Goal: Information Seeking & Learning: Learn about a topic

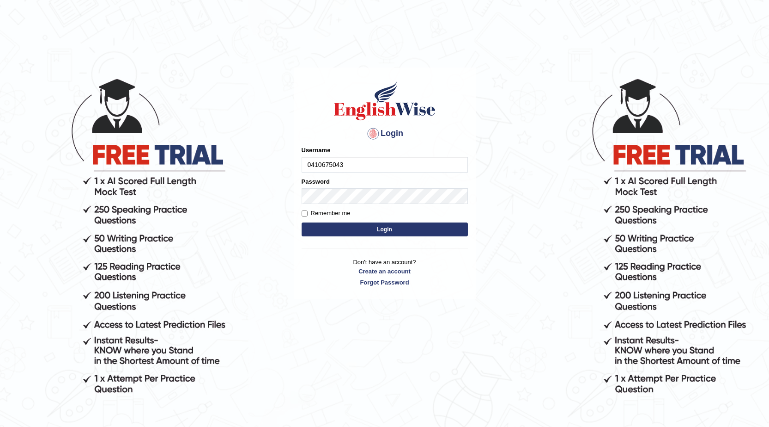
type input "0410675043"
click at [302, 222] on button "Login" at bounding box center [385, 229] width 166 height 14
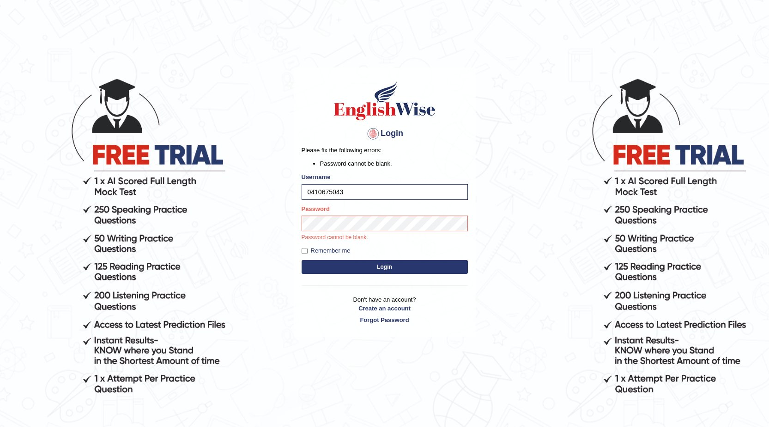
click at [377, 237] on p "Password cannot be blank." at bounding box center [385, 237] width 166 height 8
click at [383, 264] on button "Login" at bounding box center [385, 267] width 166 height 14
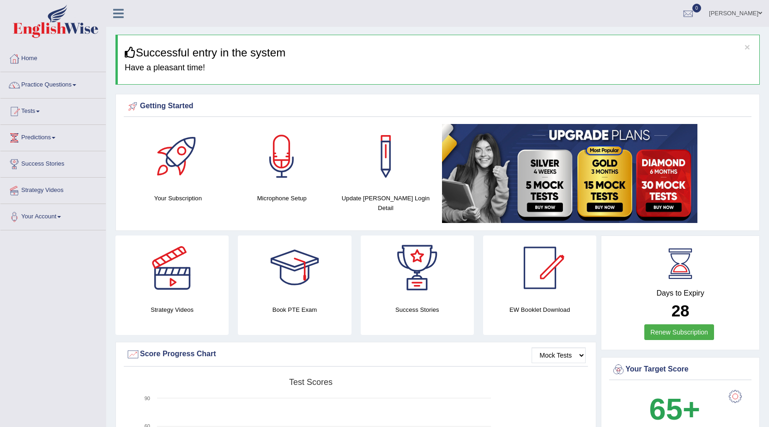
click at [67, 90] on link "Practice Questions" at bounding box center [52, 83] width 105 height 23
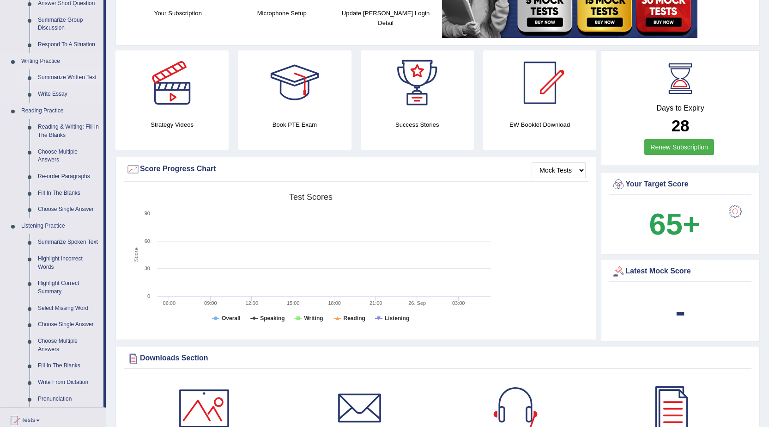
scroll to position [231, 0]
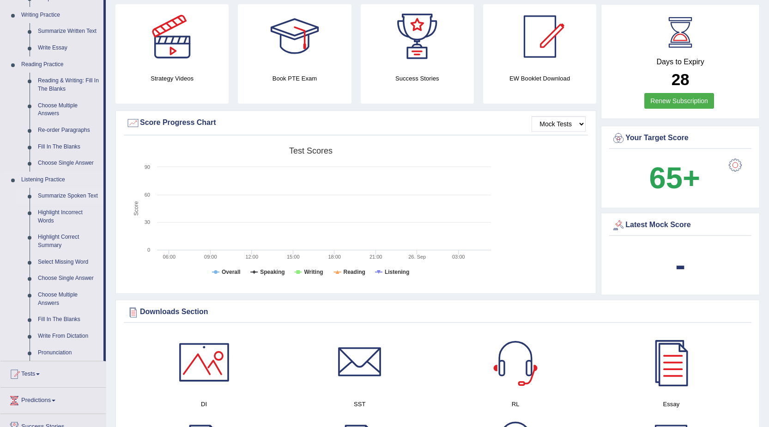
click at [61, 194] on link "Summarize Spoken Text" at bounding box center [69, 196] width 70 height 17
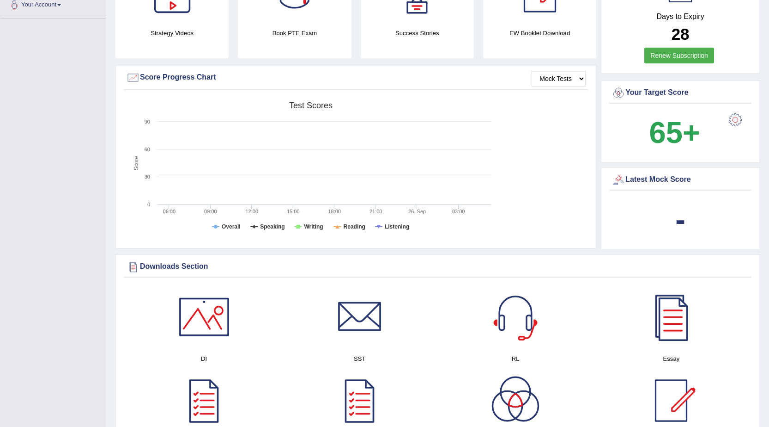
scroll to position [295, 0]
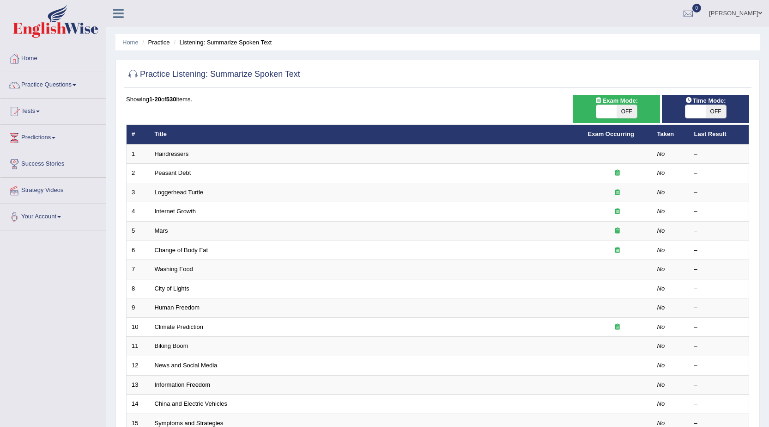
click at [718, 111] on span "OFF" at bounding box center [716, 111] width 20 height 13
checkbox input "true"
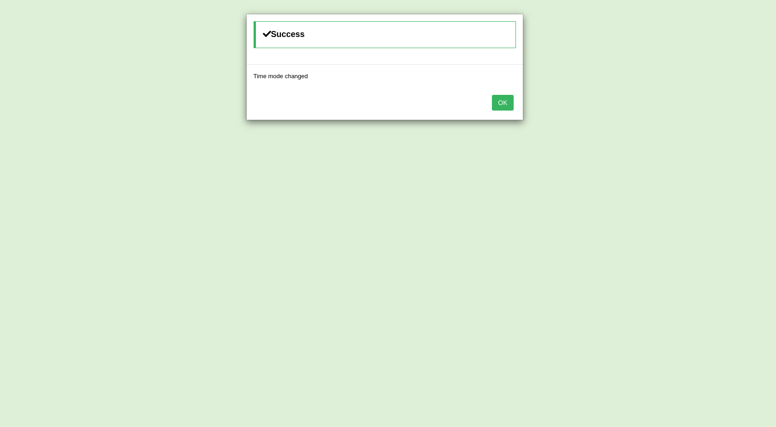
click at [494, 104] on button "OK" at bounding box center [502, 103] width 21 height 16
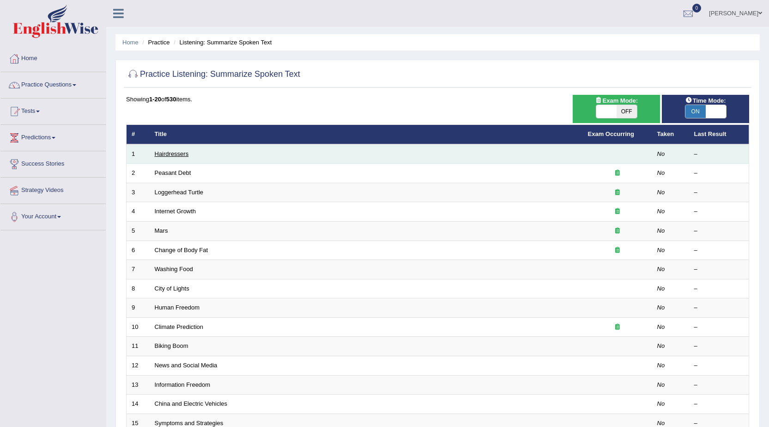
click at [172, 156] on link "Hairdressers" at bounding box center [172, 153] width 34 height 7
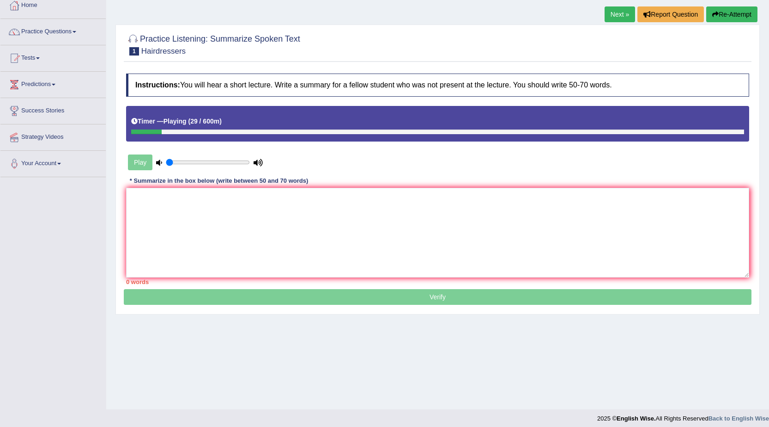
scroll to position [59, 0]
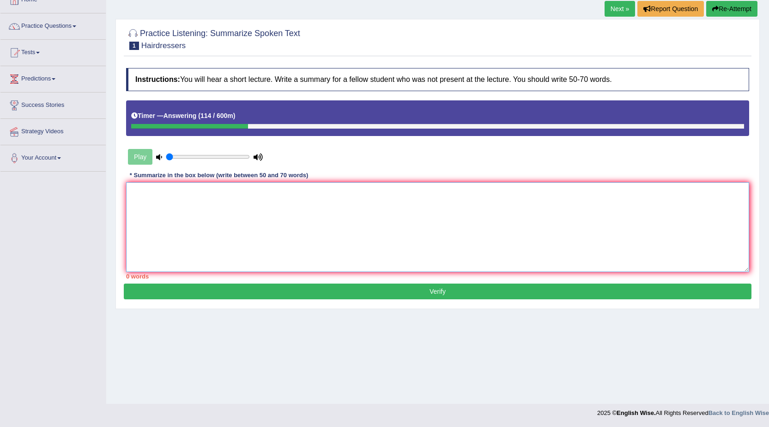
click at [194, 197] on textarea at bounding box center [437, 227] width 623 height 90
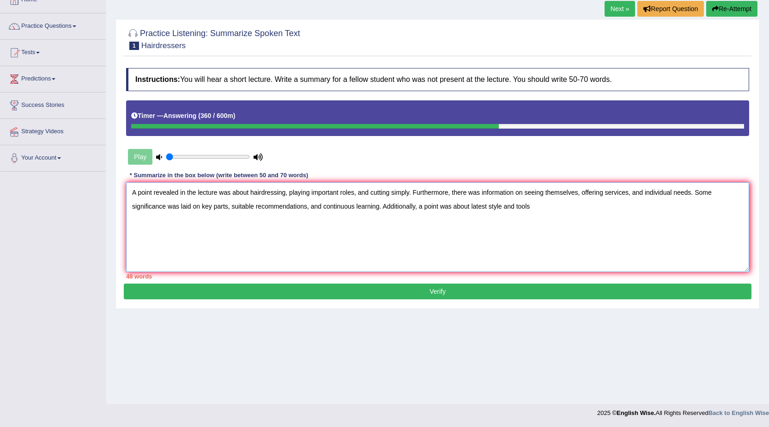
click at [502, 208] on textarea "A point revealed in the lecture was about hairdressing, playing important roles…" at bounding box center [437, 227] width 623 height 90
click at [534, 206] on textarea "A point revealed in the lecture was about hairdressing, playing important roles…" at bounding box center [437, 227] width 623 height 90
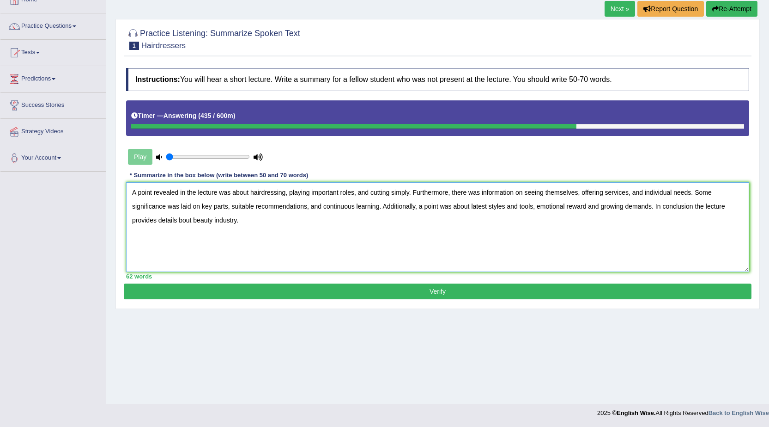
click at [179, 220] on textarea "A point revealed in the lecture was about hairdressing, playing important roles…" at bounding box center [437, 227] width 623 height 90
click at [692, 207] on textarea "A point revealed in the lecture was about hairdressing, playing important roles…" at bounding box center [437, 227] width 623 height 90
type textarea "A point revealed in the lecture was about hairdressing, playing important roles…"
click at [410, 289] on button "Verify" at bounding box center [438, 291] width 628 height 16
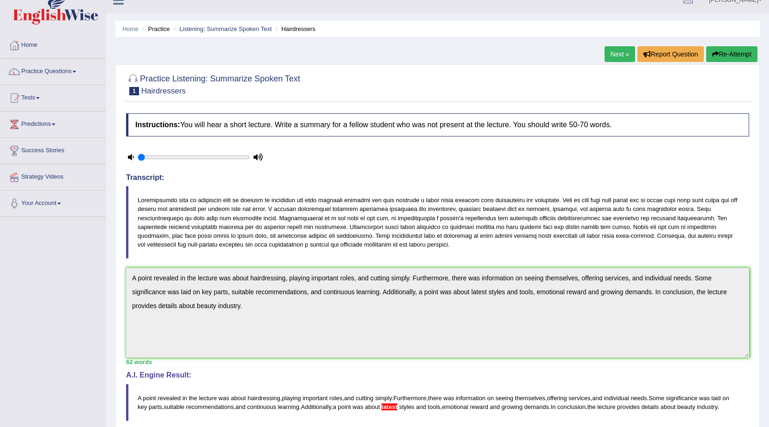
scroll to position [0, 0]
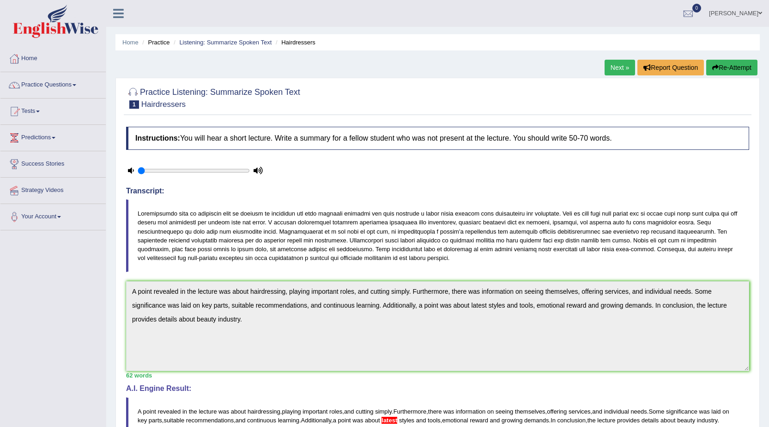
click at [622, 67] on link "Next »" at bounding box center [620, 68] width 30 height 16
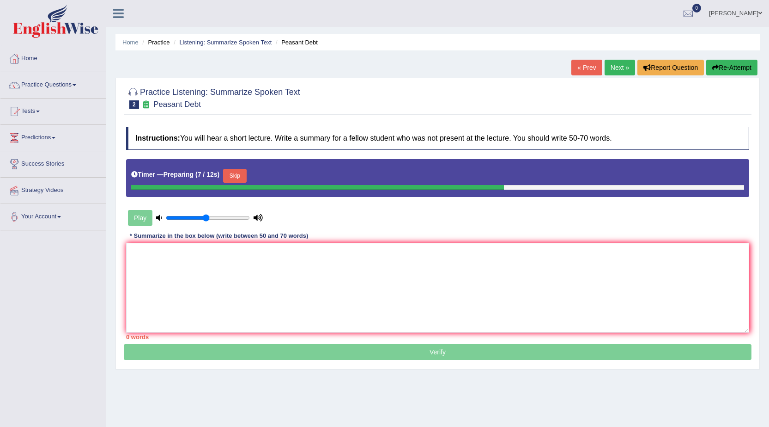
type input "0.5"
click at [208, 221] on input "range" at bounding box center [208, 217] width 84 height 7
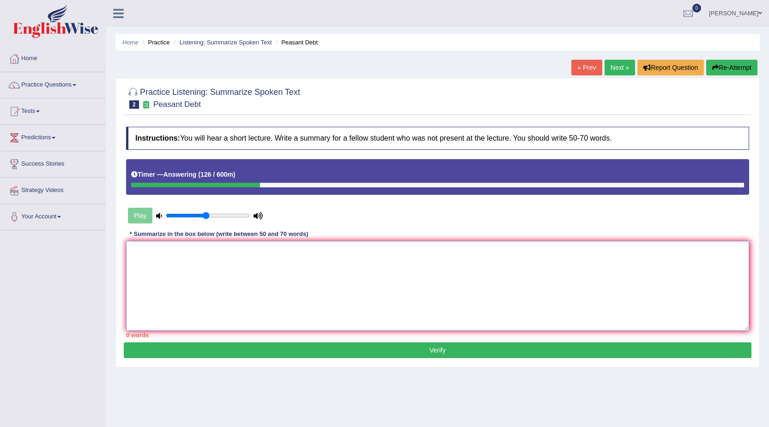
click at [141, 245] on textarea at bounding box center [437, 286] width 623 height 90
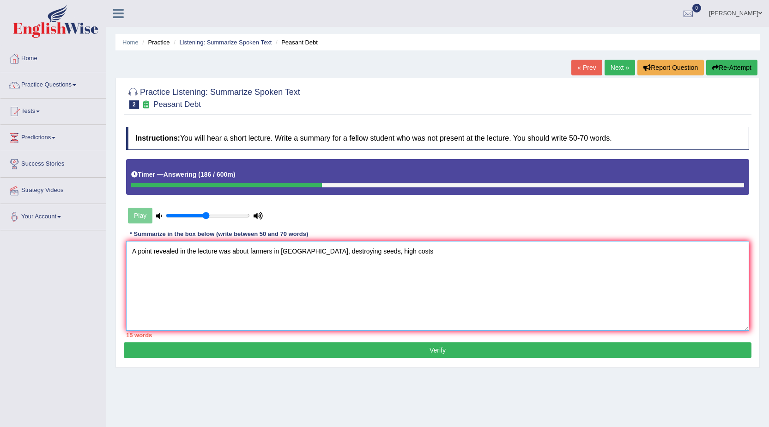
click at [351, 254] on textarea "A point revealed in the lecture was about farmers in India, destroying seeds, h…" at bounding box center [437, 286] width 623 height 90
click at [400, 259] on textarea "A point revealed in the lecture was about farmers in India, destroying seeds, a…" at bounding box center [437, 286] width 623 height 90
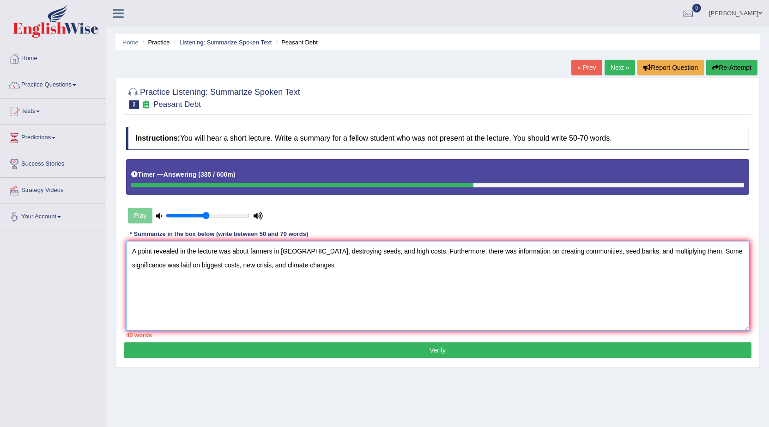
drag, startPoint x: 195, startPoint y: 264, endPoint x: 228, endPoint y: 263, distance: 33.3
click at [228, 266] on textarea "A point revealed in the lecture was about farmers in India, destroying seeds, a…" at bounding box center [437, 286] width 623 height 90
drag, startPoint x: 233, startPoint y: 261, endPoint x: 236, endPoint y: 265, distance: 5.2
click at [236, 265] on textarea "A point revealed in the lecture was about farmers in India, destroying seeds, a…" at bounding box center [437, 286] width 623 height 90
click at [236, 266] on textarea "A point revealed in the lecture was about farmers in India, destroying seeds, a…" at bounding box center [437, 286] width 623 height 90
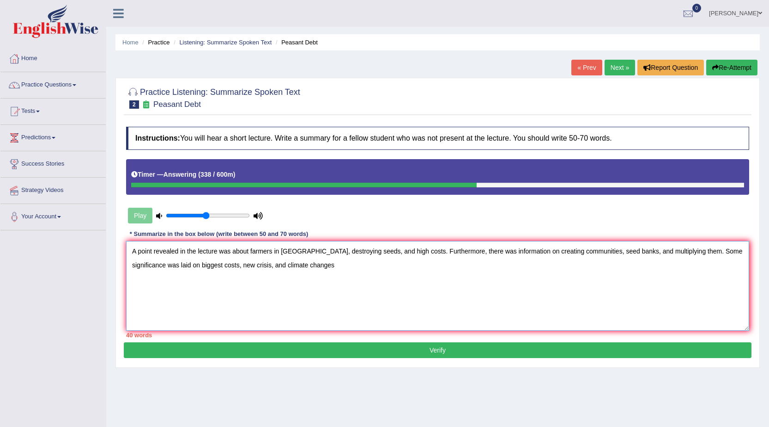
click at [237, 266] on textarea "A point revealed in the lecture was about farmers in India, destroying seeds, a…" at bounding box center [437, 286] width 623 height 90
click at [245, 266] on textarea "A point revealed in the lecture was about farmers in India, destroying seeds, a…" at bounding box center [437, 286] width 623 height 90
click at [262, 265] on textarea "A point revealed in the lecture was about farmers in India, destroying seeds, a…" at bounding box center [437, 286] width 623 height 90
click at [291, 268] on textarea "A point revealed in the lecture was about farmers in India, destroying seeds, a…" at bounding box center [437, 286] width 623 height 90
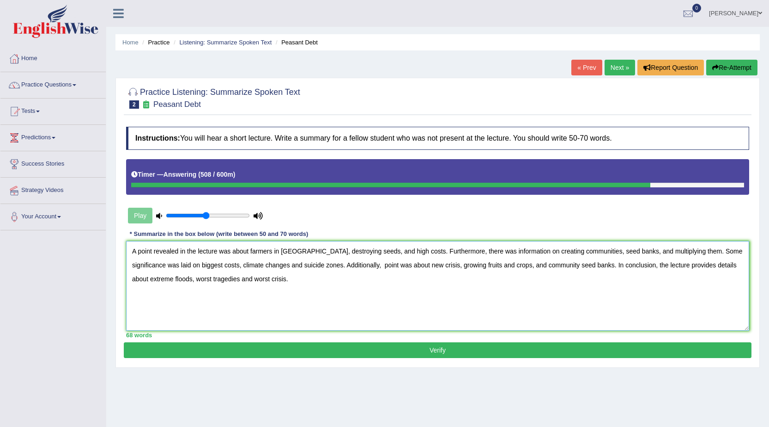
type textarea "A point revealed in the lecture was about farmers in India, destroying seeds, a…"
click at [458, 350] on button "Verify" at bounding box center [438, 350] width 628 height 16
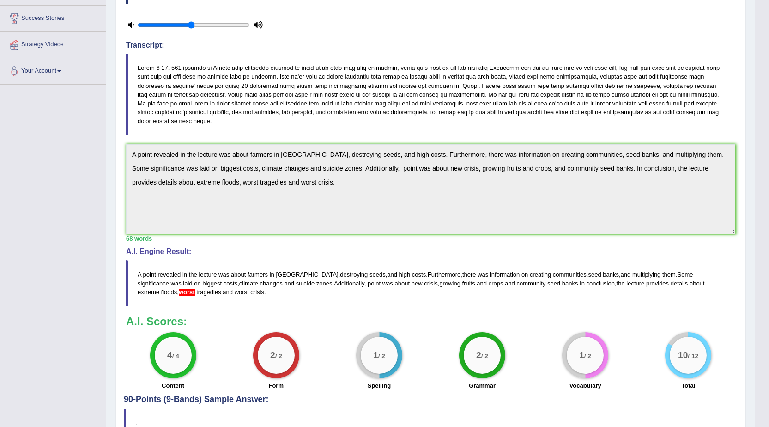
scroll to position [185, 0]
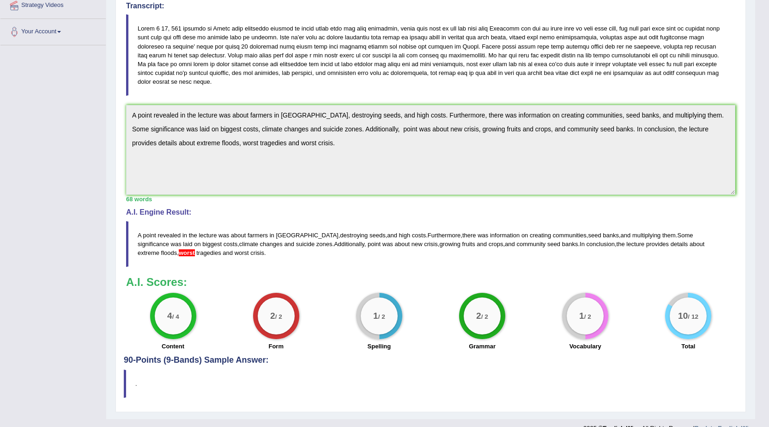
click at [195, 249] on span "worst" at bounding box center [187, 252] width 16 height 7
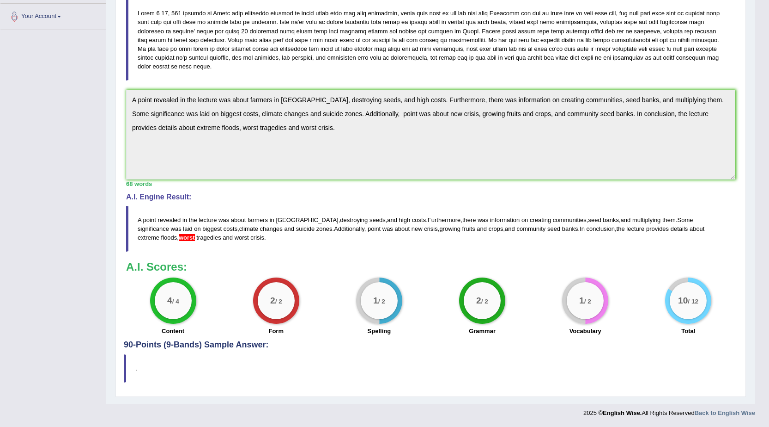
click at [195, 234] on span "worst" at bounding box center [187, 237] width 16 height 7
click at [395, 296] on div "1 / 2" at bounding box center [379, 300] width 37 height 37
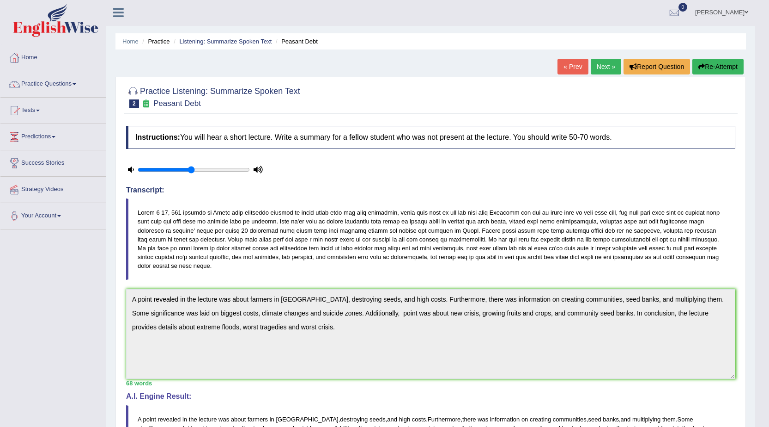
scroll to position [0, 0]
click at [608, 65] on link "Next »" at bounding box center [606, 68] width 30 height 16
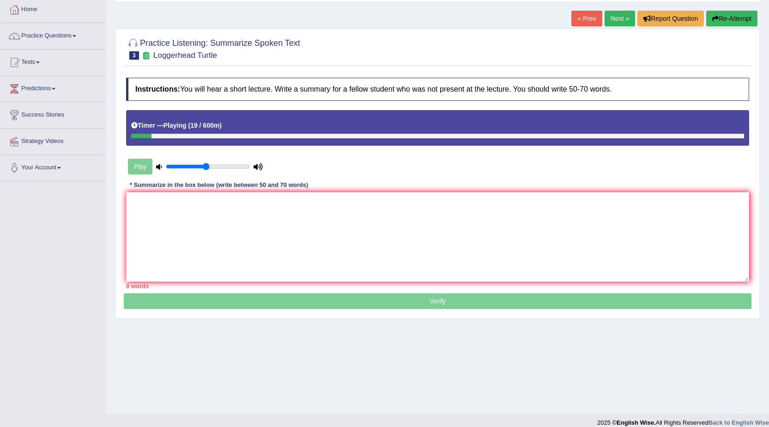
scroll to position [59, 0]
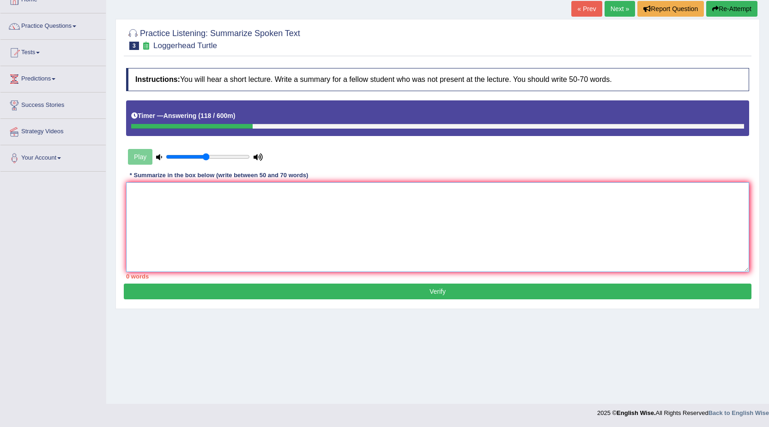
click at [168, 211] on textarea at bounding box center [437, 227] width 623 height 90
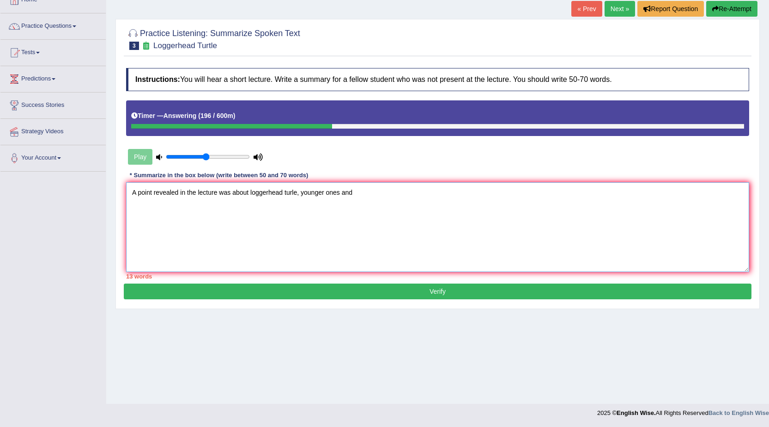
click at [323, 192] on textarea "A point revealed in the lecture was about loggerhead turle, younger ones and" at bounding box center [437, 227] width 623 height 90
click at [325, 191] on textarea "A point revealed in the lecture was about loggerhead turle, younger ones and" at bounding box center [437, 227] width 623 height 90
click at [353, 194] on textarea "A point revealed in the lecture was about loggerhead turle, young ones and" at bounding box center [437, 227] width 623 height 90
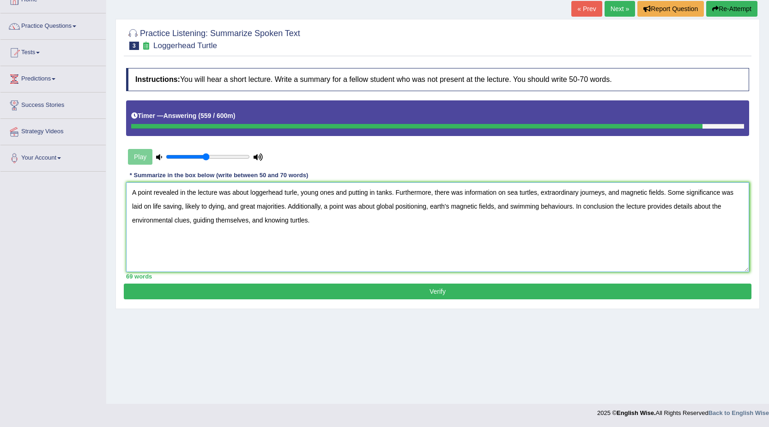
type textarea "A point revealed in the lecture was about loggerhead turle, young ones and putt…"
click at [422, 291] on button "Verify" at bounding box center [438, 291] width 628 height 16
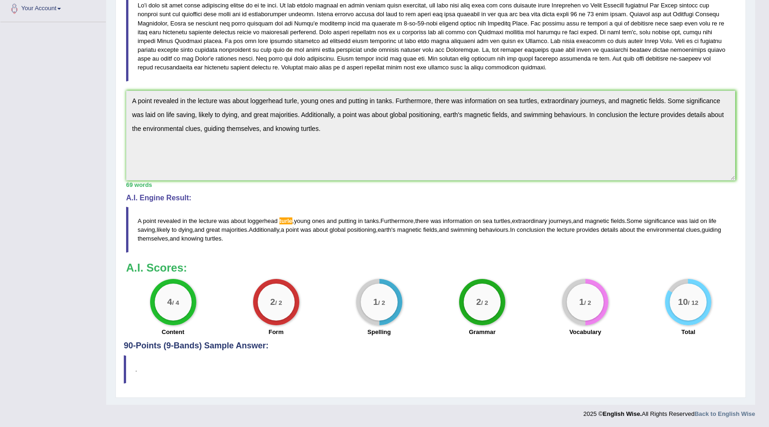
scroll to position [209, 0]
click at [286, 216] on span "turle" at bounding box center [286, 219] width 13 height 7
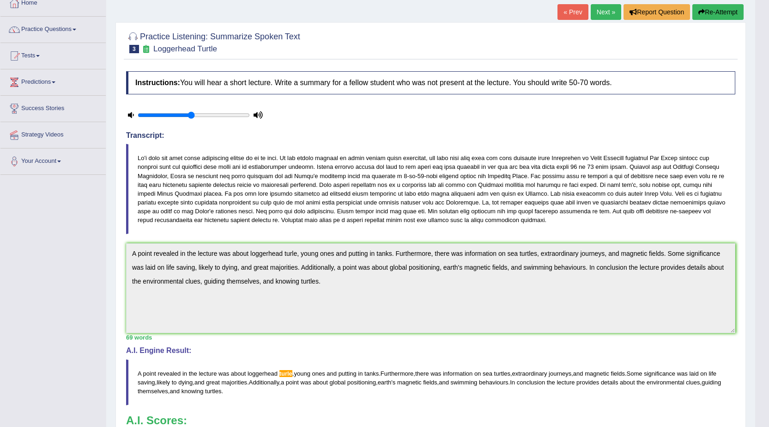
scroll to position [46, 0]
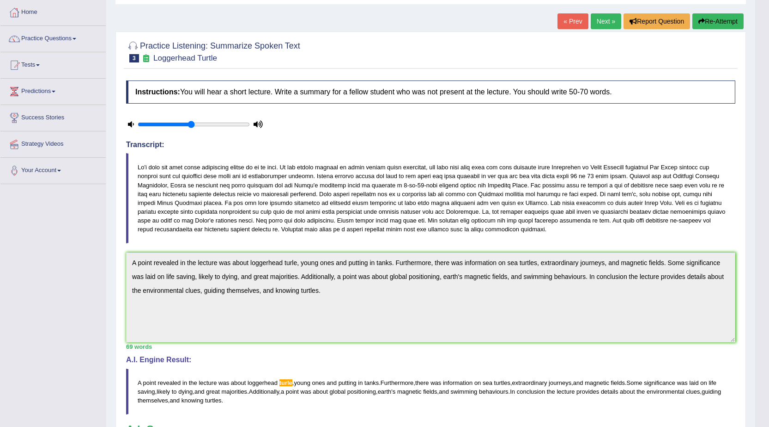
click at [576, 14] on link "« Prev" at bounding box center [573, 21] width 30 height 16
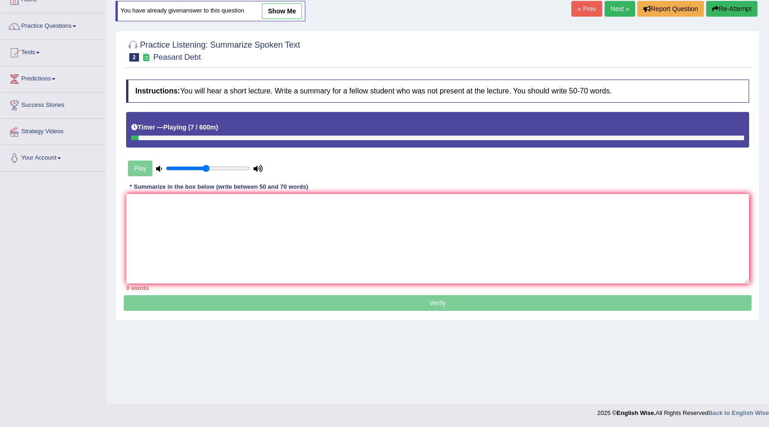
click at [271, 9] on link "show me" at bounding box center [282, 11] width 40 height 16
type textarea "A point revealed in the lecture was about farmers in [GEOGRAPHIC_DATA], destroy…"
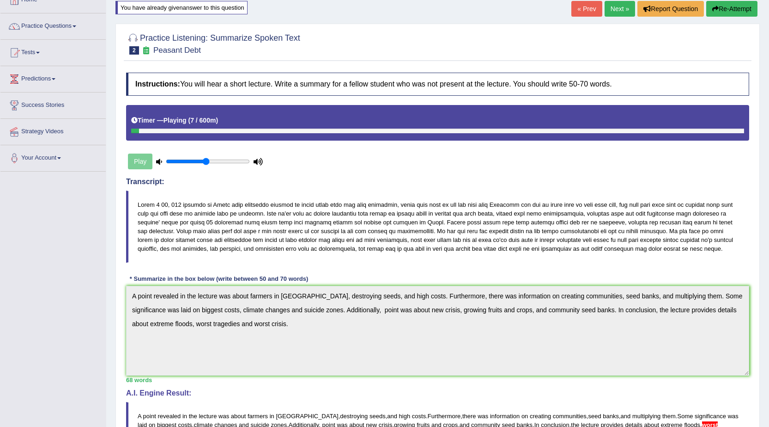
click at [140, 161] on div "Play" at bounding box center [195, 161] width 139 height 23
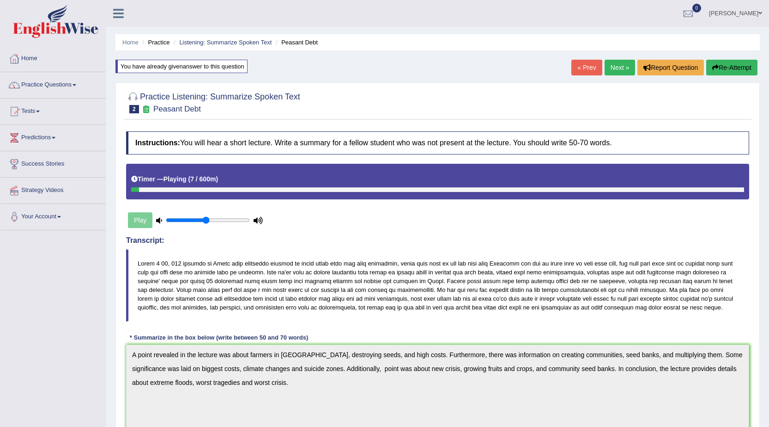
click at [572, 70] on link "« Prev" at bounding box center [587, 68] width 30 height 16
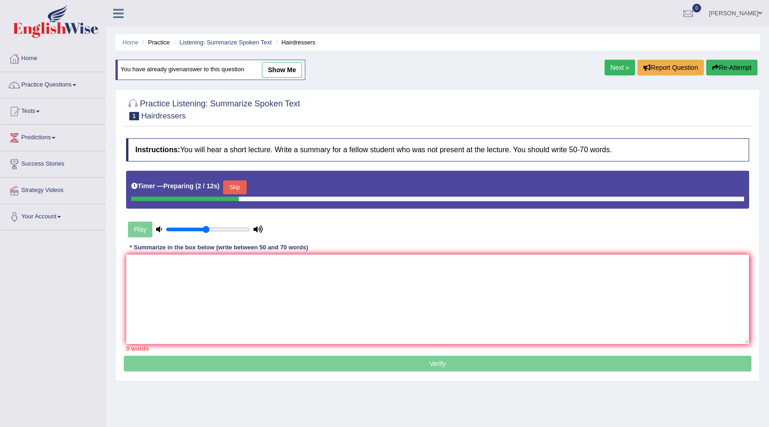
click at [285, 66] on link "show me" at bounding box center [282, 70] width 40 height 16
type textarea "A point revealed in the lecture was about hairdressing, playing important roles…"
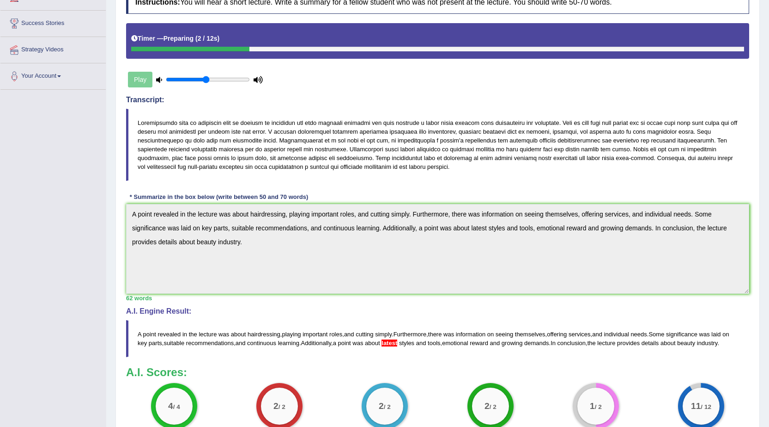
scroll to position [231, 0]
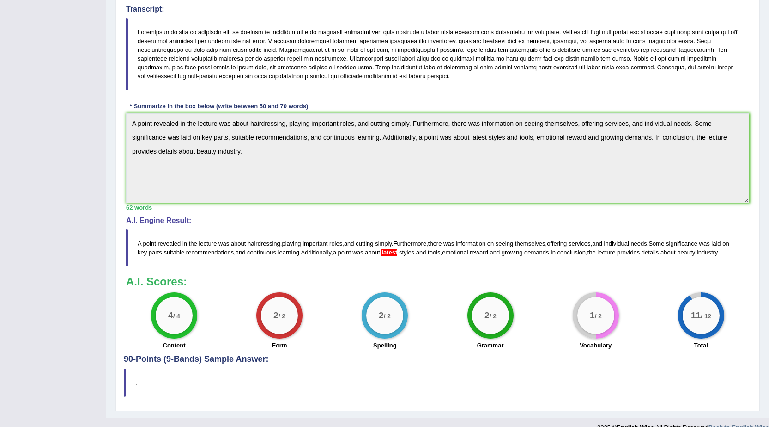
click at [594, 326] on div "1 / 2" at bounding box center [596, 315] width 37 height 37
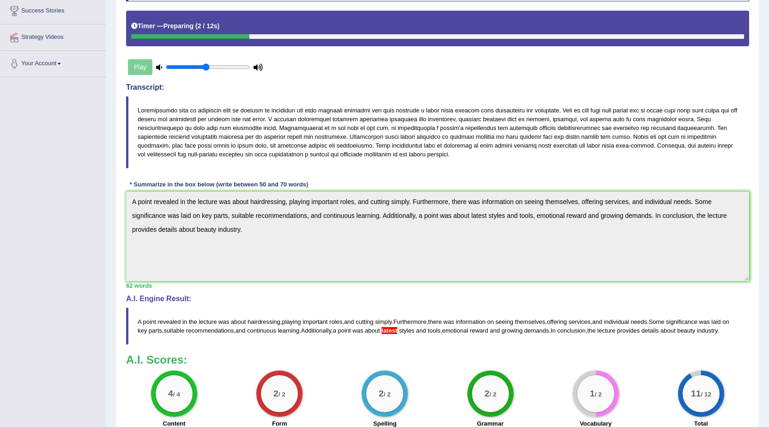
scroll to position [0, 0]
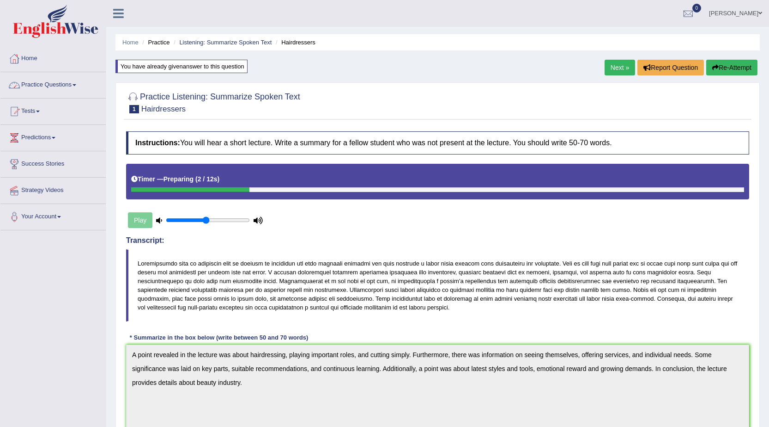
click at [74, 85] on link "Practice Questions" at bounding box center [52, 83] width 105 height 23
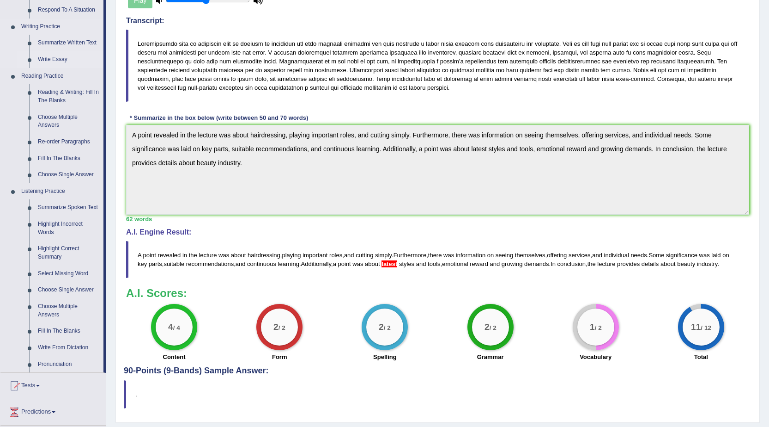
scroll to position [231, 0]
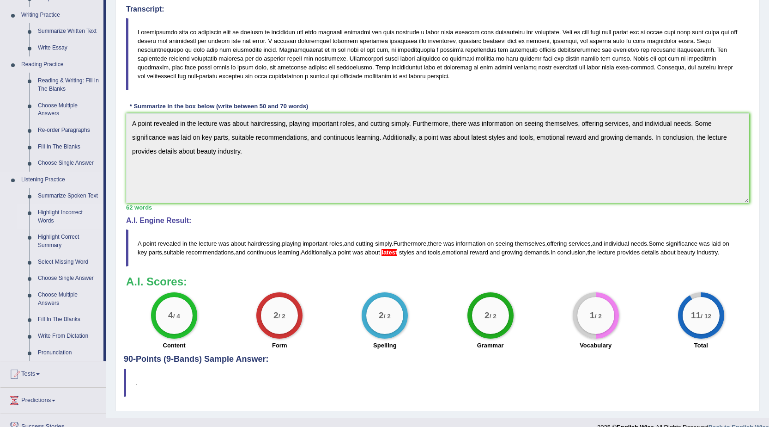
click at [63, 212] on link "Highlight Incorrect Words" at bounding box center [69, 216] width 70 height 24
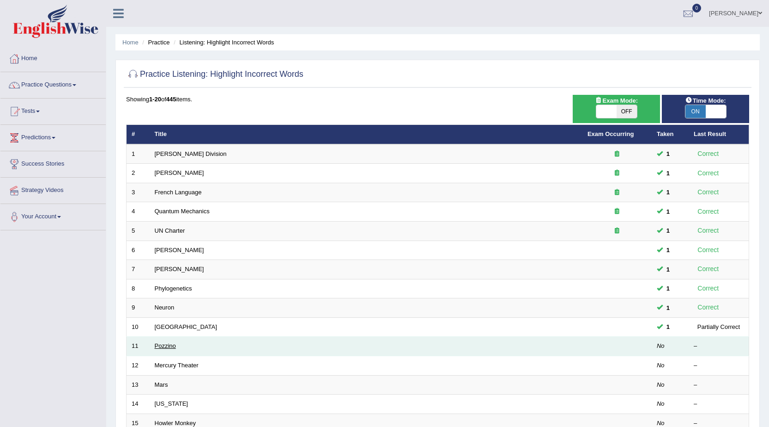
click at [164, 347] on link "Pozzino" at bounding box center [165, 345] width 21 height 7
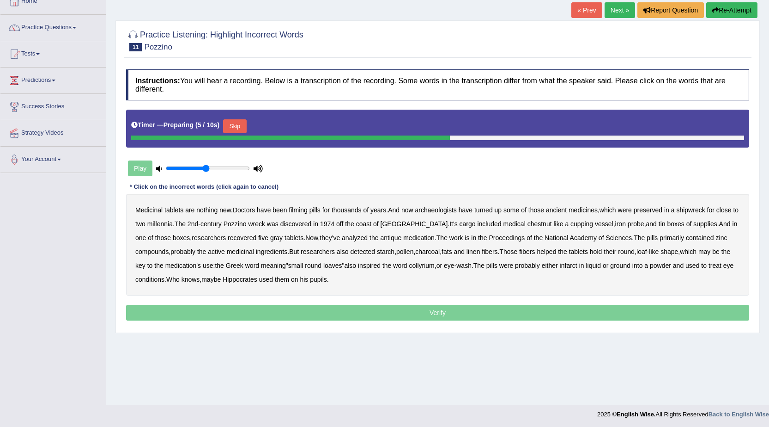
scroll to position [59, 0]
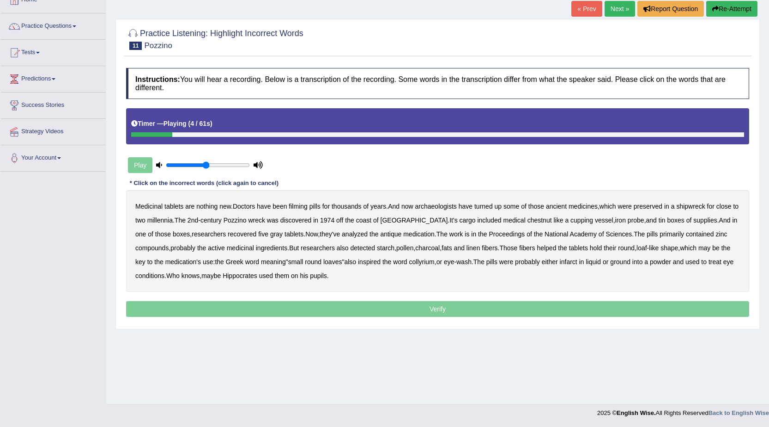
click at [305, 205] on b "filming" at bounding box center [298, 205] width 18 height 7
click at [528, 218] on b "chestnut" at bounding box center [540, 219] width 24 height 7
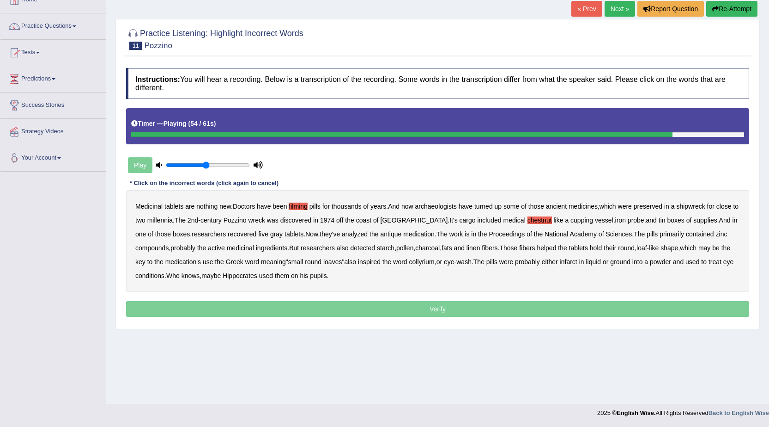
click at [560, 260] on b "infarct" at bounding box center [569, 261] width 18 height 7
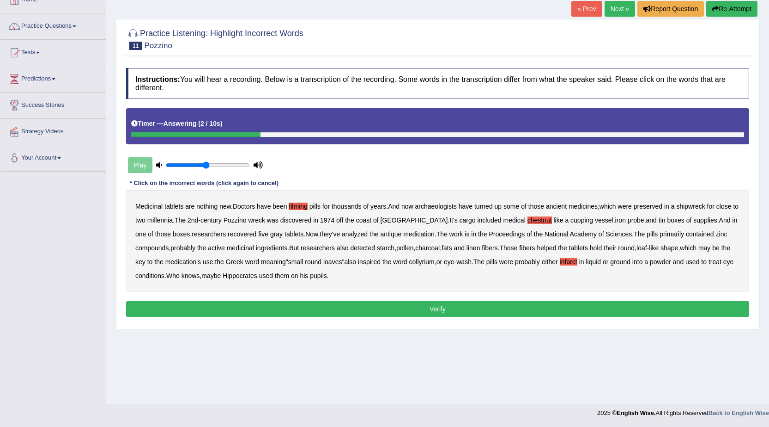
click at [428, 312] on button "Verify" at bounding box center [437, 309] width 623 height 16
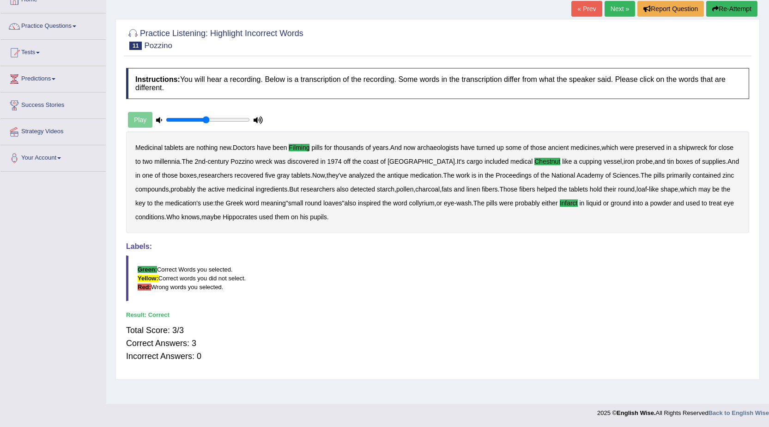
click at [611, 12] on link "Next »" at bounding box center [620, 9] width 30 height 16
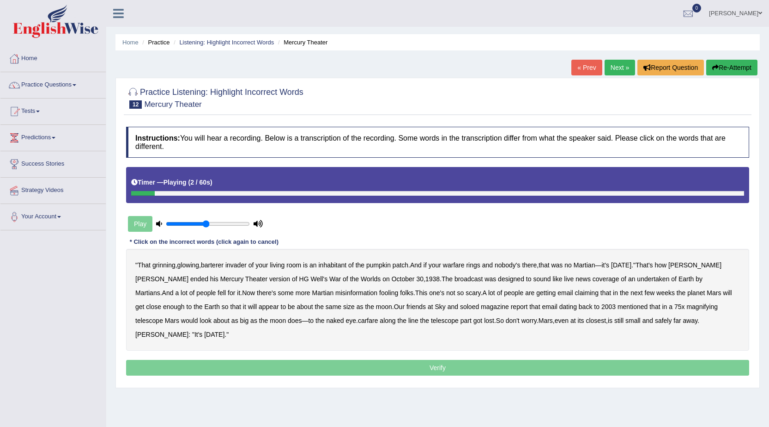
click at [220, 262] on b "barterer" at bounding box center [212, 264] width 23 height 7
click at [461, 266] on b "warfare" at bounding box center [454, 264] width 22 height 7
click at [637, 278] on b "undertaken" at bounding box center [653, 278] width 32 height 7
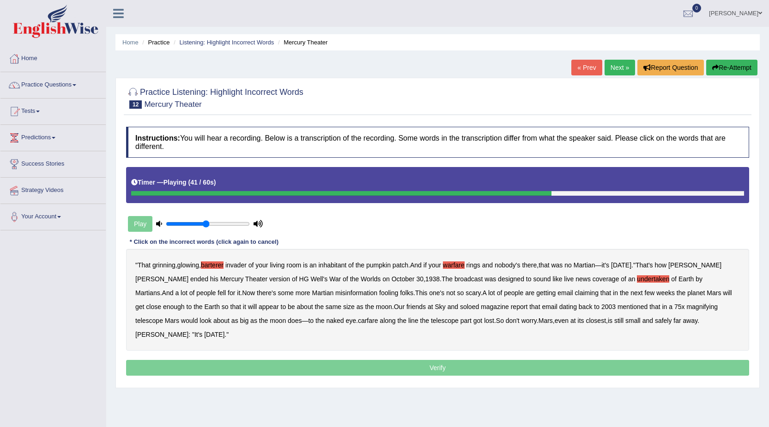
click at [460, 307] on b "soloed" at bounding box center [469, 306] width 19 height 7
click at [358, 320] on b "carfare" at bounding box center [368, 320] width 20 height 7
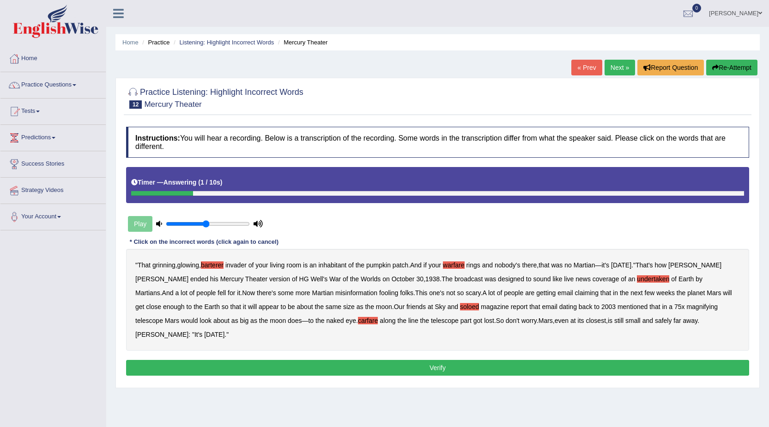
click at [424, 360] on button "Verify" at bounding box center [437, 368] width 623 height 16
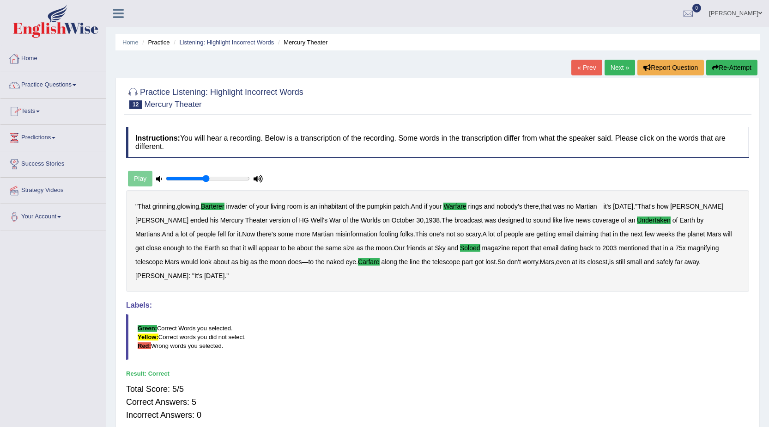
click at [70, 86] on link "Practice Questions" at bounding box center [52, 83] width 105 height 23
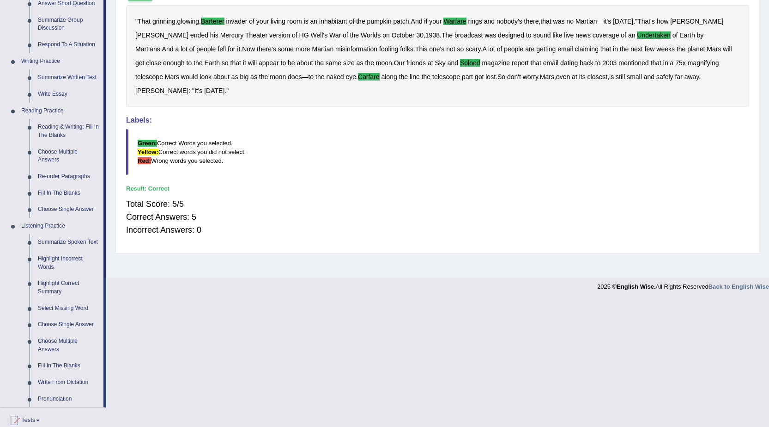
scroll to position [231, 0]
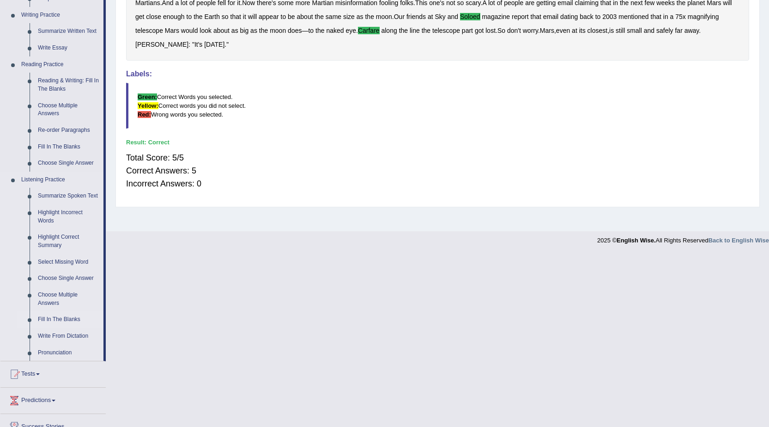
click at [61, 317] on link "Fill In The Blanks" at bounding box center [69, 319] width 70 height 17
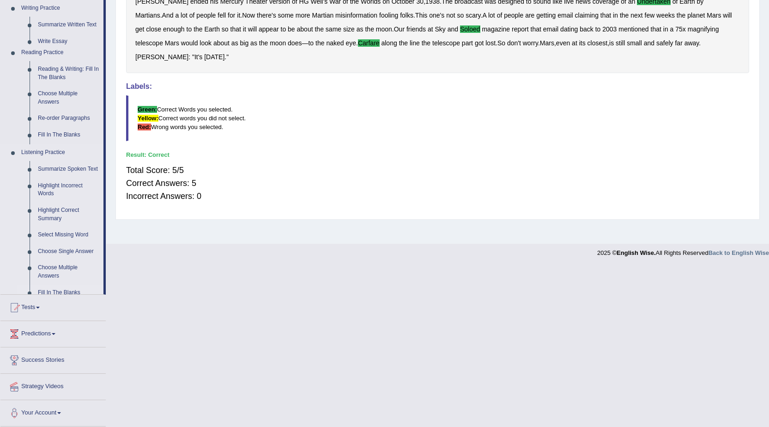
scroll to position [59, 0]
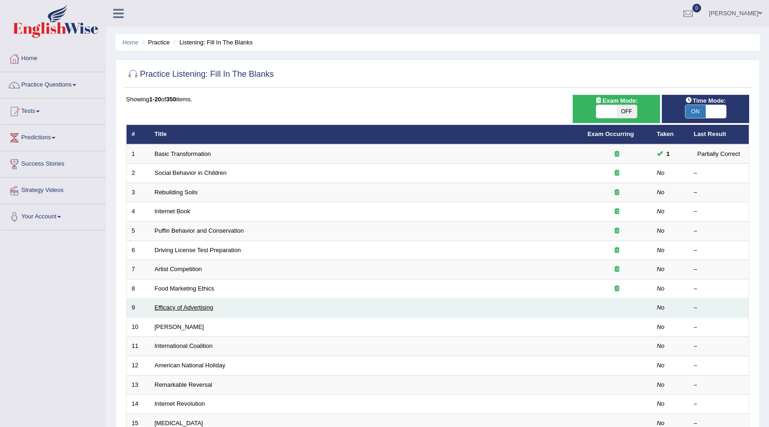
click at [190, 310] on link "Efficacy of Advertising" at bounding box center [184, 307] width 59 height 7
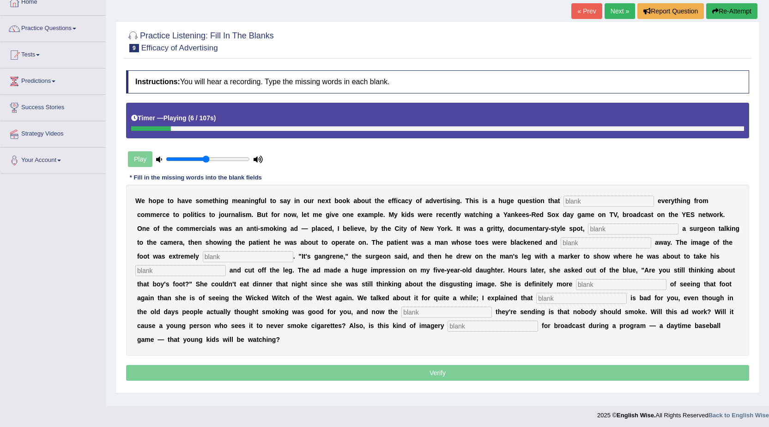
scroll to position [59, 0]
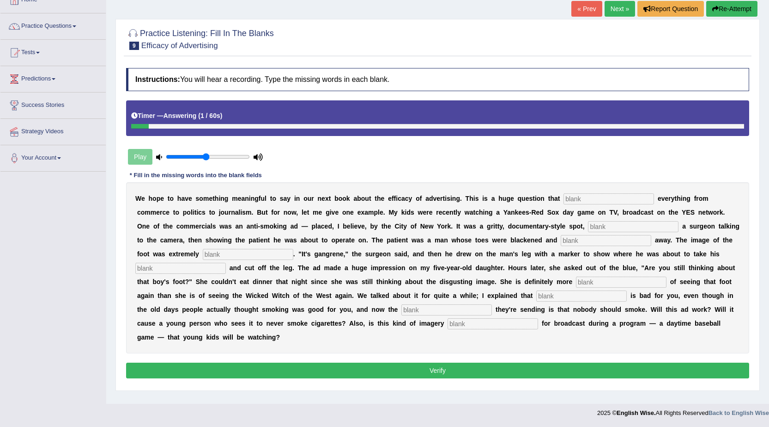
click at [581, 199] on input "text" at bounding box center [609, 198] width 91 height 11
type input "impacts"
click at [617, 224] on input "text" at bounding box center [633, 226] width 91 height 11
type input "featuring"
click at [596, 240] on input "text" at bounding box center [606, 240] width 91 height 11
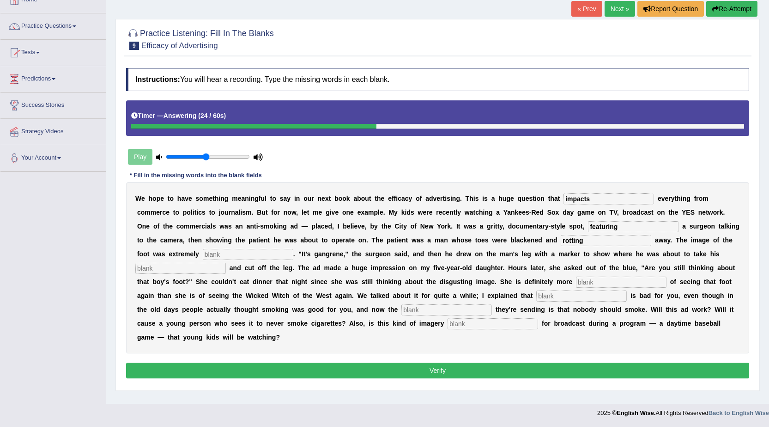
type input "rotting"
click at [250, 250] on input "text" at bounding box center [248, 254] width 91 height 11
type input "disgusting"
click at [164, 267] on input "text" at bounding box center [180, 267] width 91 height 11
type input "hacks"
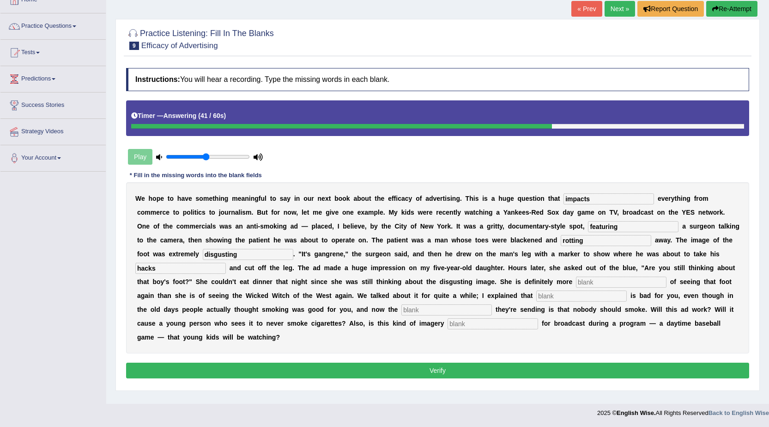
click at [608, 280] on input "text" at bounding box center [621, 281] width 91 height 11
type input "scared"
click at [574, 294] on input "text" at bounding box center [582, 295] width 91 height 11
type input "smoking"
click at [455, 311] on input "text" at bounding box center [447, 309] width 91 height 11
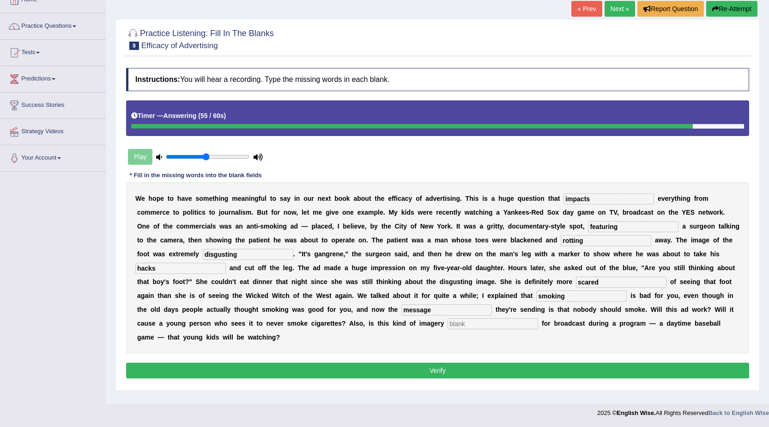
type input "message"
click at [499, 322] on input "text" at bounding box center [493, 323] width 91 height 11
type input "appropriate"
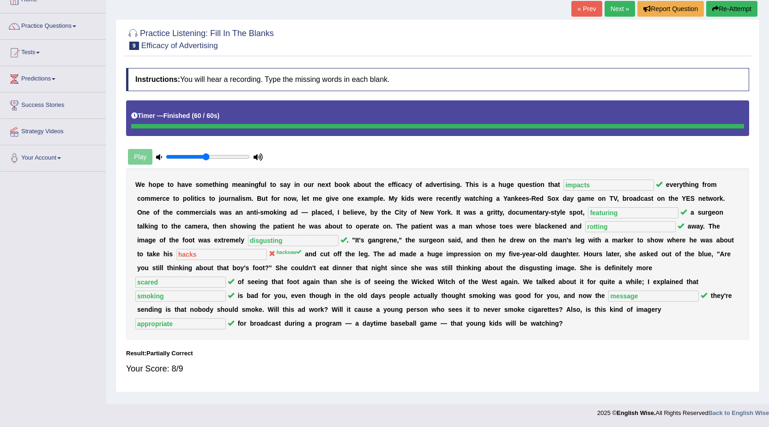
click at [614, 4] on link "Next »" at bounding box center [620, 9] width 30 height 16
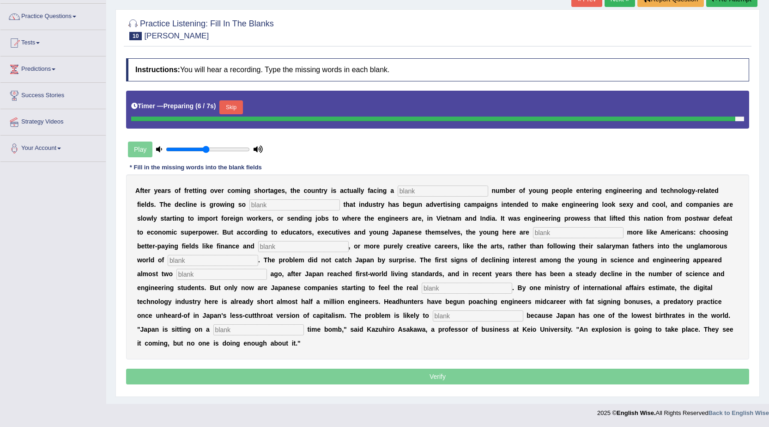
scroll to position [67, 0]
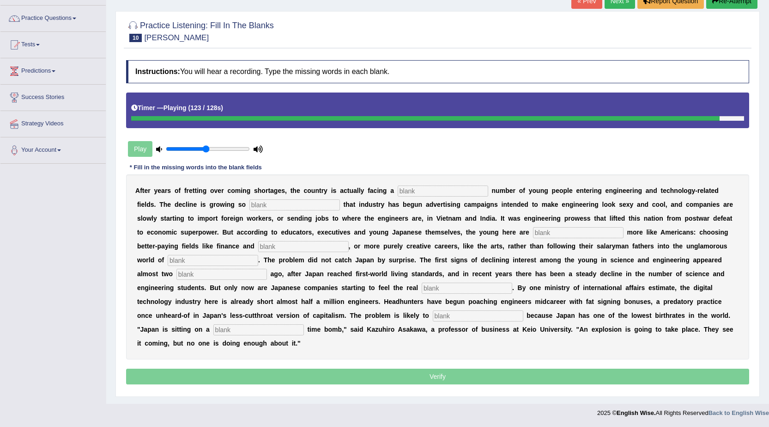
click at [435, 190] on input "text" at bounding box center [443, 190] width 91 height 11
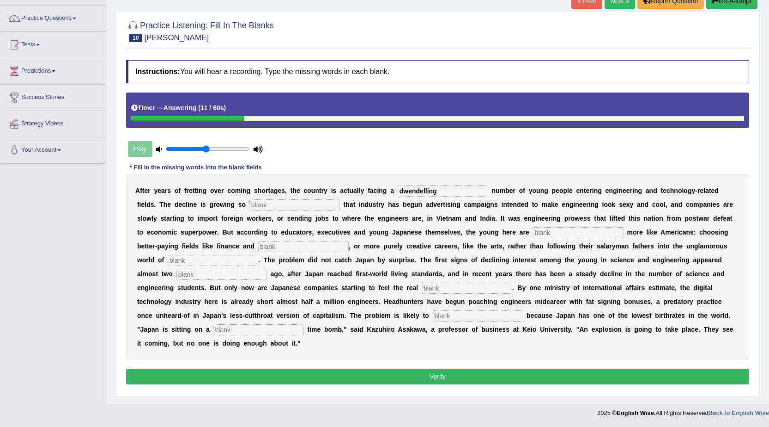
click at [404, 189] on input "dwendelling" at bounding box center [443, 190] width 91 height 11
click at [430, 190] on input "dewendelling" at bounding box center [443, 190] width 91 height 11
type input "dewendeling"
click at [296, 204] on input "text" at bounding box center [295, 204] width 91 height 11
type input "drastic"
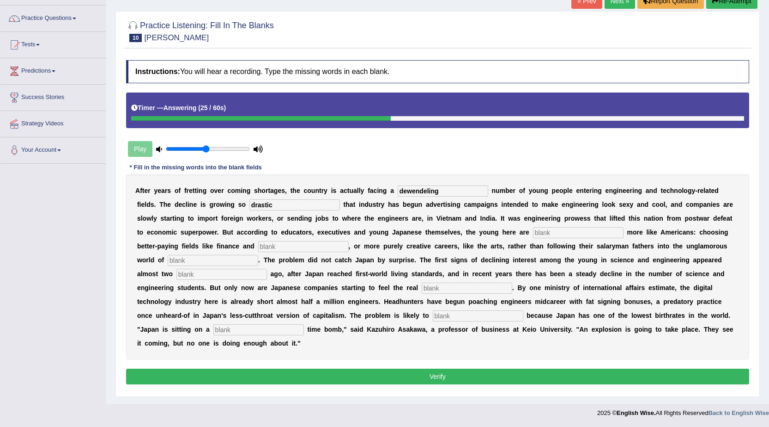
click at [543, 232] on input "text" at bounding box center [578, 232] width 91 height 11
type input "behaving"
click at [289, 249] on input "text" at bounding box center [303, 246] width 91 height 11
type input "medicine"
click at [178, 259] on input "text" at bounding box center [213, 260] width 91 height 11
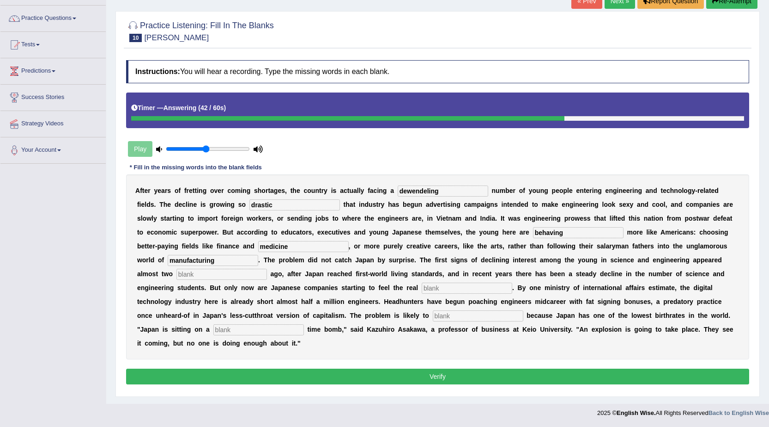
type input "manufacturing"
click at [205, 273] on input "text" at bounding box center [222, 273] width 91 height 11
type input "decades"
click at [444, 289] on input "text" at bounding box center [467, 287] width 91 height 11
type input "pinch"
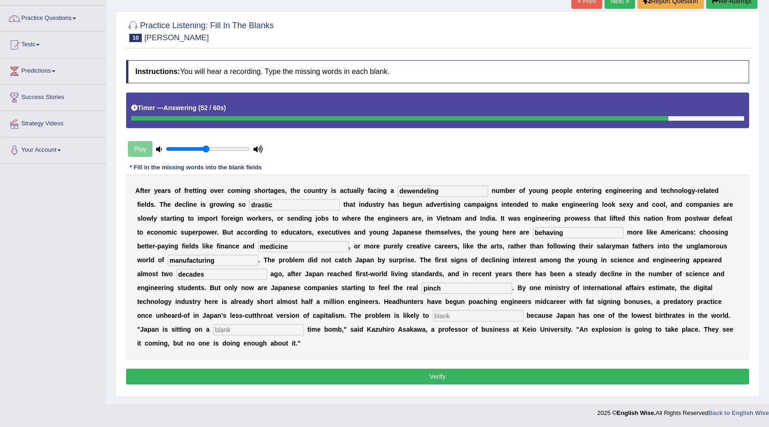
click at [446, 316] on input "text" at bounding box center [478, 315] width 91 height 11
type input "worsen"
click at [265, 331] on input "text" at bounding box center [258, 329] width 91 height 11
type input "demo"
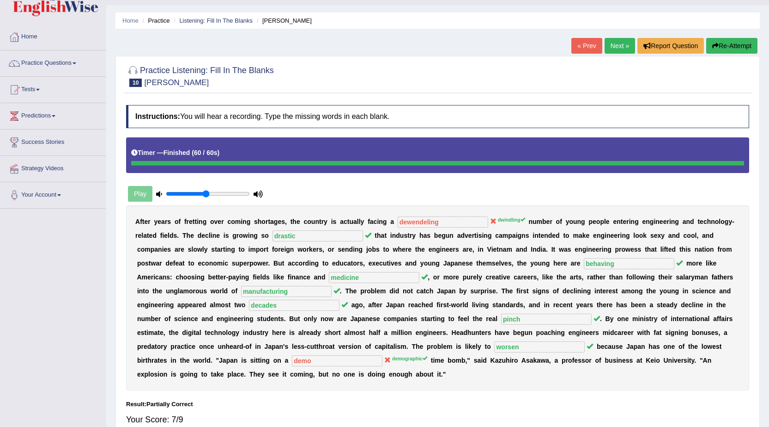
scroll to position [0, 0]
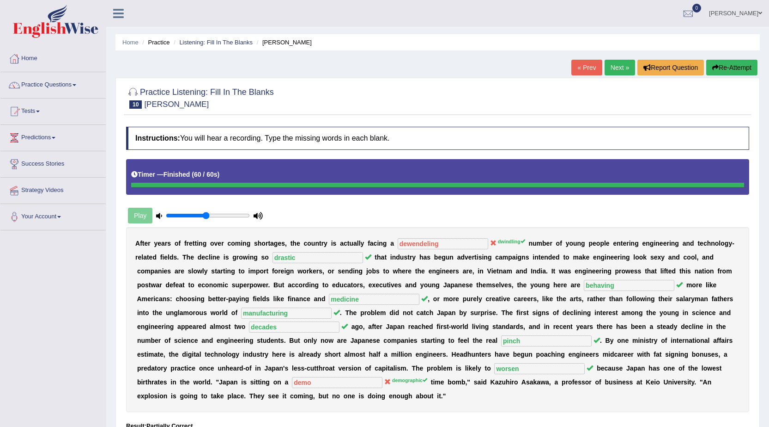
click at [608, 65] on link "Next »" at bounding box center [620, 68] width 30 height 16
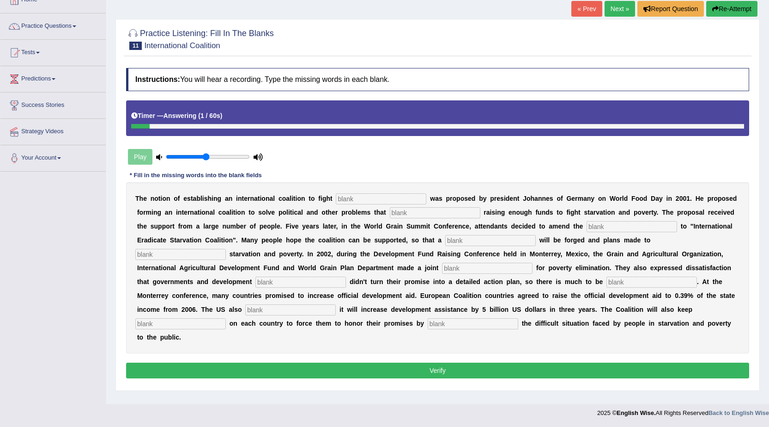
click at [356, 198] on input "text" at bounding box center [381, 198] width 91 height 11
type input "starvation"
click at [407, 212] on input "text" at bounding box center [435, 212] width 91 height 11
type input "obstruct"
click at [608, 229] on input "text" at bounding box center [632, 226] width 91 height 11
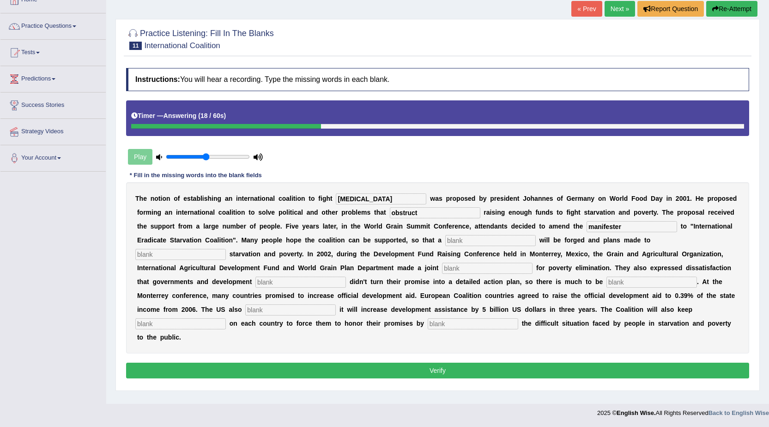
type input "manifester"
click at [465, 245] on input "text" at bounding box center [490, 240] width 91 height 11
type input "resolution"
click at [204, 252] on input "text" at bounding box center [180, 254] width 91 height 11
type input "eliminate"
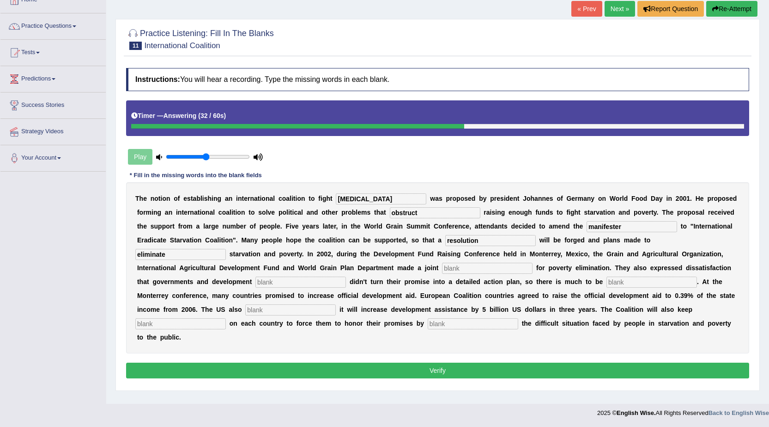
click at [451, 263] on input "text" at bounding box center [487, 267] width 91 height 11
type input "appeal"
click at [294, 280] on input "text" at bounding box center [301, 281] width 91 height 11
type input "partners"
click at [629, 279] on input "text" at bounding box center [652, 281] width 91 height 11
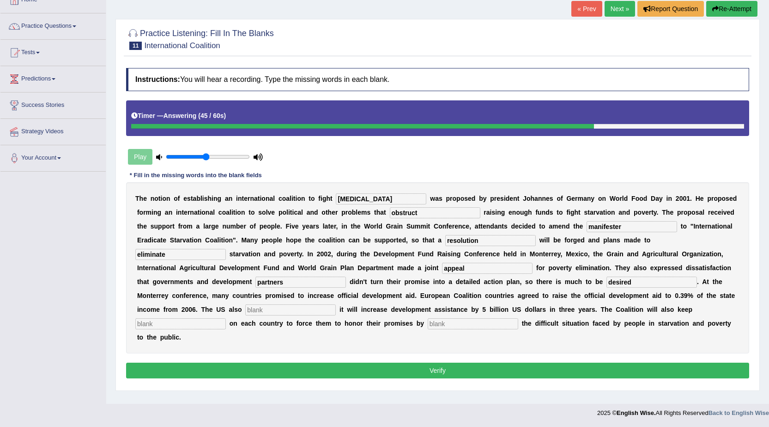
type input "desired"
click at [305, 308] on input "text" at bounding box center [290, 309] width 91 height 11
type input "announce"
click at [149, 326] on input "text" at bounding box center [180, 323] width 91 height 11
type input "pressure"
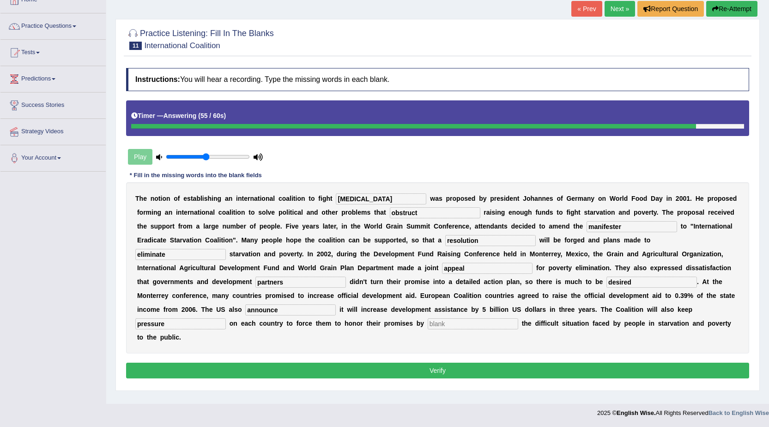
click at [446, 325] on input "text" at bounding box center [473, 323] width 91 height 11
type input "exposing"
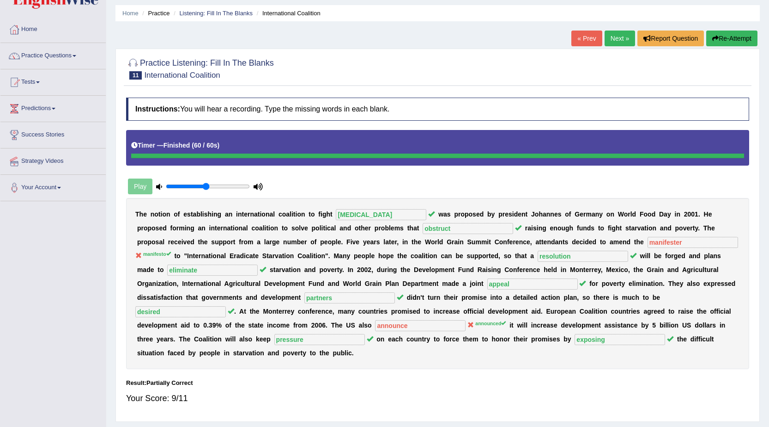
scroll to position [59, 0]
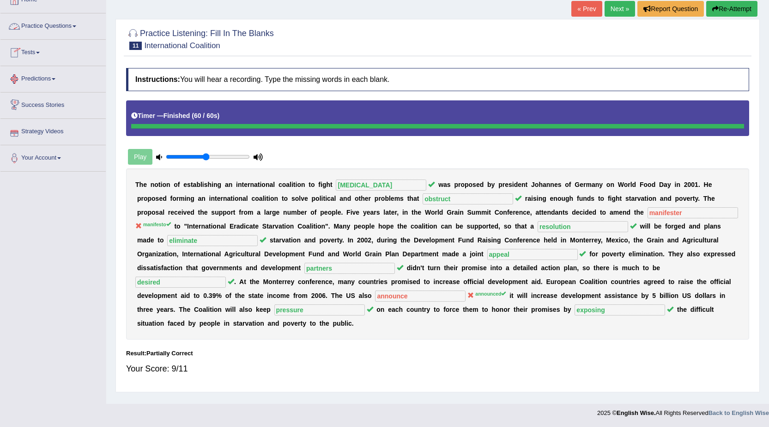
click at [85, 21] on link "Practice Questions" at bounding box center [52, 24] width 105 height 23
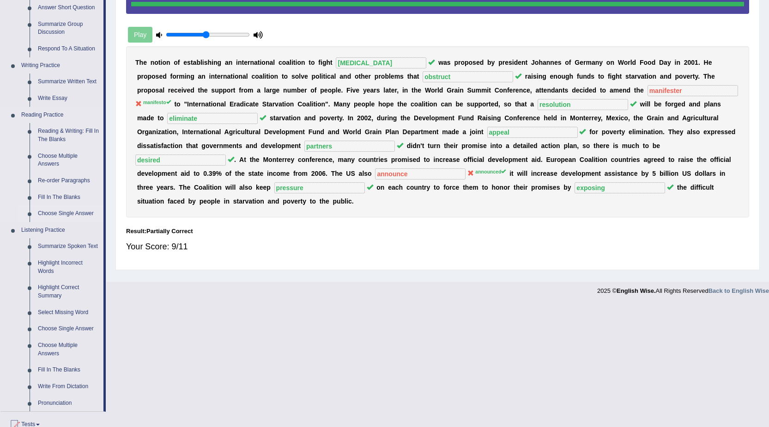
scroll to position [197, 0]
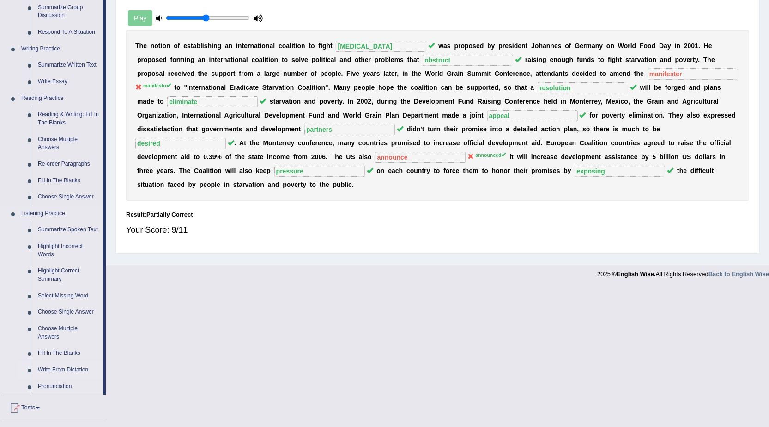
click at [66, 365] on link "Write From Dictation" at bounding box center [69, 369] width 70 height 17
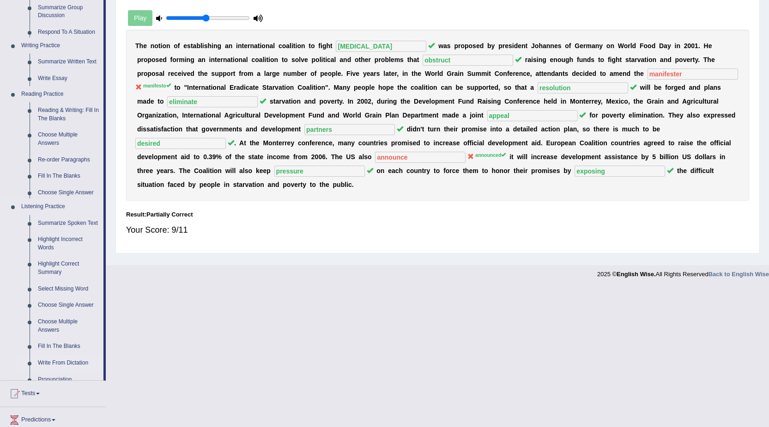
scroll to position [59, 0]
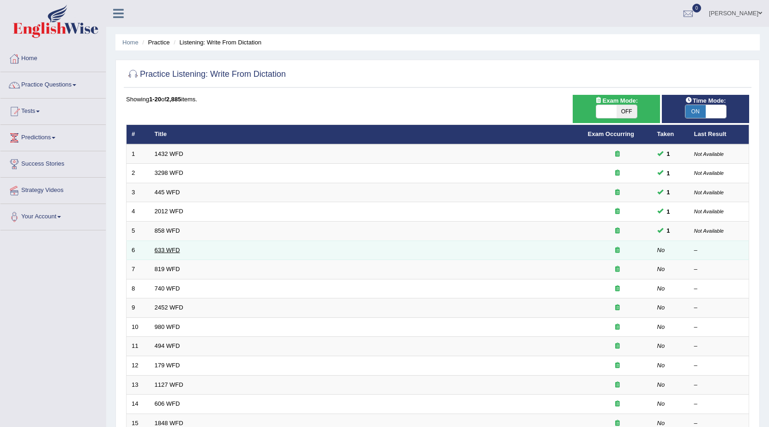
click at [171, 248] on link "633 WFD" at bounding box center [167, 249] width 25 height 7
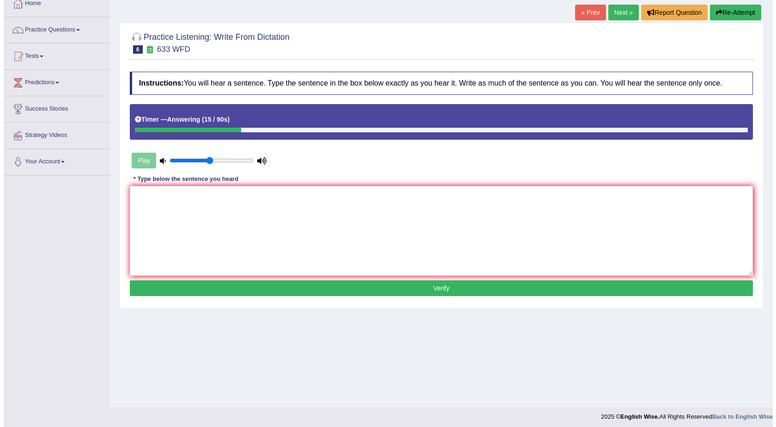
scroll to position [59, 0]
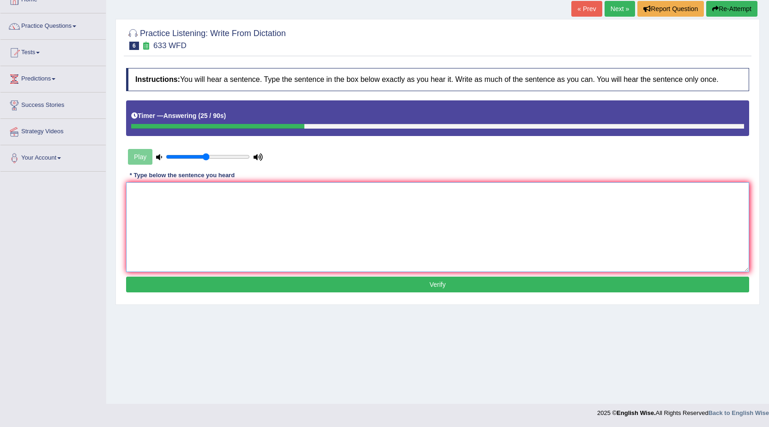
click at [170, 221] on textarea at bounding box center [437, 227] width 623 height 90
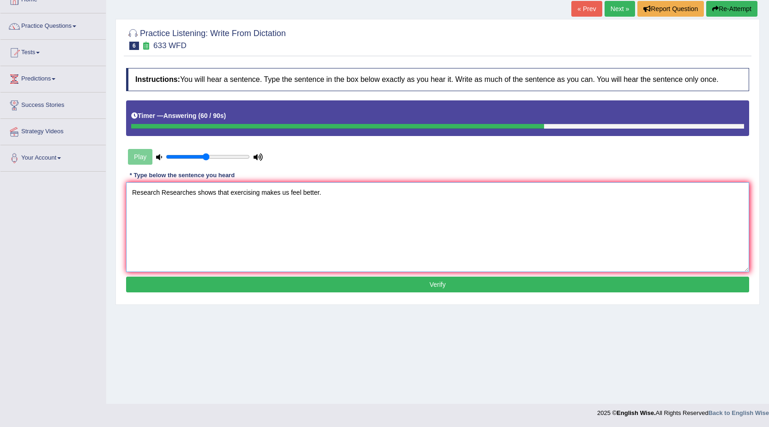
type textarea "Research Researches shows that exercising makes us feel better."
click at [430, 283] on button "Verify" at bounding box center [437, 284] width 623 height 16
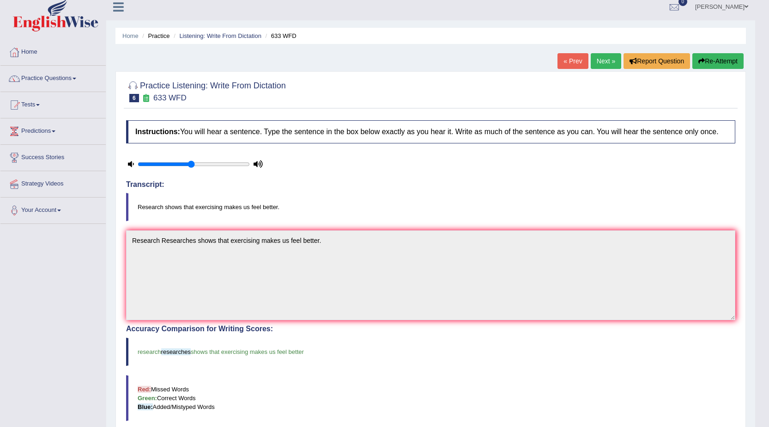
scroll to position [0, 0]
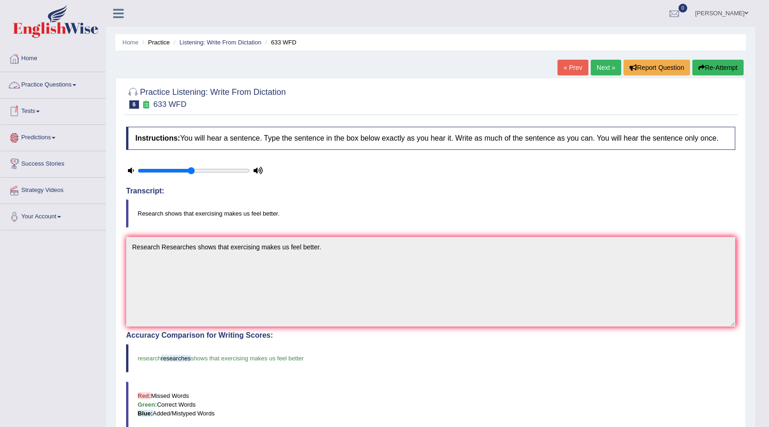
click at [60, 82] on link "Practice Questions" at bounding box center [52, 83] width 105 height 23
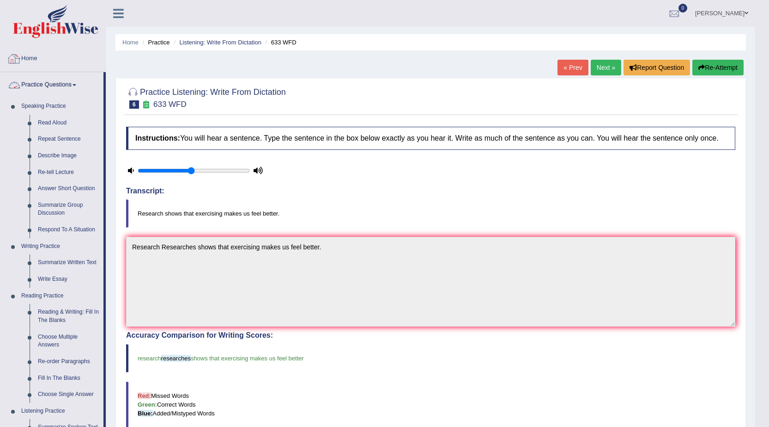
click at [39, 57] on link "Home" at bounding box center [52, 57] width 105 height 23
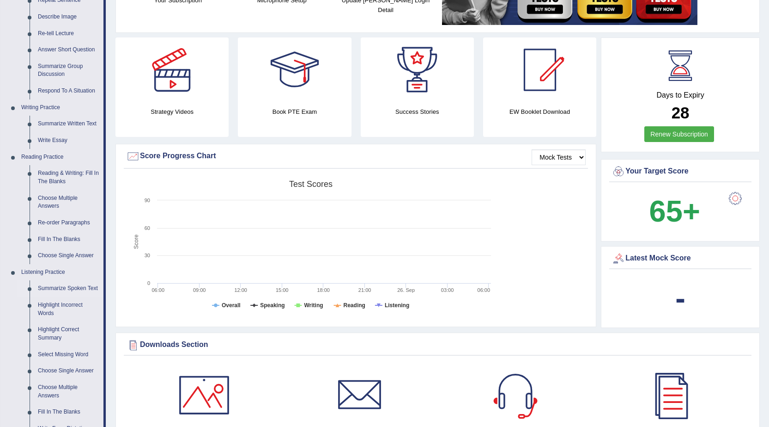
click at [64, 284] on link "Summarize Spoken Text" at bounding box center [69, 288] width 70 height 17
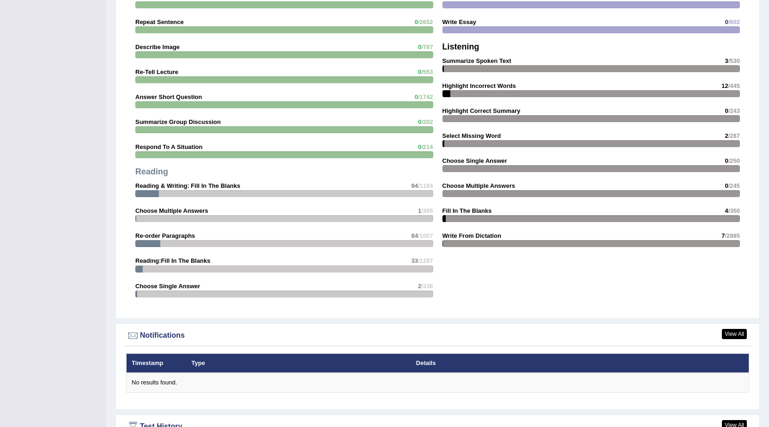
scroll to position [816, 0]
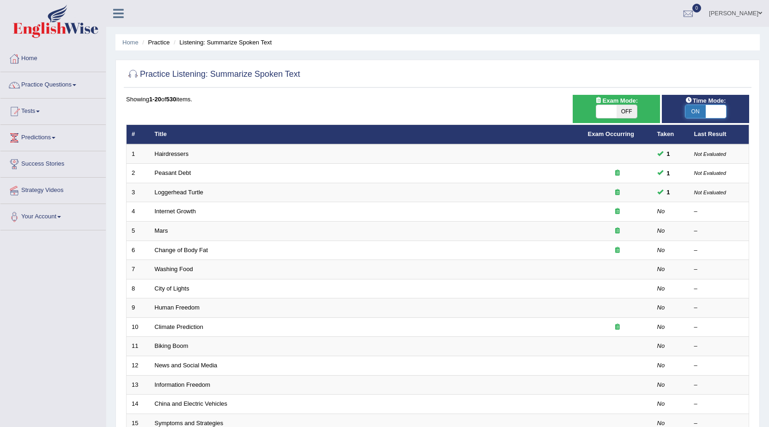
click at [707, 111] on span at bounding box center [716, 111] width 20 height 13
checkbox input "false"
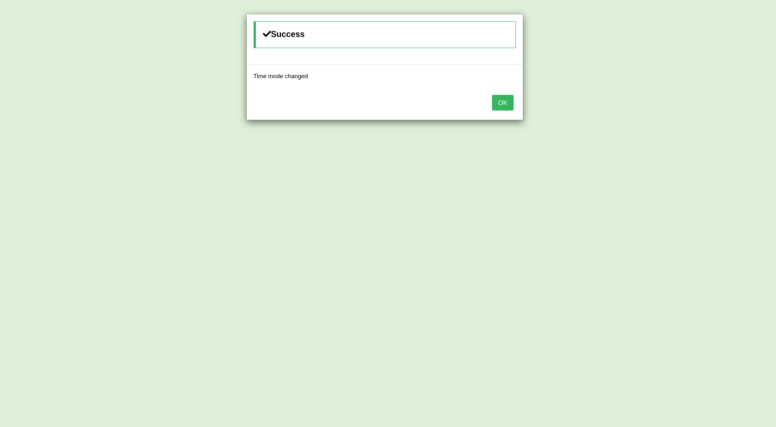
click at [499, 98] on button "OK" at bounding box center [502, 103] width 21 height 16
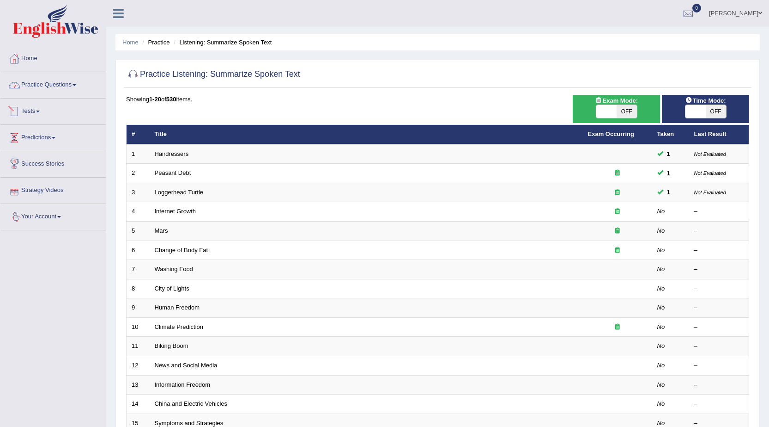
click at [67, 82] on link "Practice Questions" at bounding box center [52, 83] width 105 height 23
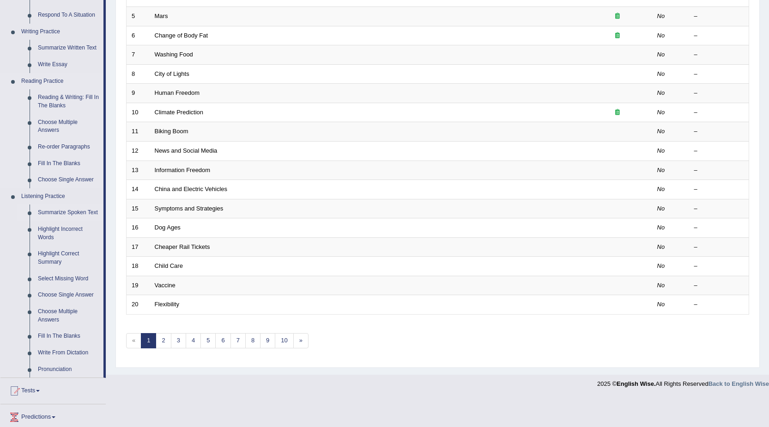
scroll to position [231, 0]
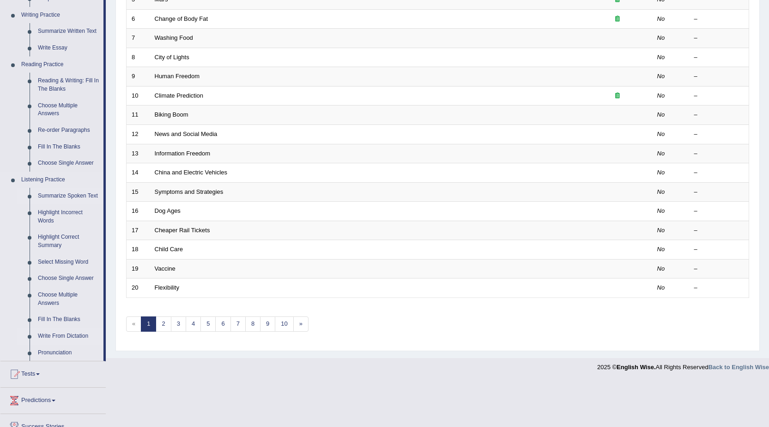
click at [53, 336] on link "Write From Dictation" at bounding box center [69, 336] width 70 height 17
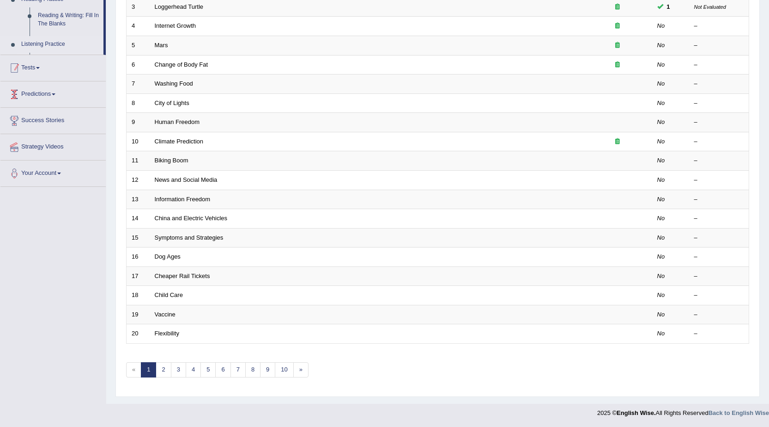
scroll to position [185, 0]
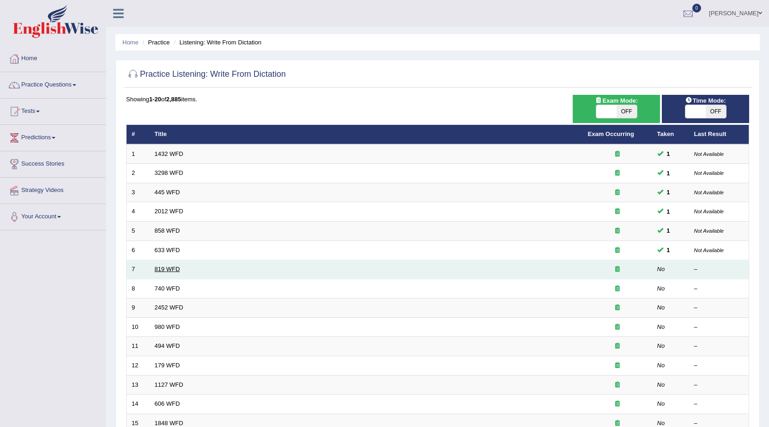
click at [167, 270] on link "819 WFD" at bounding box center [167, 268] width 25 height 7
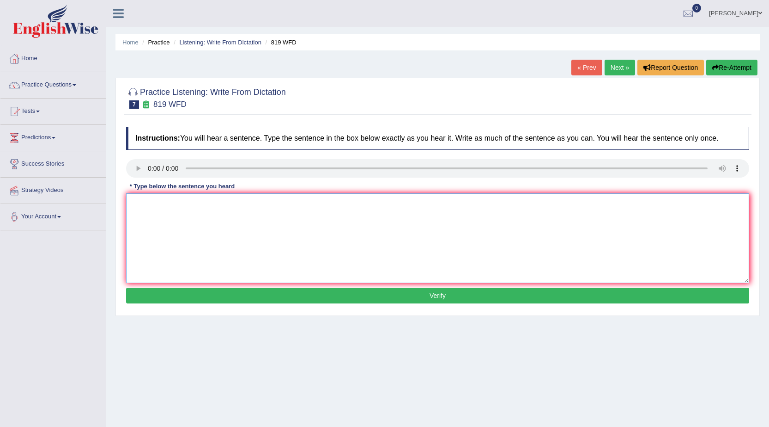
click at [178, 219] on textarea at bounding box center [437, 238] width 623 height 90
type textarea "Plants are able to grow out growout continually throughout their lives life."
click at [409, 293] on button "Verify" at bounding box center [437, 295] width 623 height 16
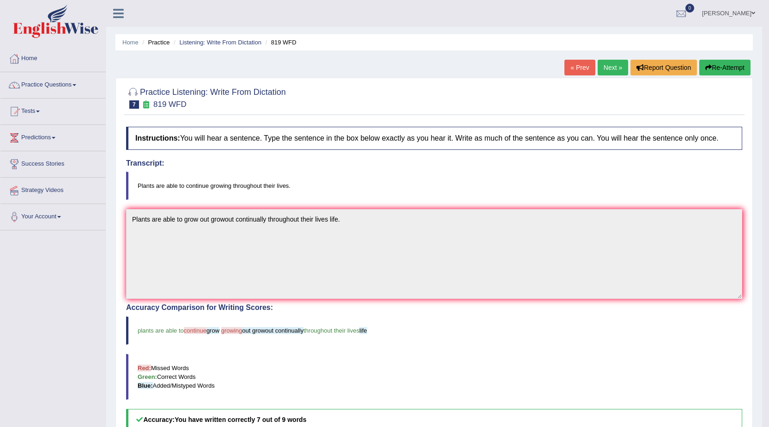
click at [609, 69] on link "Next »" at bounding box center [613, 68] width 30 height 16
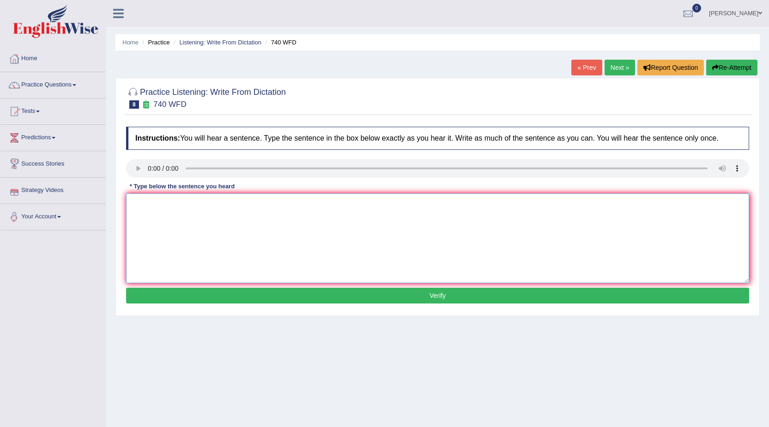
click at [142, 196] on textarea at bounding box center [437, 238] width 623 height 90
type textarea "A series of observation observations were carried out in the classroom."
click at [433, 293] on button "Verify" at bounding box center [437, 295] width 623 height 16
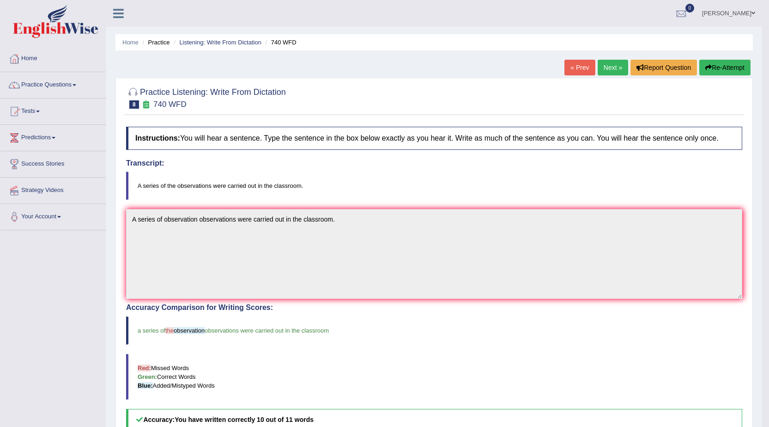
click at [601, 63] on link "Next »" at bounding box center [613, 68] width 30 height 16
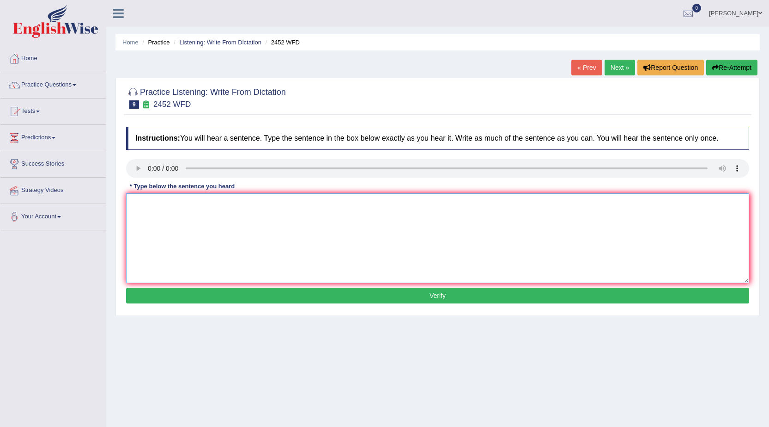
click at [167, 197] on textarea at bounding box center [437, 238] width 623 height 90
click at [151, 204] on textarea "It is a dbate about the value of knowledge" at bounding box center [437, 238] width 623 height 90
click at [153, 203] on textarea "It is a dbate about the value of knowledge" at bounding box center [437, 238] width 623 height 90
click at [268, 205] on textarea "It is a debate about the value of knowledge" at bounding box center [437, 238] width 623 height 90
type textarea "It is a debate about the value of knowledge."
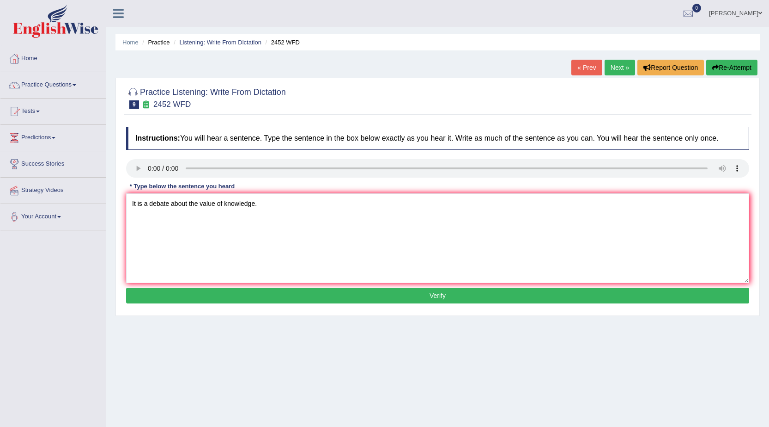
click at [353, 287] on button "Verify" at bounding box center [437, 295] width 623 height 16
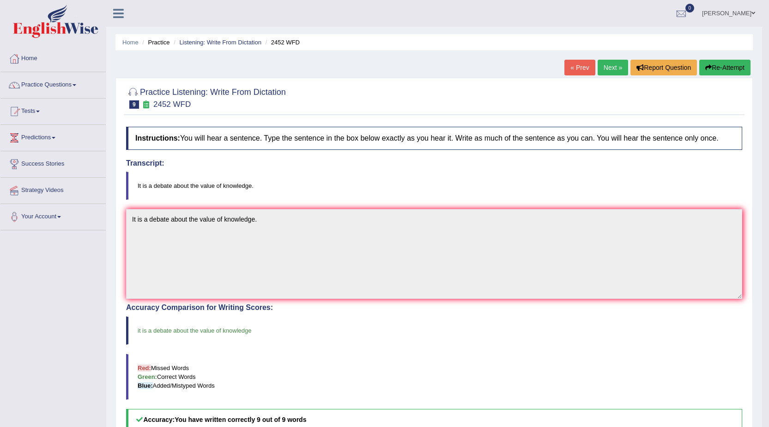
click at [614, 62] on link "Next »" at bounding box center [613, 68] width 30 height 16
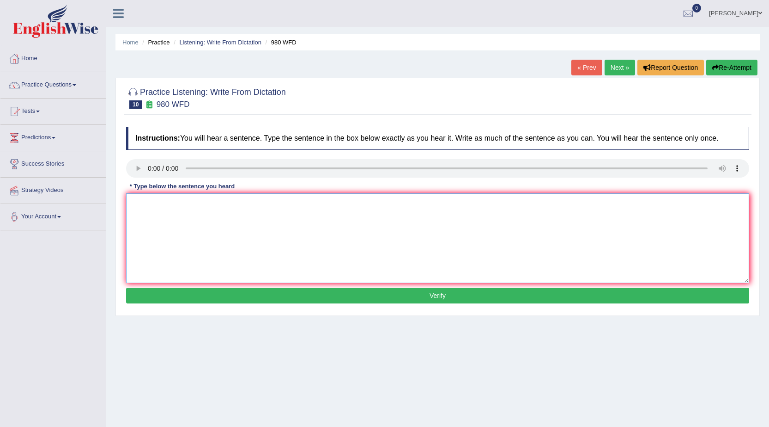
click at [212, 231] on textarea at bounding box center [437, 238] width 623 height 90
click at [293, 204] on textarea "Your ideas have been debated and discussed in seminar and tutorials" at bounding box center [437, 238] width 623 height 90
click at [271, 202] on textarea "Your ideas have been debated and discussed in seminars and tutorials" at bounding box center [437, 238] width 623 height 90
click at [363, 204] on textarea "Your ideas have been debated and discussed in the seminars and tutorials" at bounding box center [437, 238] width 623 height 90
type textarea "Your ideas have been debated and discussed in the seminars and tutorials."
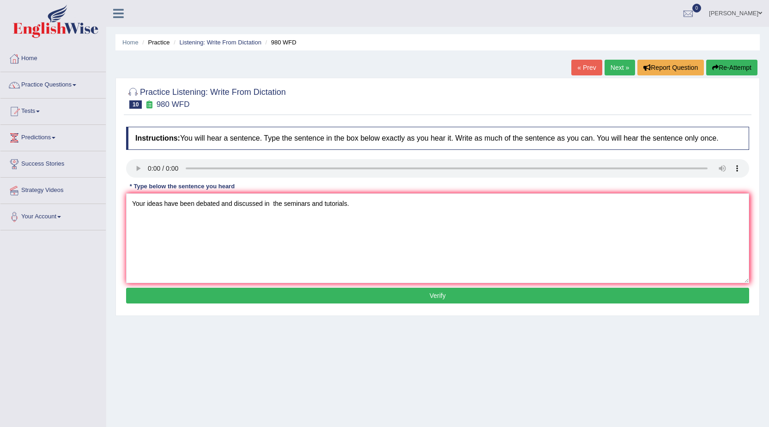
click at [445, 297] on button "Verify" at bounding box center [437, 295] width 623 height 16
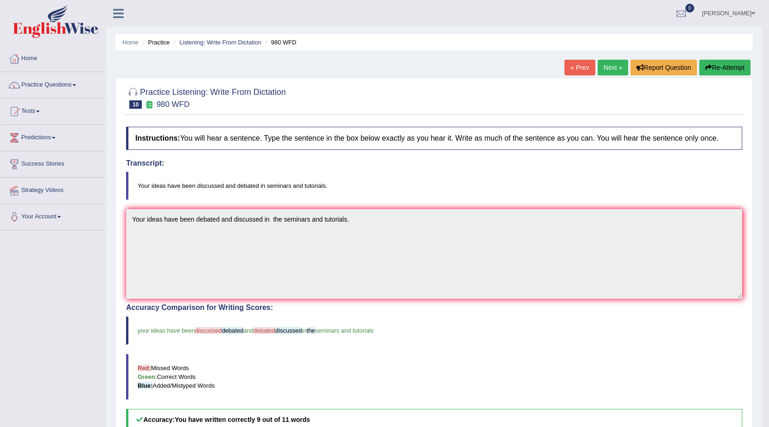
click at [723, 69] on button "Re-Attempt" at bounding box center [725, 68] width 51 height 16
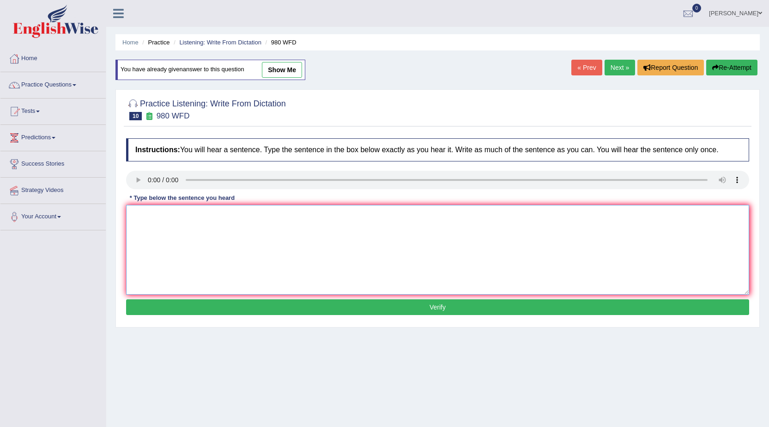
click at [240, 212] on textarea at bounding box center [437, 250] width 623 height 90
type textarea "Your ideas have been debated discussed and discussed debated in the seminars an…"
click at [418, 306] on button "Verify" at bounding box center [437, 307] width 623 height 16
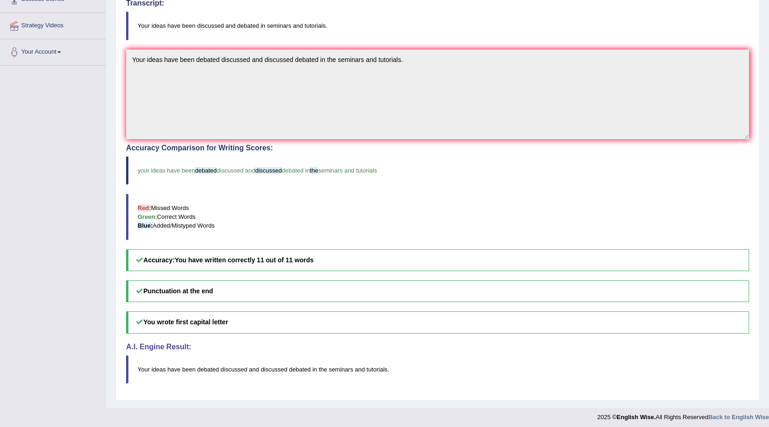
scroll to position [169, 0]
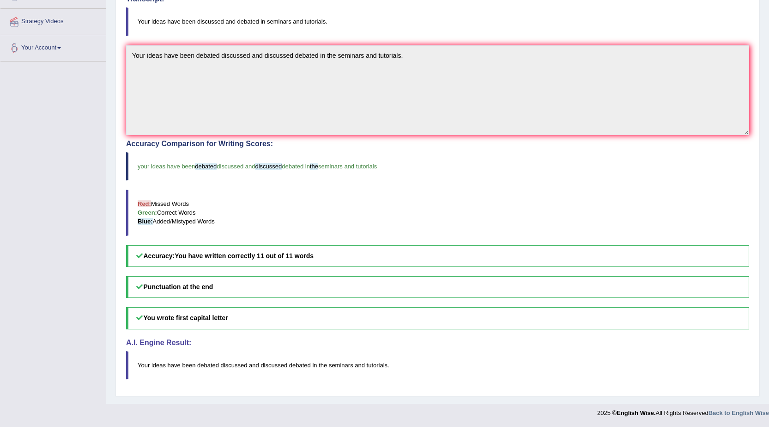
drag, startPoint x: 381, startPoint y: 358, endPoint x: 55, endPoint y: 381, distance: 327.1
click at [377, 359] on blockquote "Your ideas have been debated discussed and discussed debated in the seminars an…" at bounding box center [437, 365] width 623 height 28
click at [458, 373] on blockquote "Your ideas have been debated discussed and discussed debated in the seminars an…" at bounding box center [437, 365] width 623 height 28
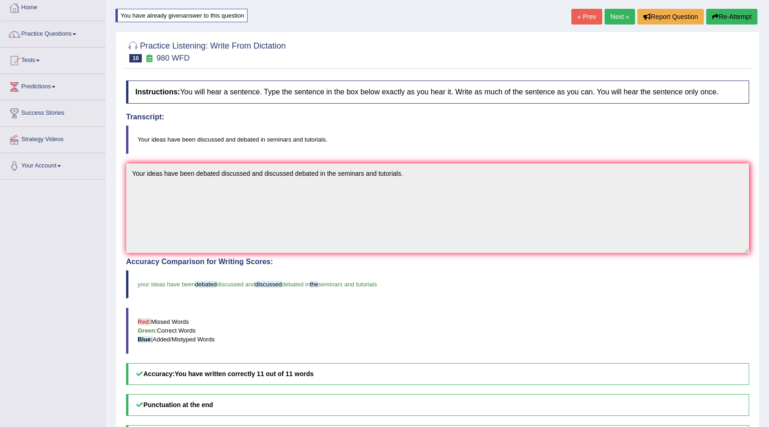
scroll to position [0, 0]
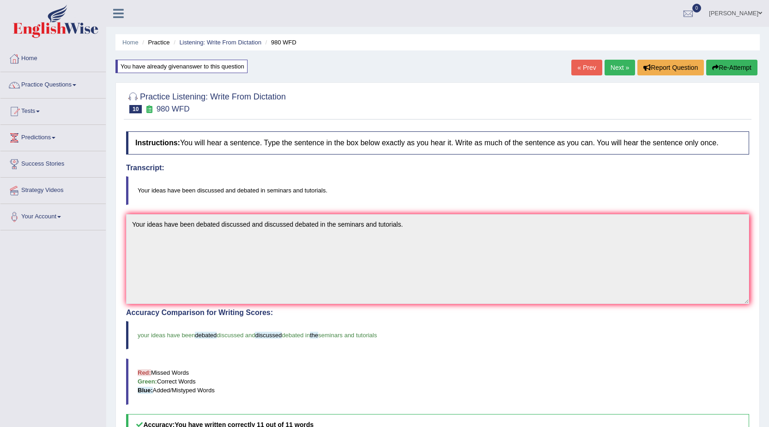
click at [607, 62] on link "Next »" at bounding box center [620, 68] width 30 height 16
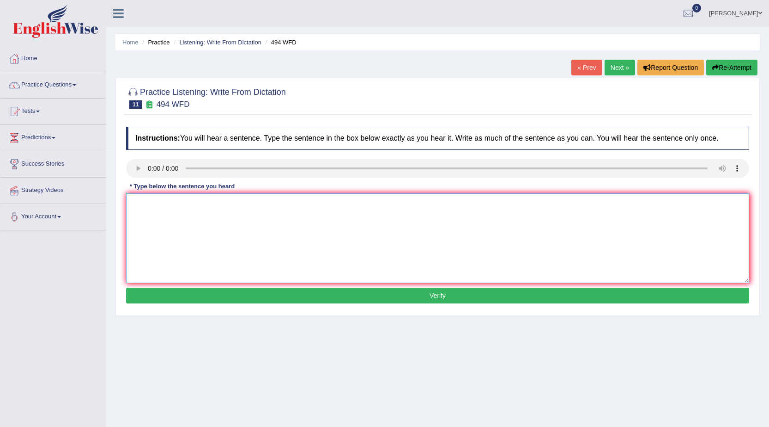
click at [164, 237] on textarea at bounding box center [437, 238] width 623 height 90
type textarea "The vocabulary that is peculiar in a specific field is called jargon."
click at [423, 297] on button "Verify" at bounding box center [437, 295] width 623 height 16
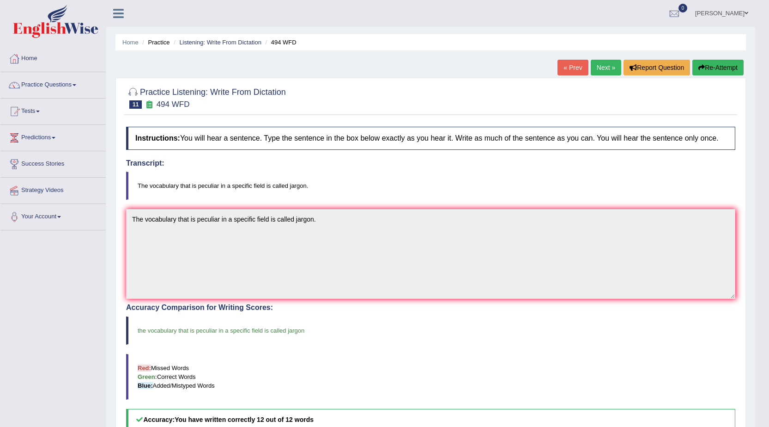
click at [602, 69] on link "Next »" at bounding box center [606, 68] width 30 height 16
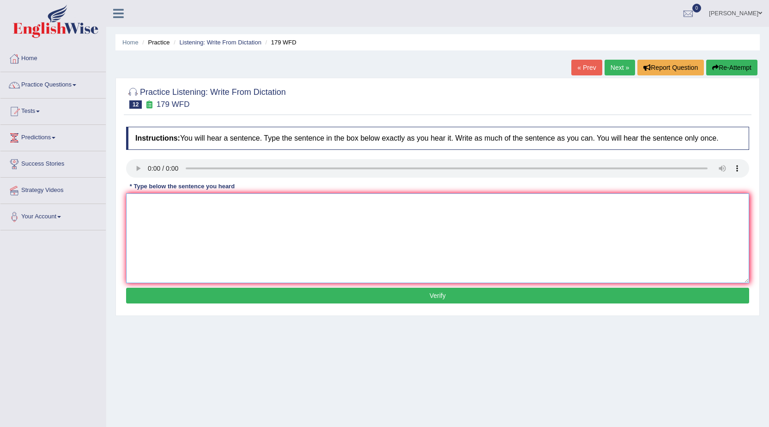
click at [207, 215] on textarea at bounding box center [437, 238] width 623 height 90
type textarea "Lecturers are the oldest and most formal teaching methods method at the univers…"
click at [436, 293] on button "Verify" at bounding box center [437, 295] width 623 height 16
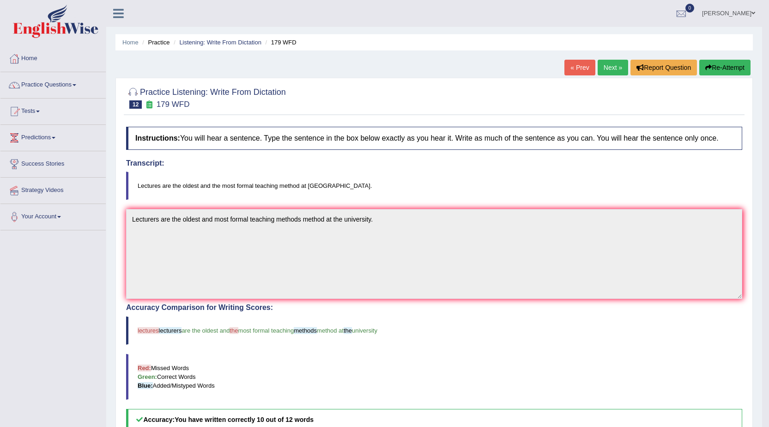
click at [609, 63] on link "Next »" at bounding box center [613, 68] width 30 height 16
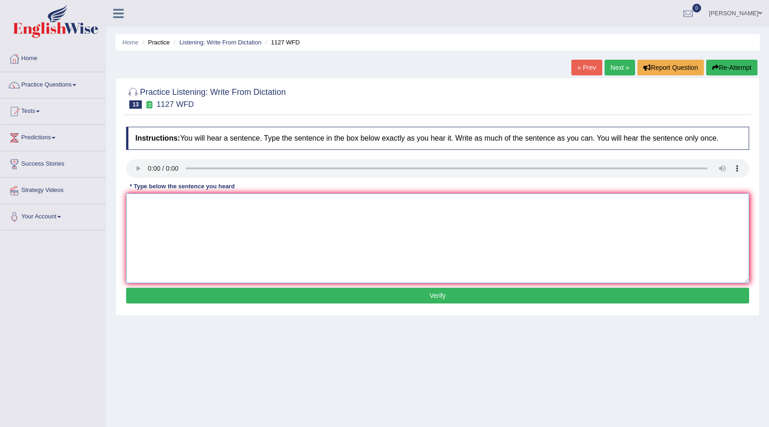
click at [144, 212] on textarea at bounding box center [437, 238] width 623 height 90
type textarea "A university degree is a requirement to enter many professions profession."
click at [391, 293] on button "Verify" at bounding box center [437, 295] width 623 height 16
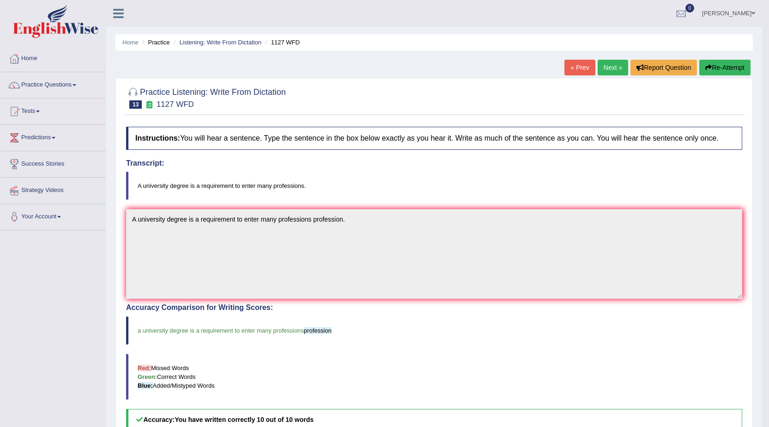
click at [601, 70] on link "Next »" at bounding box center [613, 68] width 30 height 16
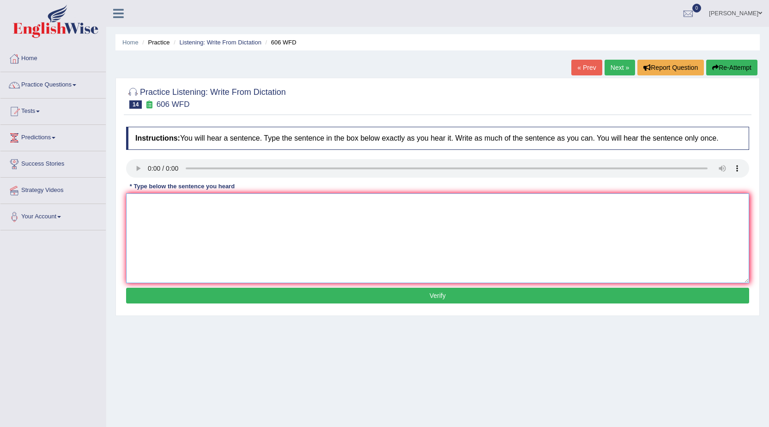
click at [162, 226] on textarea at bounding box center [437, 238] width 623 height 90
click at [215, 201] on textarea "Students will study the letter lnguage and language letter turning ancient Gree…" at bounding box center [437, 238] width 623 height 90
type textarea "Students will study the letter language and language letter turning ancient [GE…"
click at [445, 293] on button "Verify" at bounding box center [437, 295] width 623 height 16
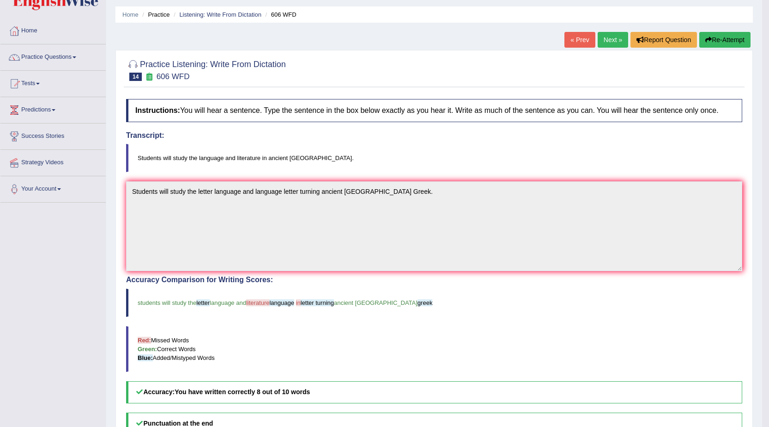
scroll to position [164, 0]
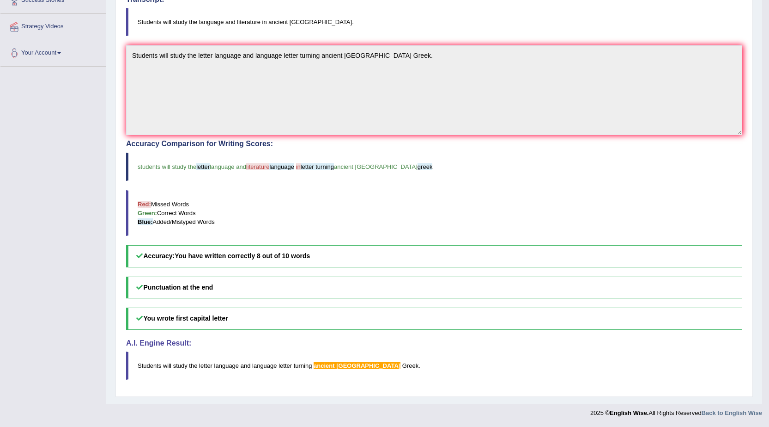
click at [332, 366] on span "ancient" at bounding box center [324, 365] width 21 height 7
click at [350, 364] on span "[GEOGRAPHIC_DATA]" at bounding box center [368, 365] width 64 height 7
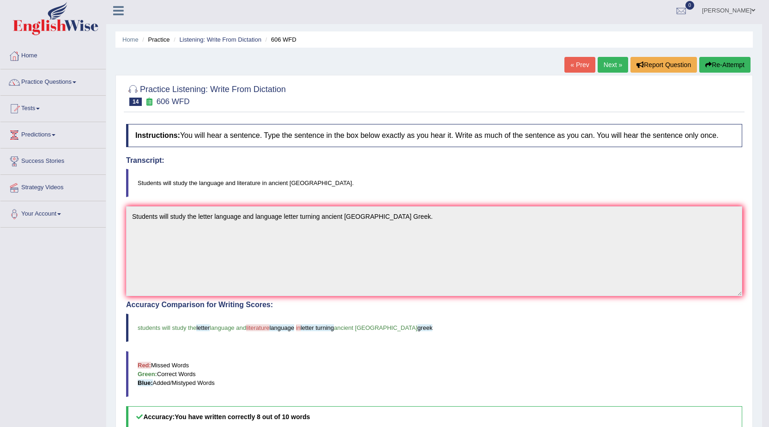
scroll to position [0, 0]
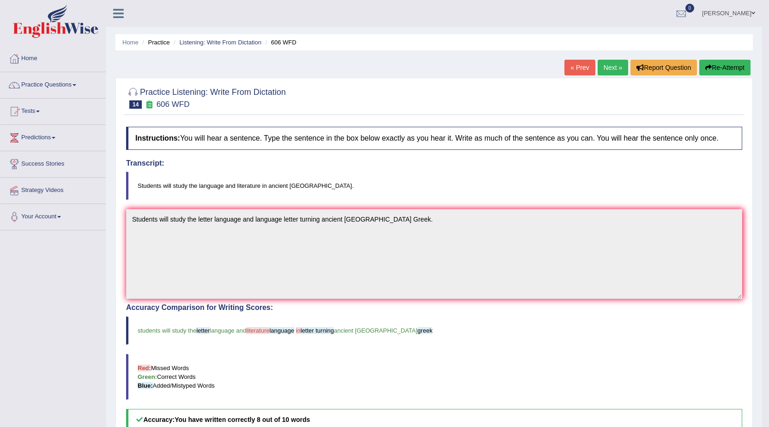
click at [619, 63] on link "Next »" at bounding box center [613, 68] width 30 height 16
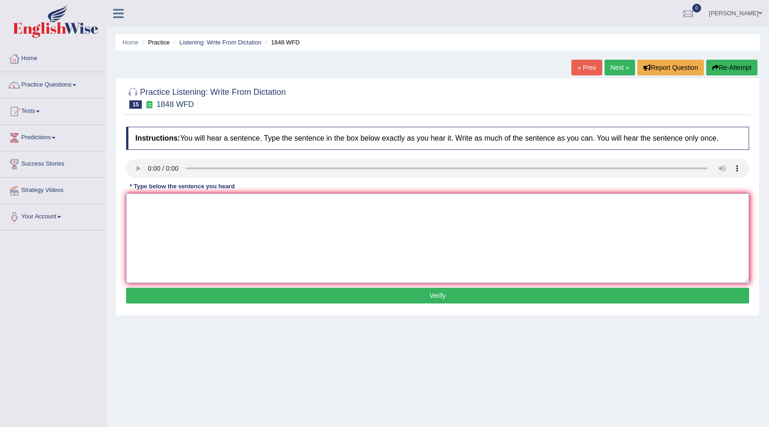
click at [241, 198] on textarea at bounding box center [437, 238] width 623 height 90
type textarea "Students Student must present a valid identification to enroll in this the cour…"
click at [438, 293] on button "Verify" at bounding box center [437, 295] width 623 height 16
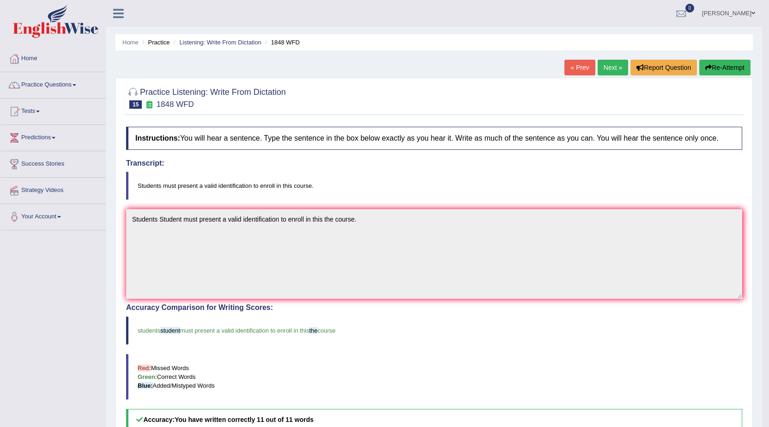
click at [612, 61] on link "Next »" at bounding box center [613, 68] width 30 height 16
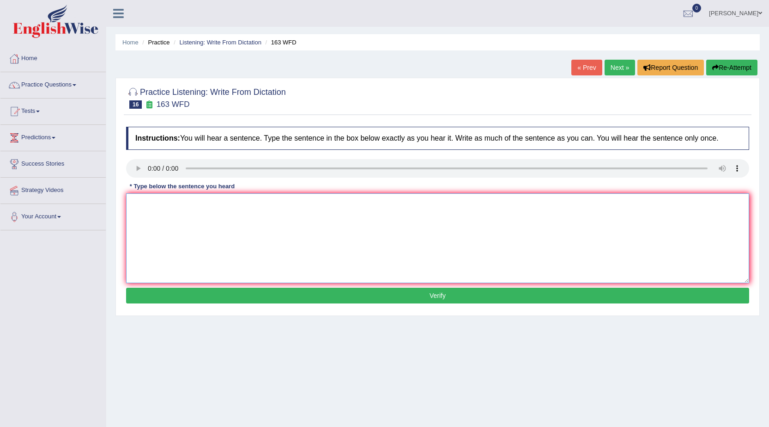
click at [252, 235] on textarea at bounding box center [437, 238] width 623 height 90
click at [202, 206] on textarea "A number of assignment will be submitted to the conference." at bounding box center [437, 238] width 623 height 90
type textarea "A number of assignment assignments will be submitted to the conference."
click at [434, 294] on button "Verify" at bounding box center [437, 295] width 623 height 16
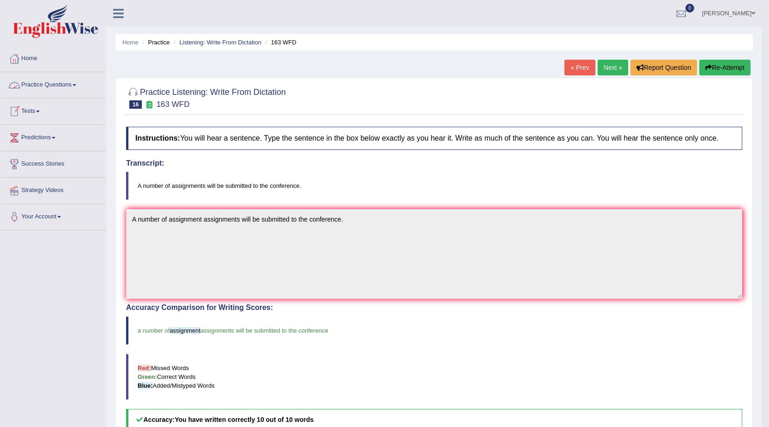
click at [66, 87] on link "Practice Questions" at bounding box center [52, 83] width 105 height 23
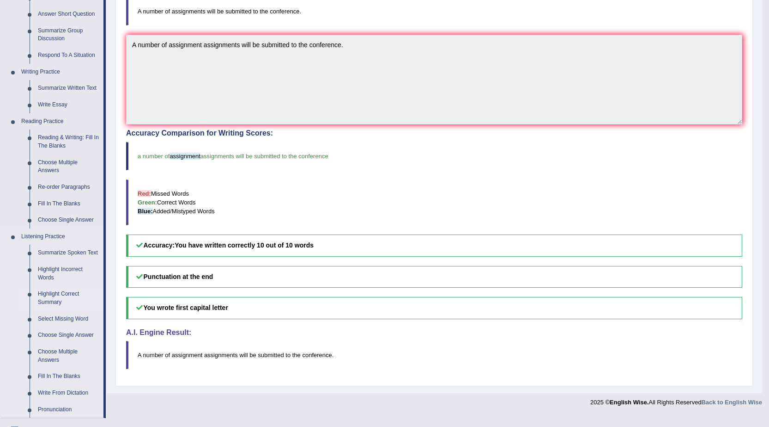
scroll to position [231, 0]
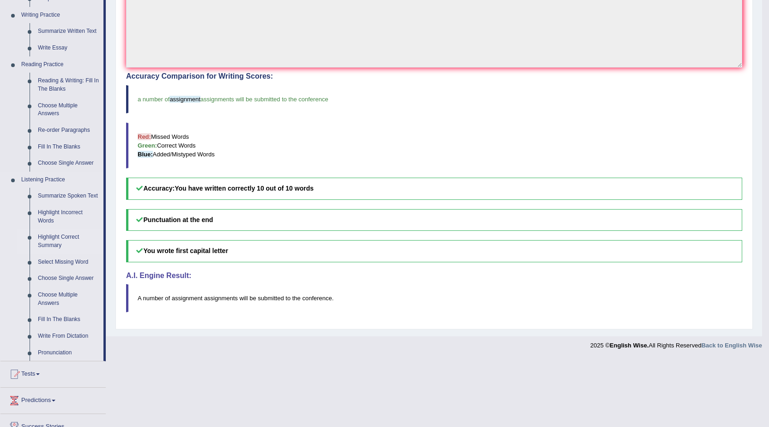
click at [49, 238] on link "Highlight Correct Summary" at bounding box center [69, 241] width 70 height 24
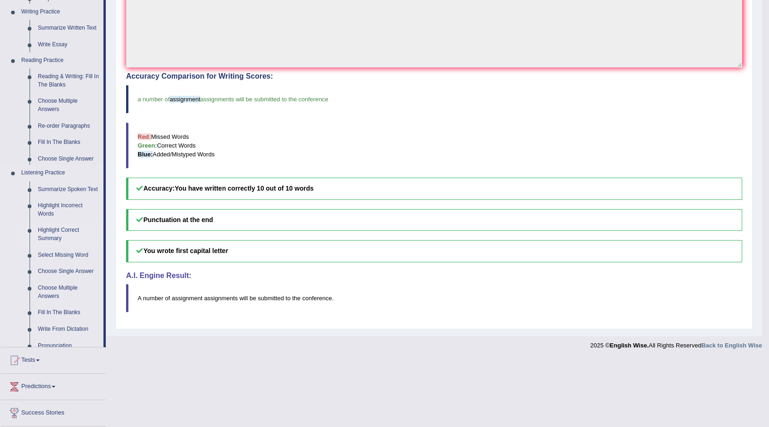
scroll to position [164, 0]
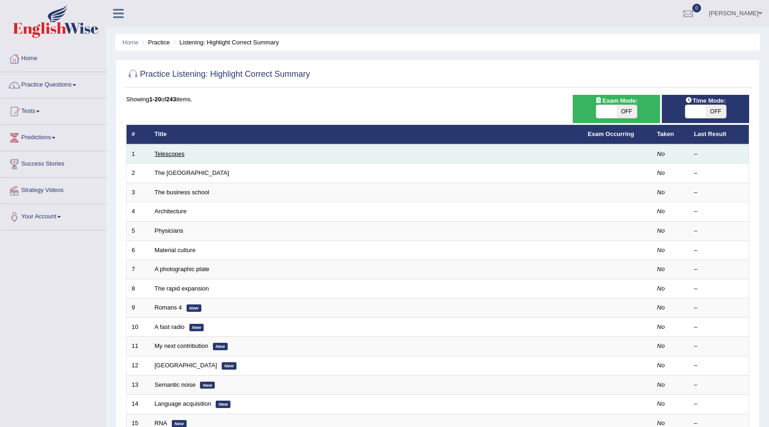
click at [169, 154] on link "Telescopes" at bounding box center [170, 153] width 30 height 7
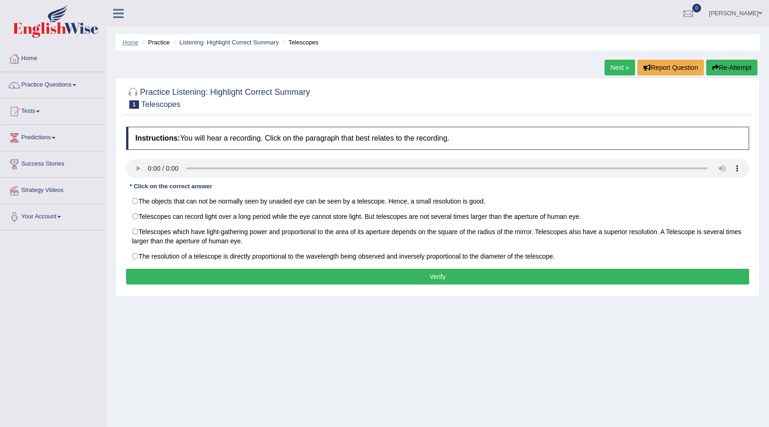
click at [130, 44] on link "Home" at bounding box center [130, 42] width 16 height 7
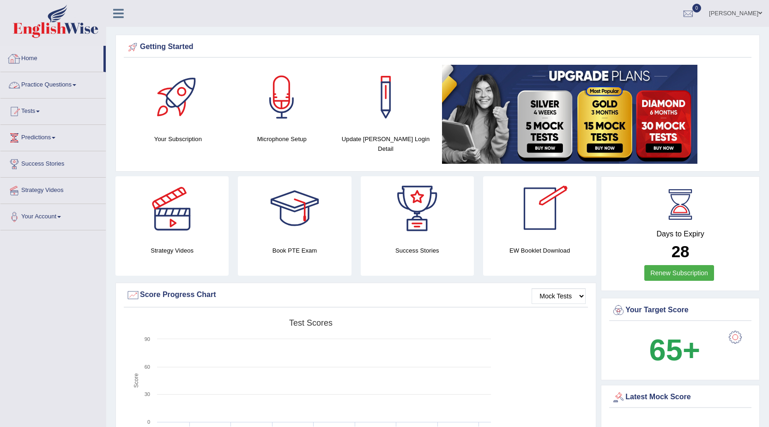
click at [65, 82] on link "Practice Questions" at bounding box center [52, 83] width 105 height 23
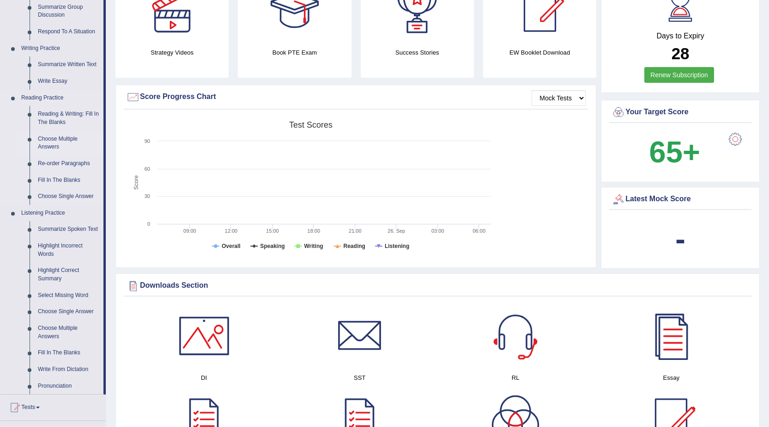
scroll to position [231, 0]
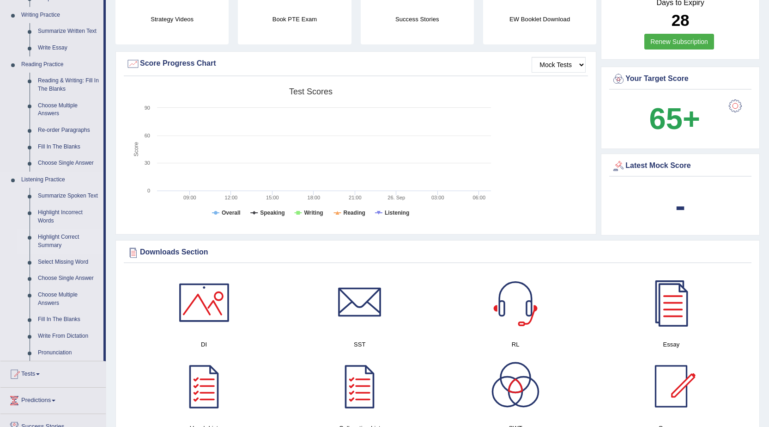
click at [49, 239] on link "Highlight Correct Summary" at bounding box center [69, 241] width 70 height 24
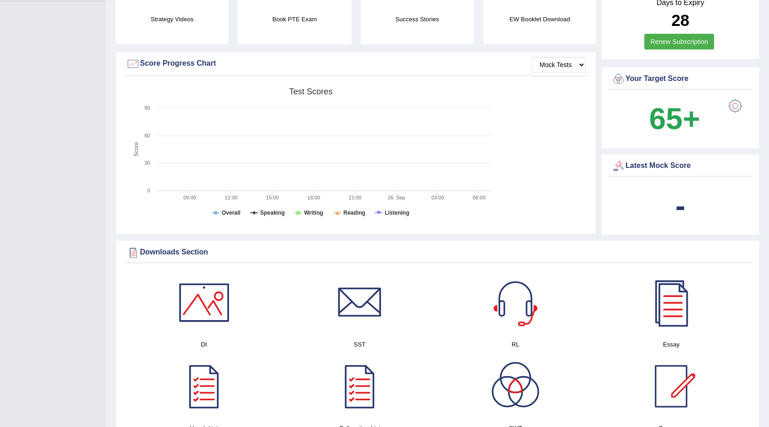
scroll to position [237, 0]
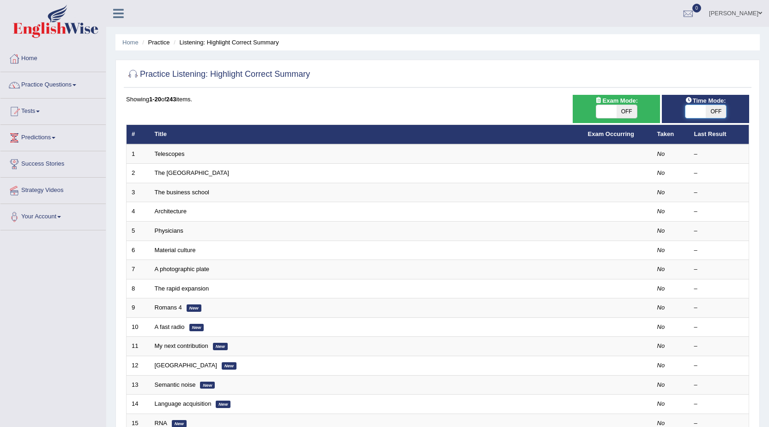
click at [695, 114] on span at bounding box center [696, 111] width 20 height 13
checkbox input "true"
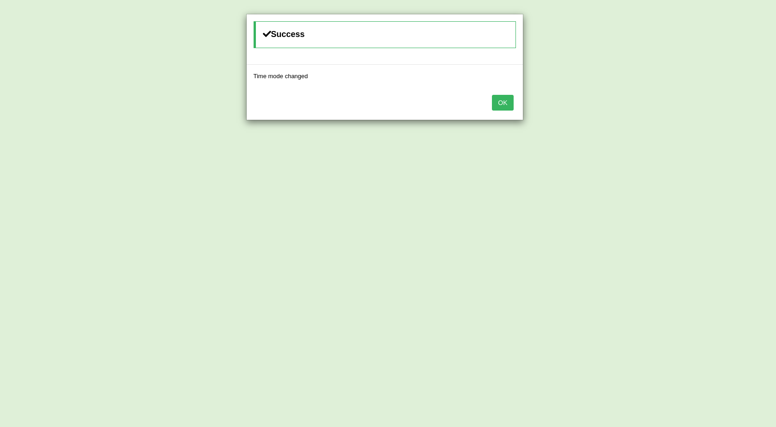
click at [502, 97] on button "OK" at bounding box center [502, 103] width 21 height 16
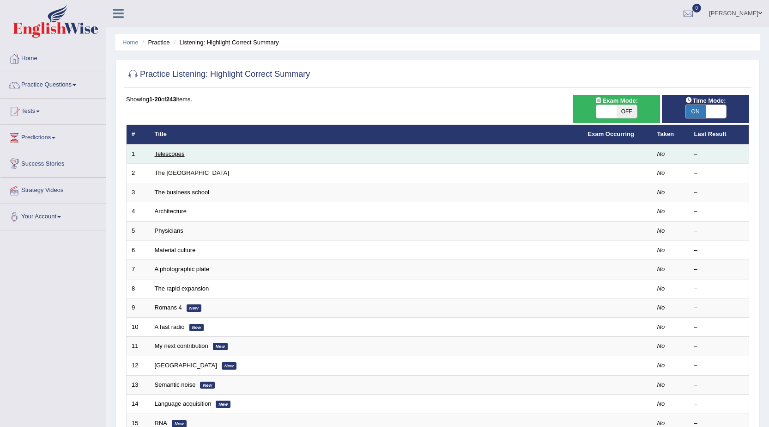
click at [173, 150] on link "Telescopes" at bounding box center [170, 153] width 30 height 7
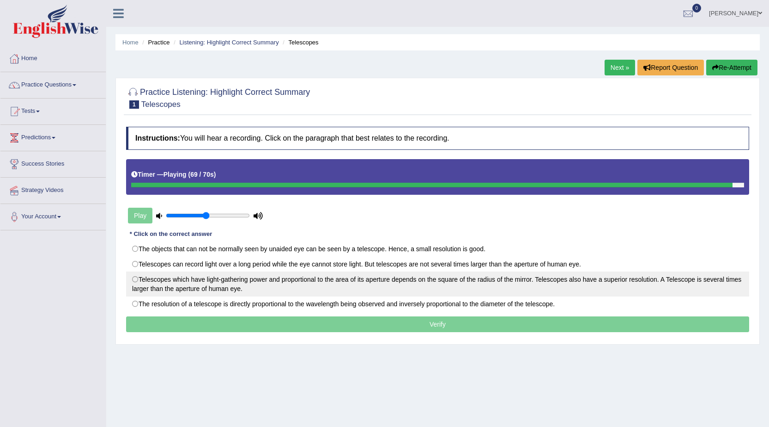
click at [133, 281] on label "Telescopes which have light-gathering power and proportional to the area of its…" at bounding box center [437, 283] width 623 height 25
radio input "true"
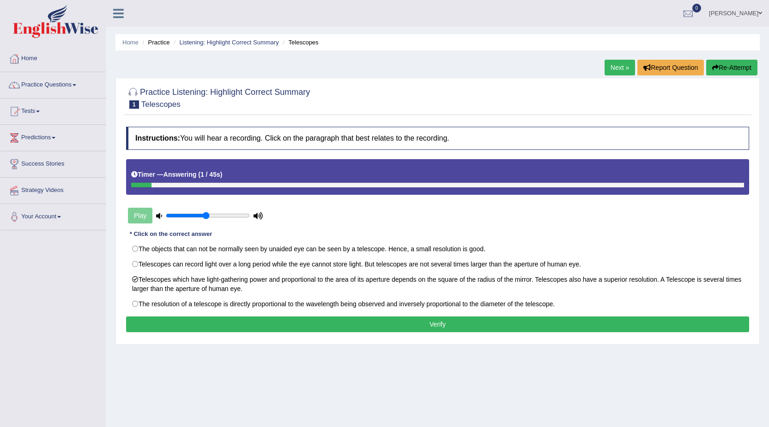
click at [198, 323] on button "Verify" at bounding box center [437, 324] width 623 height 16
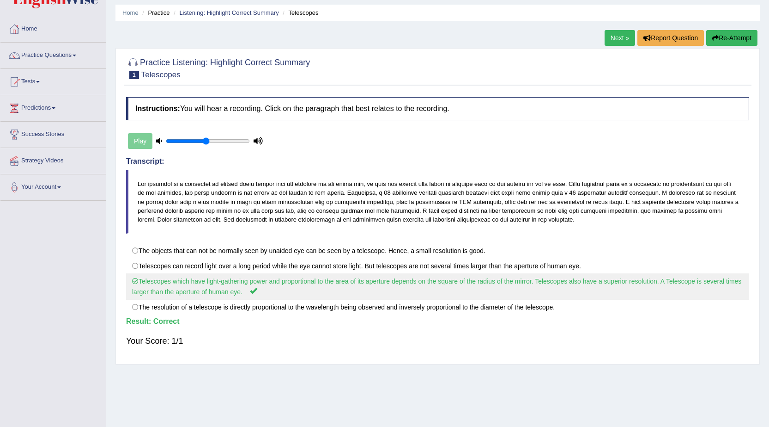
scroll to position [46, 0]
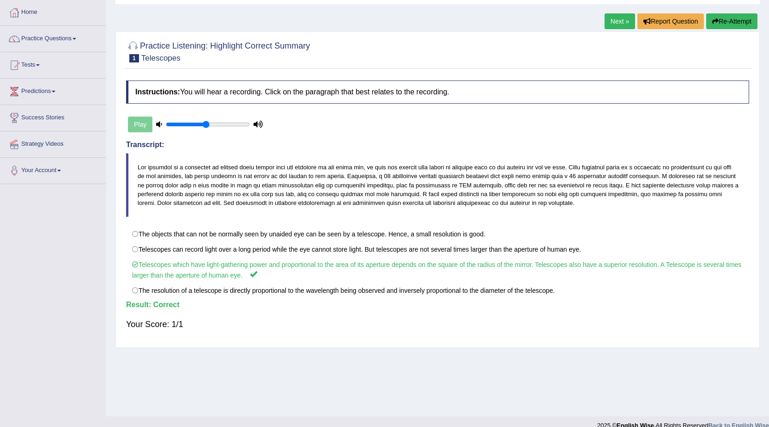
click at [610, 27] on link "Next »" at bounding box center [620, 21] width 30 height 16
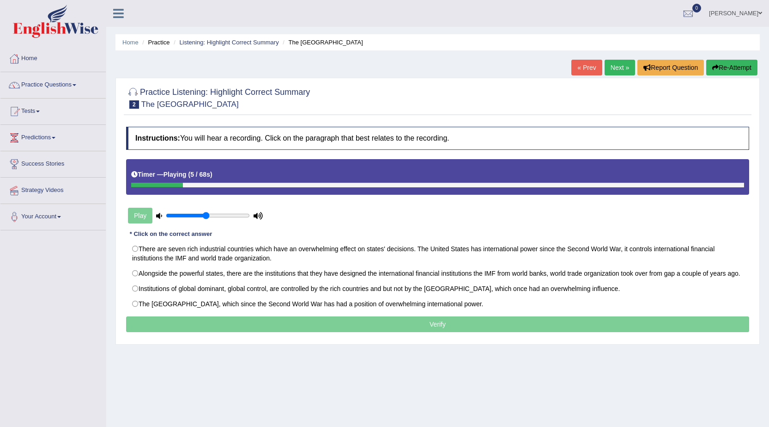
click at [217, 211] on div "Play" at bounding box center [195, 215] width 139 height 23
type input "0.65"
click at [217, 213] on input "range" at bounding box center [208, 215] width 84 height 7
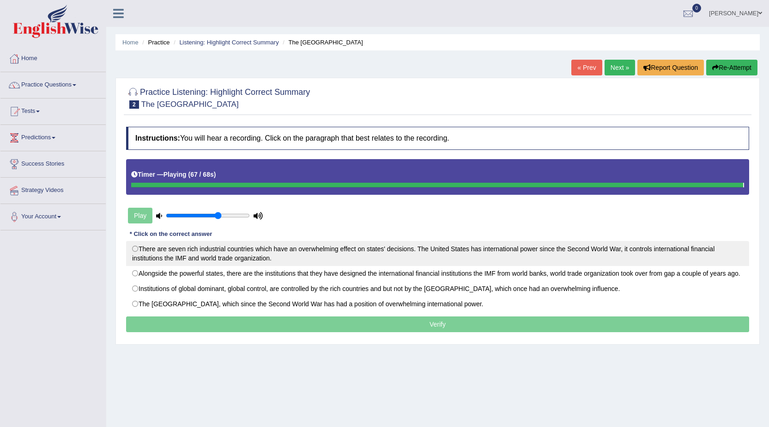
click at [218, 255] on label "There are seven rich industrial countries which have an overwhelming effect on …" at bounding box center [437, 253] width 623 height 25
radio input "true"
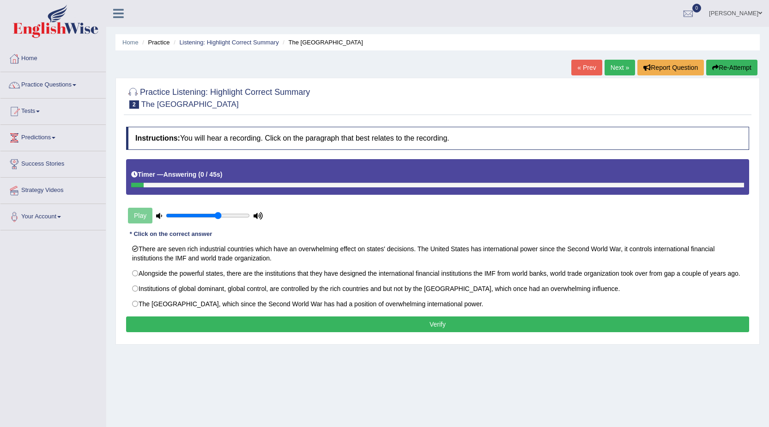
click at [342, 317] on button "Verify" at bounding box center [437, 324] width 623 height 16
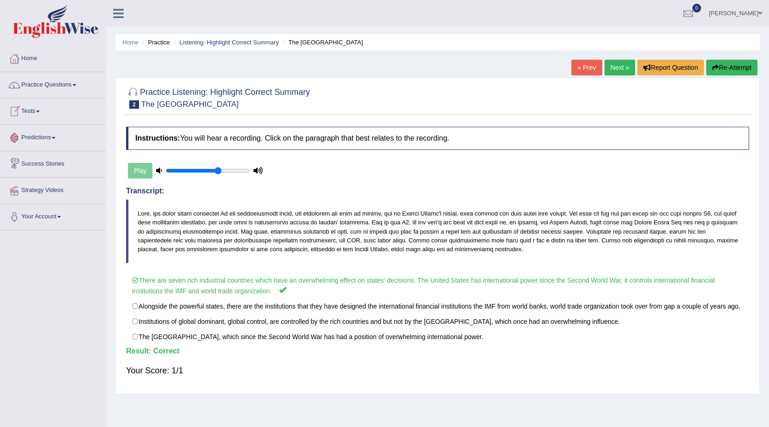
click at [616, 67] on link "Next »" at bounding box center [620, 68] width 30 height 16
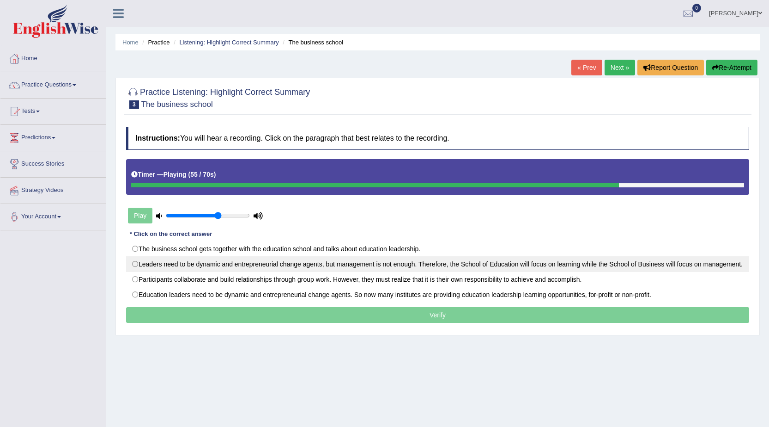
click at [137, 264] on label "Leaders need to be dynamic and entrepreneurial change agents, but management is…" at bounding box center [437, 264] width 623 height 16
radio input "true"
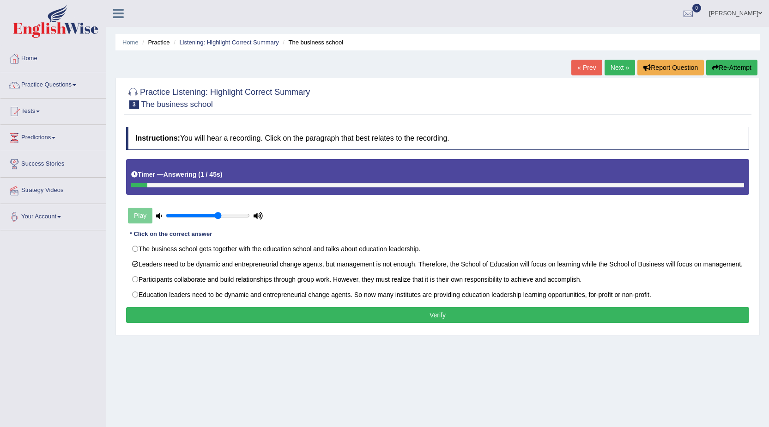
click at [431, 322] on button "Verify" at bounding box center [437, 315] width 623 height 16
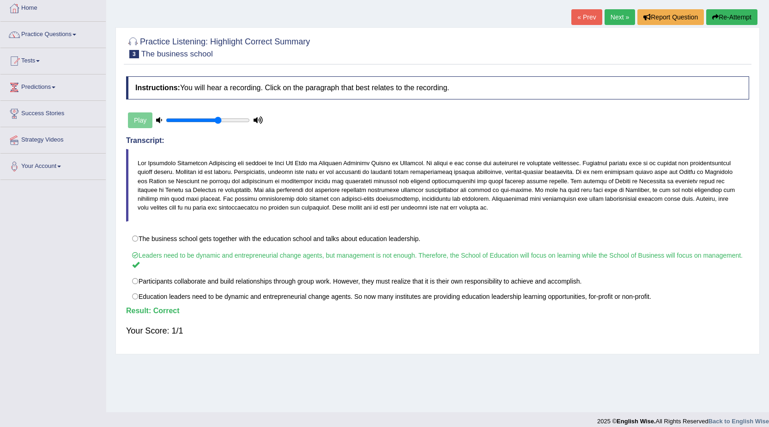
scroll to position [59, 0]
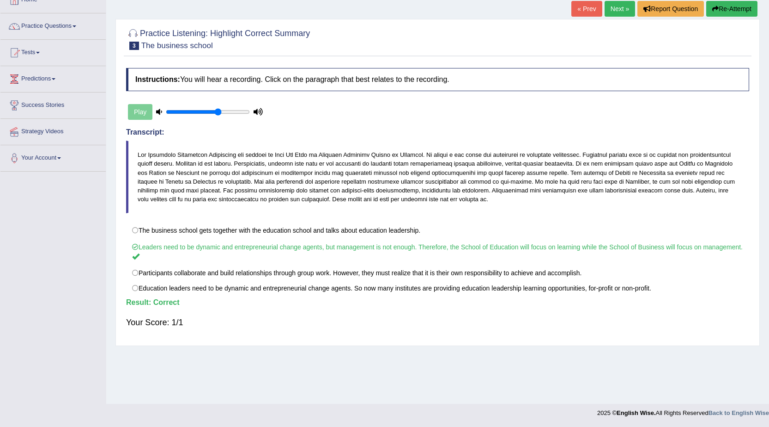
click at [617, 8] on link "Next »" at bounding box center [620, 9] width 30 height 16
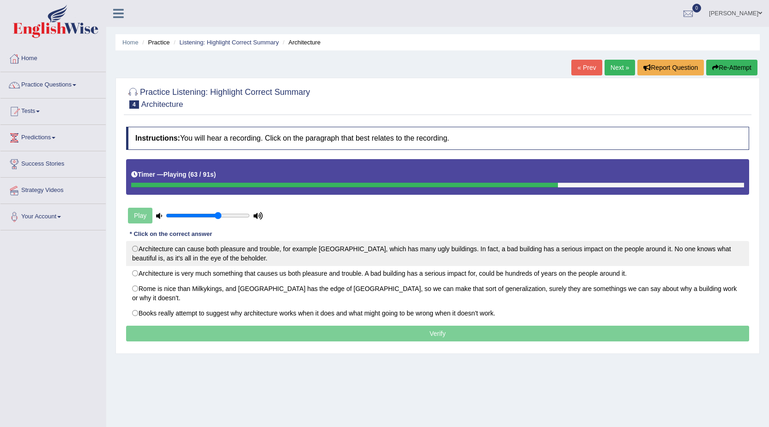
click at [184, 241] on label "Architecture can cause both pleasure and trouble, for example [GEOGRAPHIC_DATA]…" at bounding box center [437, 253] width 623 height 25
radio input "true"
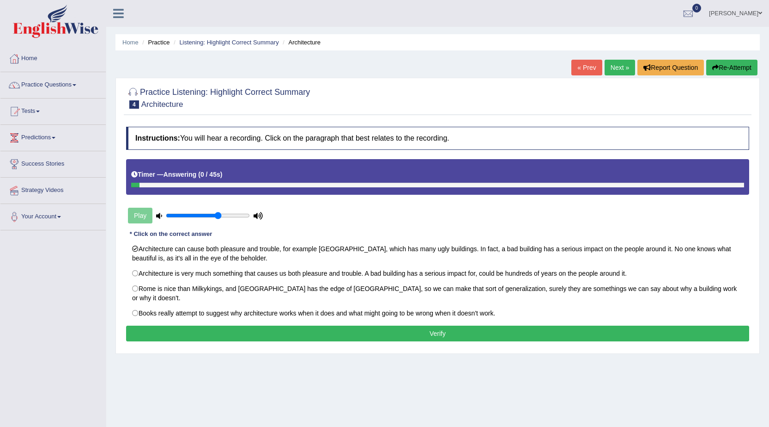
click at [452, 326] on button "Verify" at bounding box center [437, 333] width 623 height 16
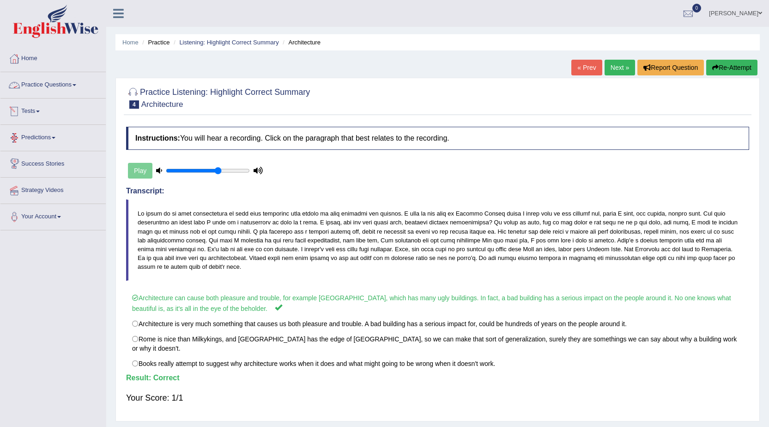
click at [85, 86] on link "Practice Questions" at bounding box center [52, 83] width 105 height 23
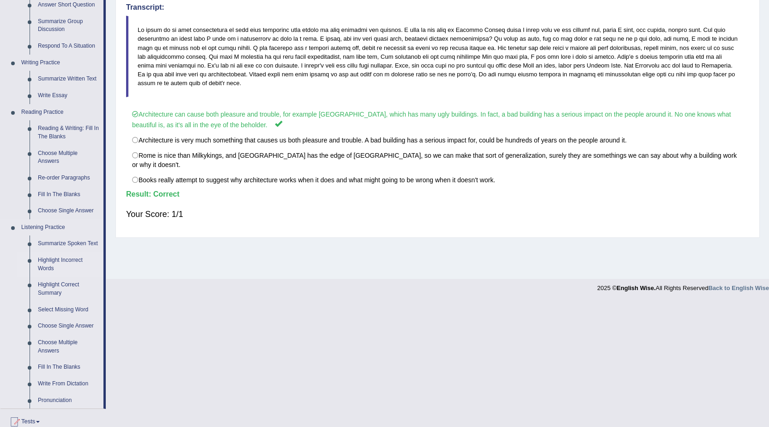
scroll to position [185, 0]
click at [53, 310] on link "Select Missing Word" at bounding box center [69, 308] width 70 height 17
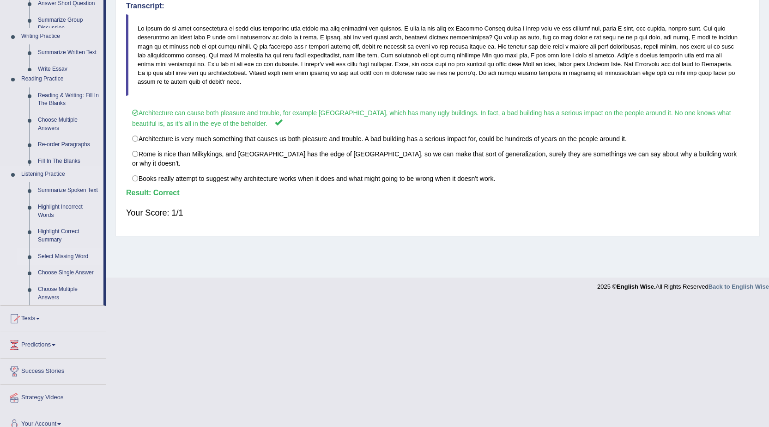
scroll to position [59, 0]
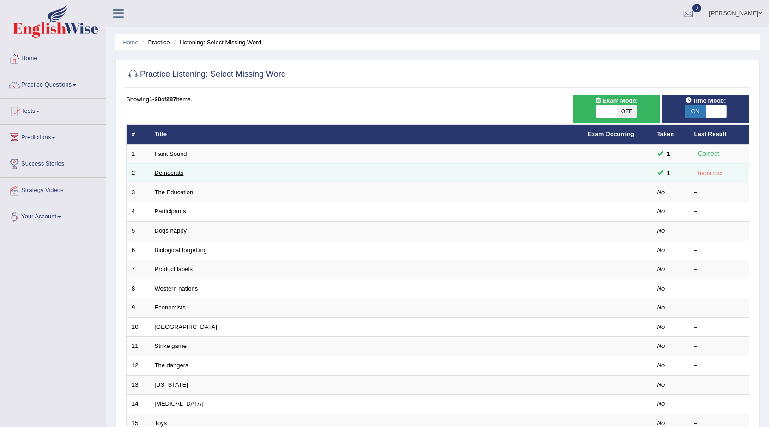
click at [162, 170] on link "Democrats" at bounding box center [169, 172] width 29 height 7
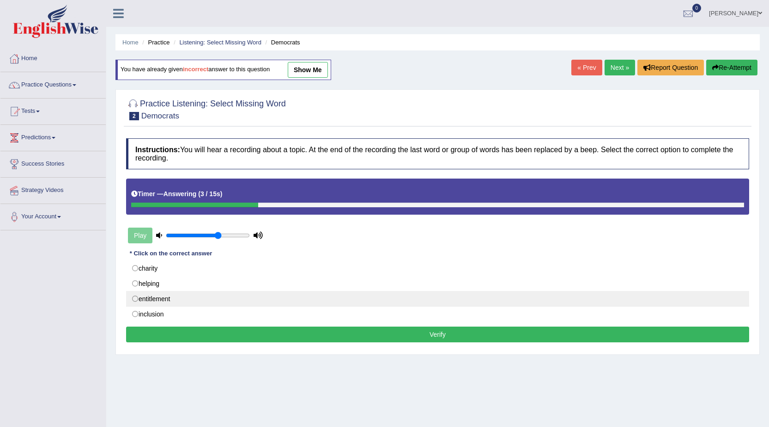
click at [149, 302] on label "entitlement" at bounding box center [437, 299] width 623 height 16
radio input "true"
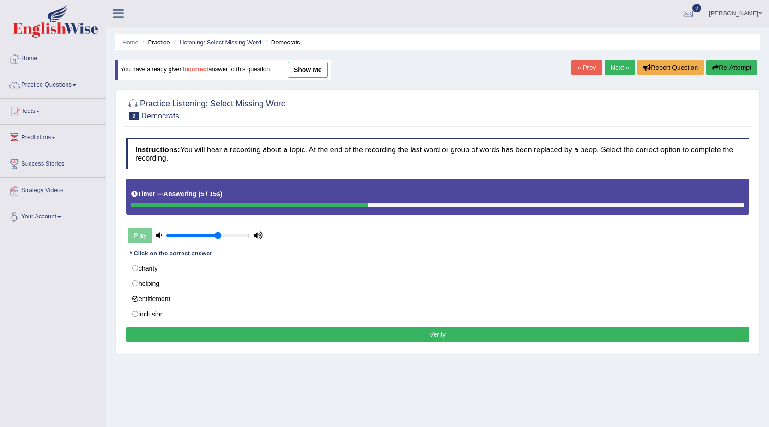
click at [396, 335] on button "Verify" at bounding box center [437, 334] width 623 height 16
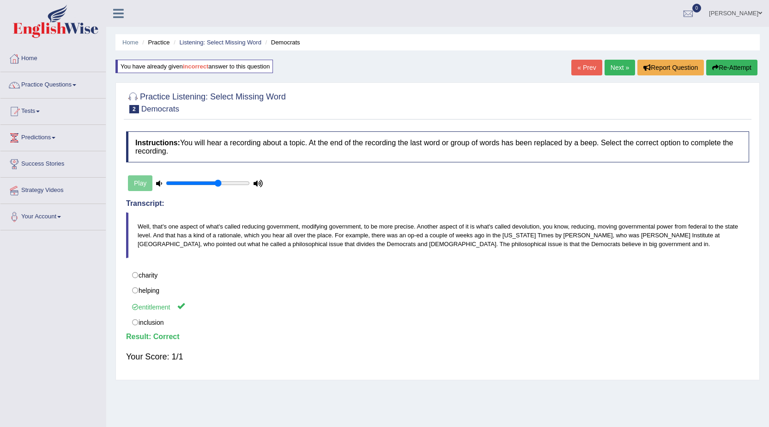
click at [626, 68] on link "Next »" at bounding box center [620, 68] width 30 height 16
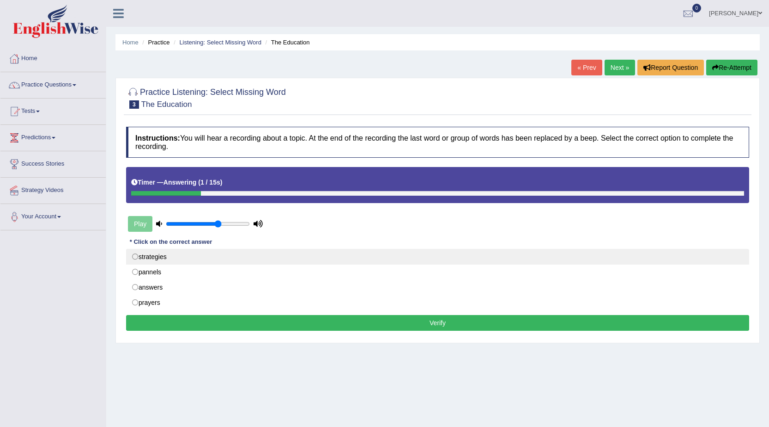
click at [154, 252] on label "strategies" at bounding box center [437, 257] width 623 height 16
radio input "true"
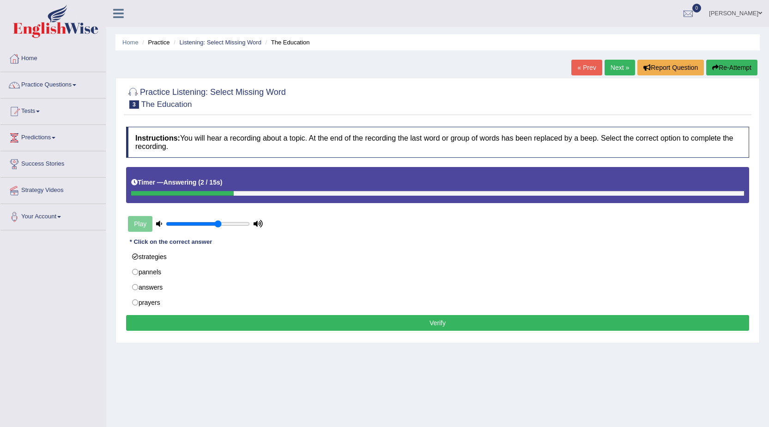
click at [288, 318] on button "Verify" at bounding box center [437, 323] width 623 height 16
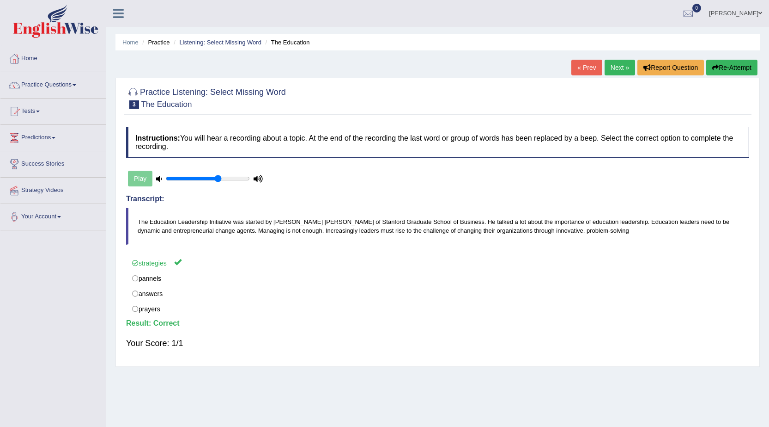
click at [626, 70] on link "Next »" at bounding box center [620, 68] width 30 height 16
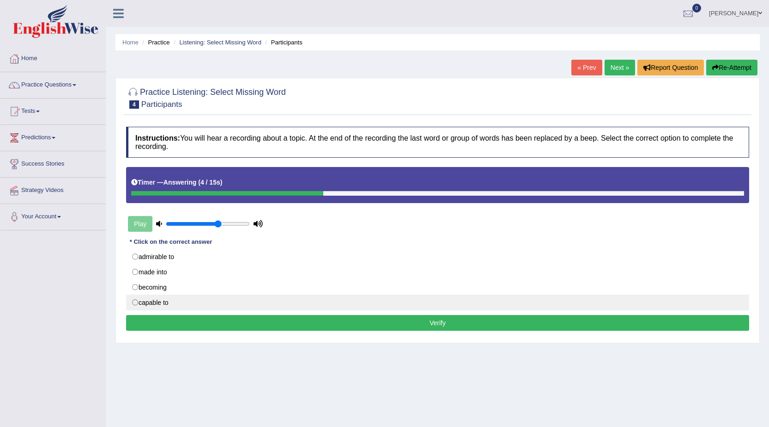
click at [152, 300] on label "capable to" at bounding box center [437, 302] width 623 height 16
radio input "true"
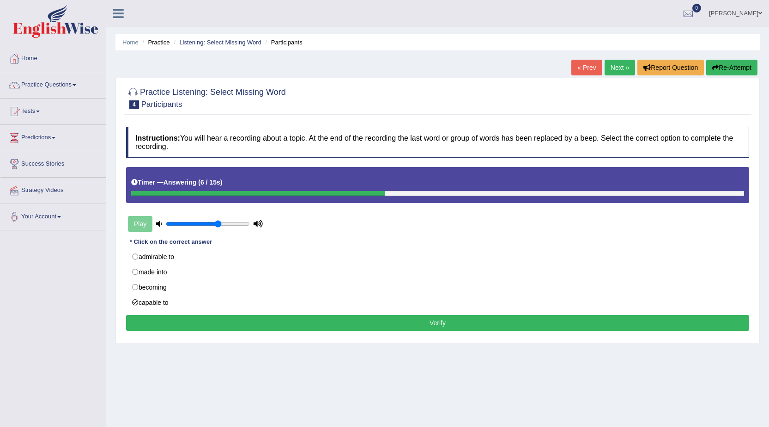
click at [450, 322] on button "Verify" at bounding box center [437, 323] width 623 height 16
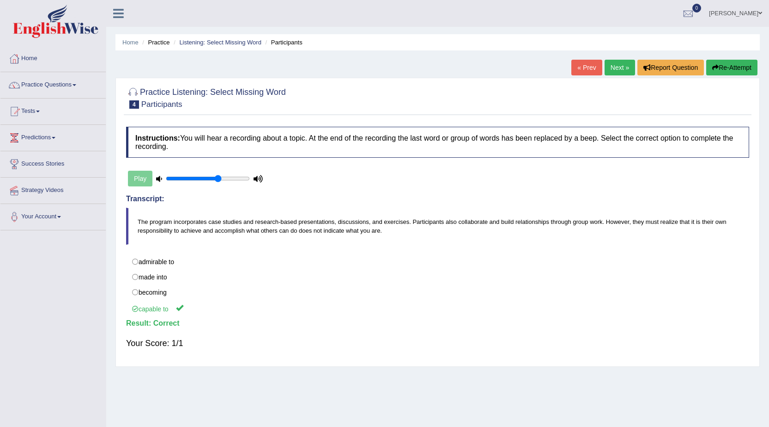
click at [616, 65] on link "Next »" at bounding box center [620, 68] width 30 height 16
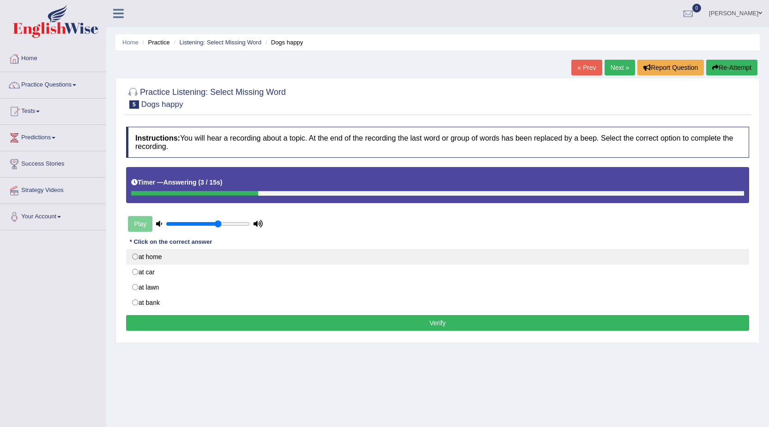
click at [159, 257] on label "at home" at bounding box center [437, 257] width 623 height 16
radio input "true"
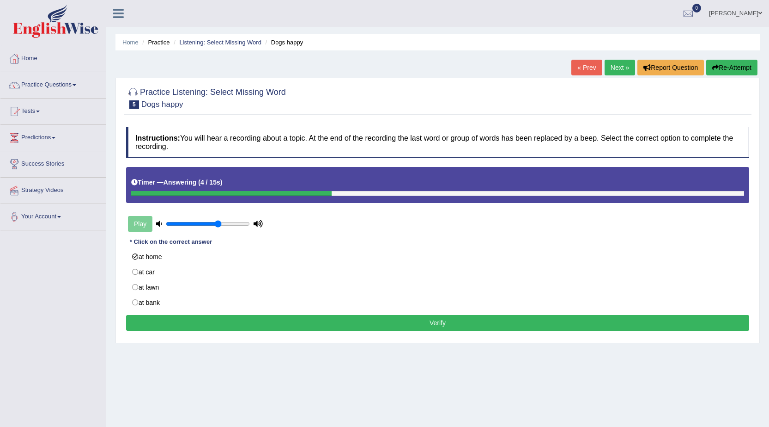
click at [283, 319] on button "Verify" at bounding box center [437, 323] width 623 height 16
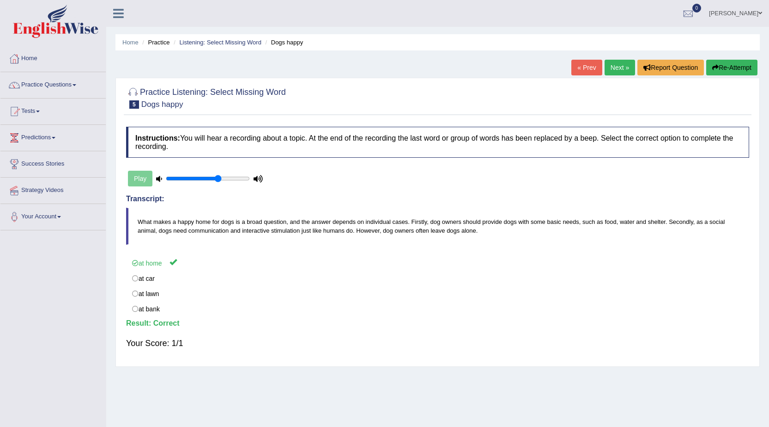
click at [622, 66] on link "Next »" at bounding box center [620, 68] width 30 height 16
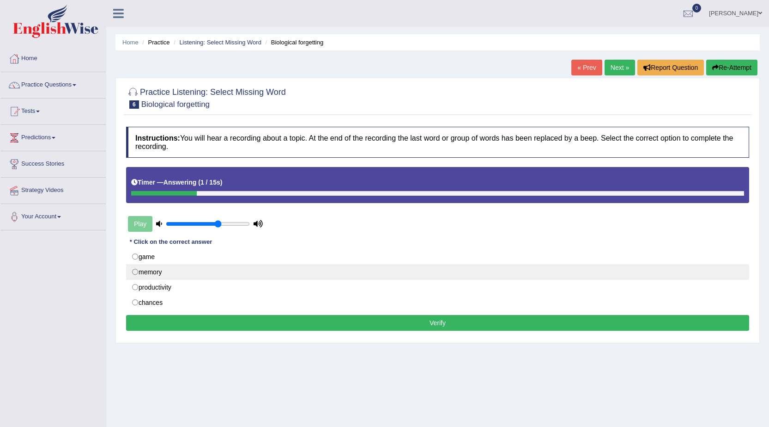
click at [161, 272] on label "memory" at bounding box center [437, 272] width 623 height 16
radio input "true"
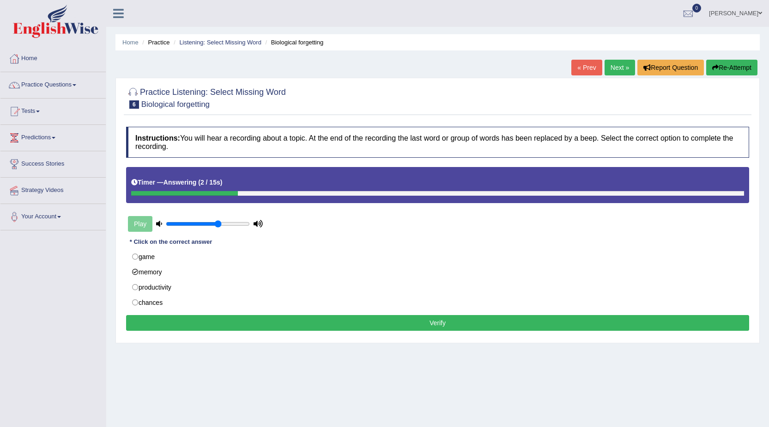
click at [456, 321] on button "Verify" at bounding box center [437, 323] width 623 height 16
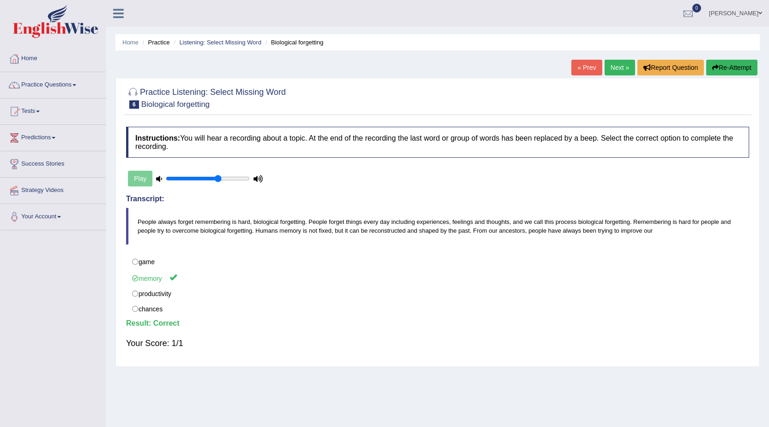
click at [43, 85] on link "Practice Questions" at bounding box center [52, 83] width 105 height 23
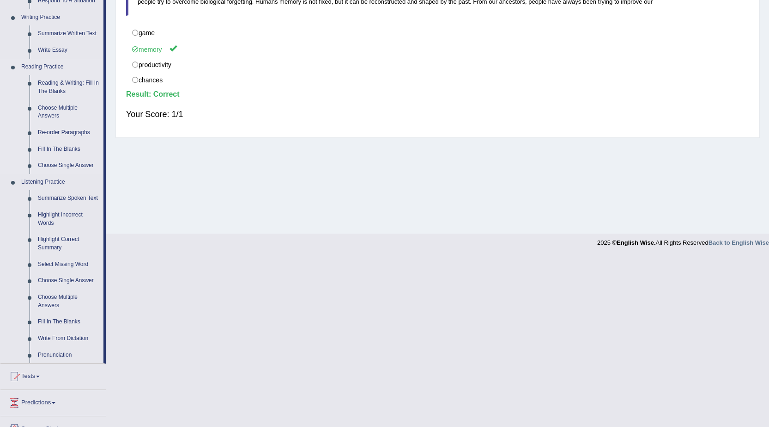
scroll to position [231, 0]
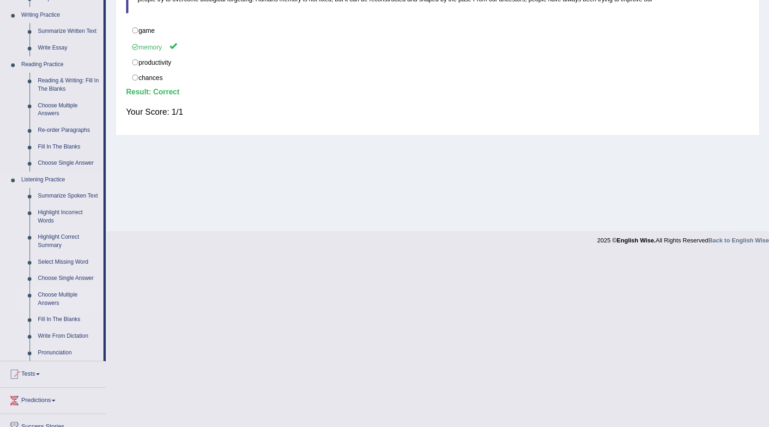
click at [67, 294] on link "Choose Multiple Answers" at bounding box center [69, 299] width 70 height 24
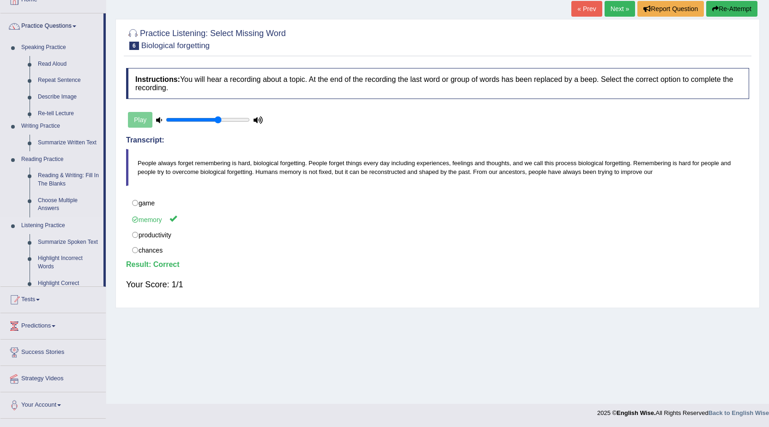
scroll to position [59, 0]
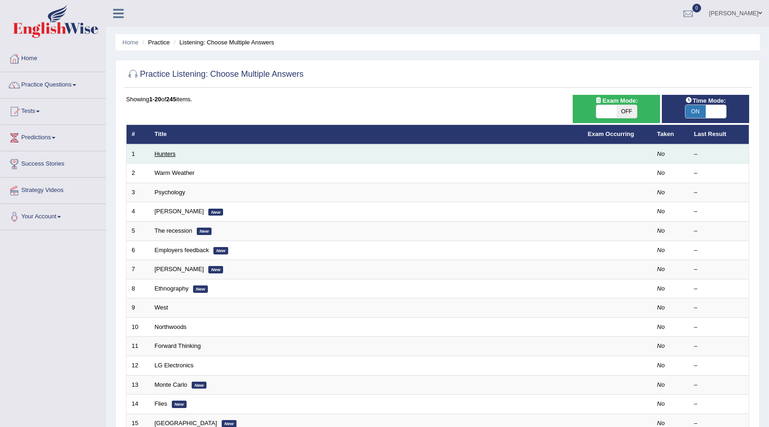
click at [175, 155] on link "Hunters" at bounding box center [165, 153] width 21 height 7
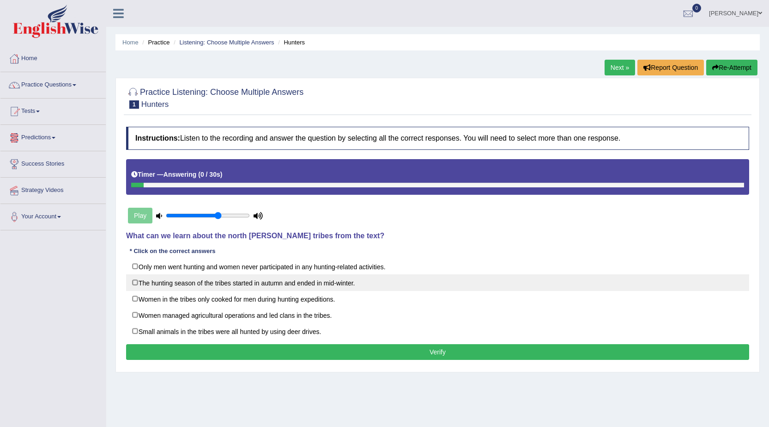
click at [145, 287] on label "The hunting season of the tribes started in autumn and ended in mid-winter." at bounding box center [437, 282] width 623 height 17
checkbox input "true"
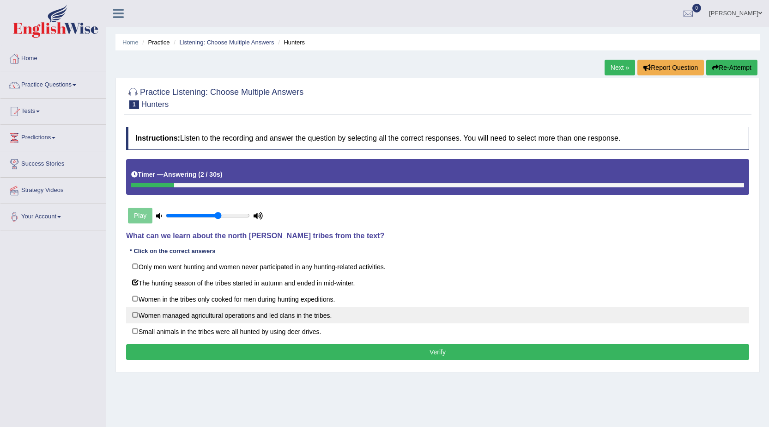
click at [136, 312] on label "Women managed agricultural operations and led clans in the tribes." at bounding box center [437, 314] width 623 height 17
checkbox input "true"
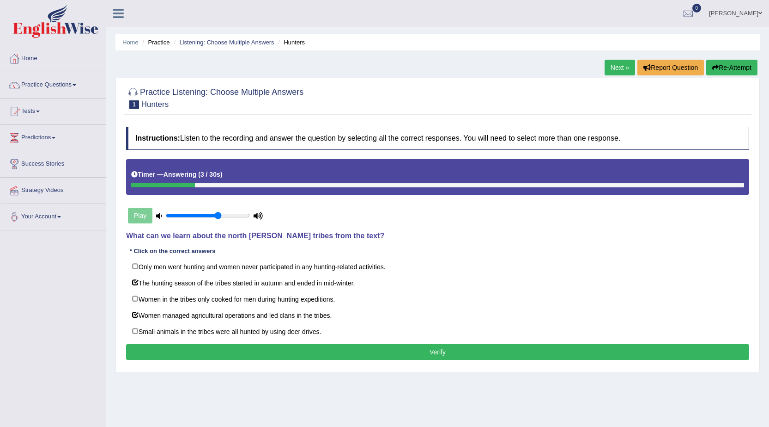
click at [368, 352] on button "Verify" at bounding box center [437, 352] width 623 height 16
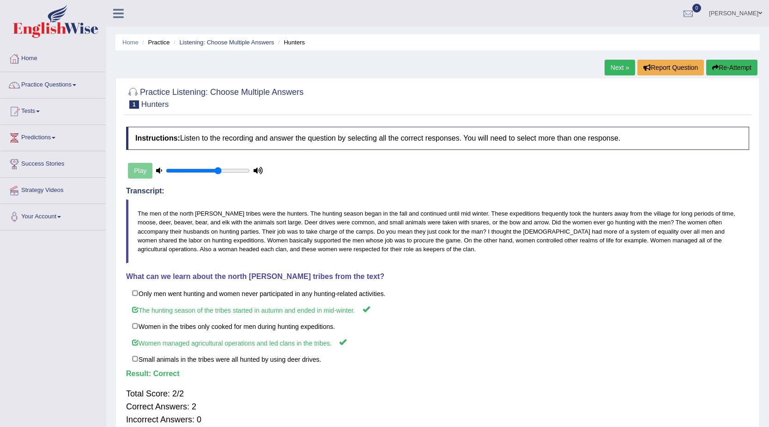
click at [616, 65] on link "Next »" at bounding box center [620, 68] width 30 height 16
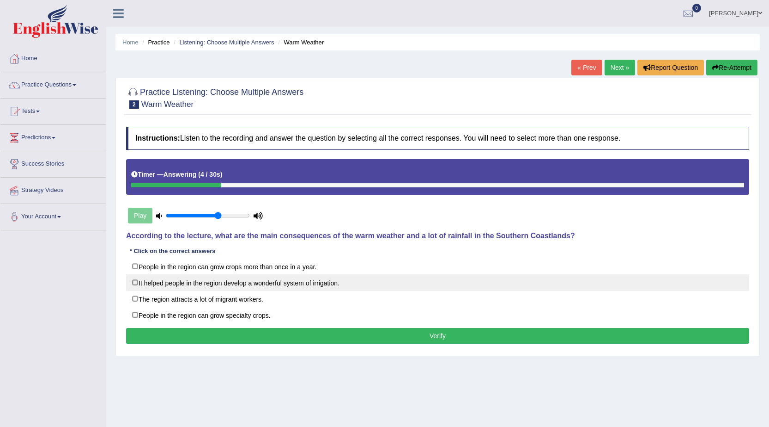
click at [321, 282] on label "It helped people in the region develop a wonderful system of irrigation." at bounding box center [437, 282] width 623 height 17
checkbox input "true"
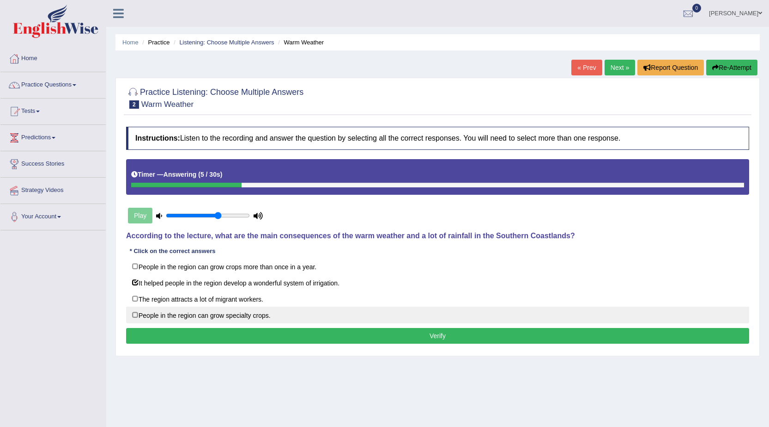
click at [270, 319] on label "People in the region can grow specialty crops." at bounding box center [437, 314] width 623 height 17
checkbox input "true"
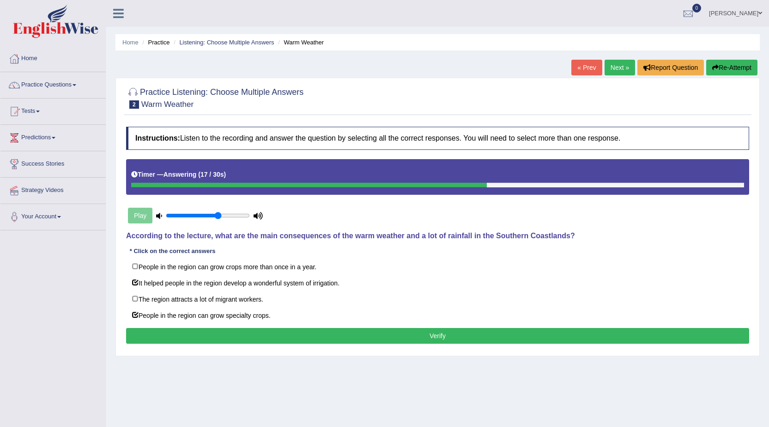
click at [431, 331] on button "Verify" at bounding box center [437, 336] width 623 height 16
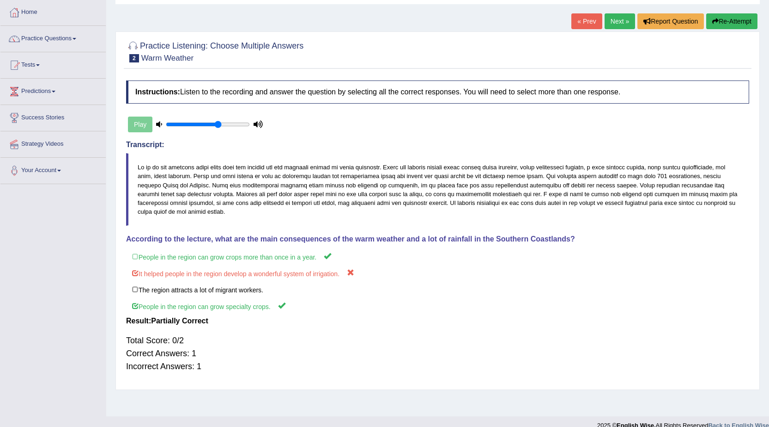
scroll to position [59, 0]
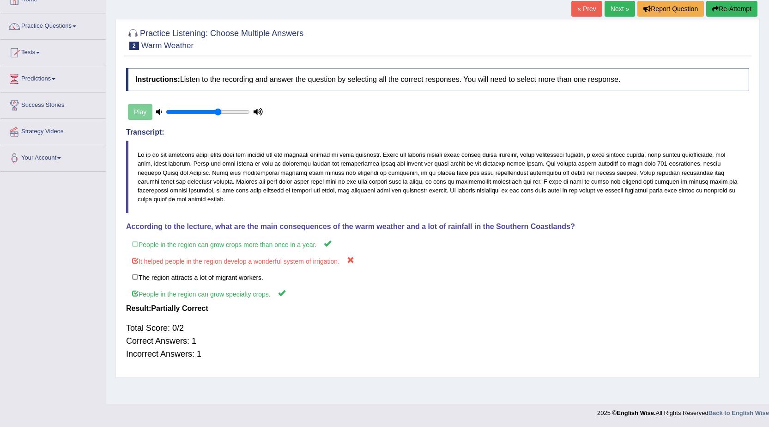
click at [612, 3] on link "Next »" at bounding box center [620, 9] width 30 height 16
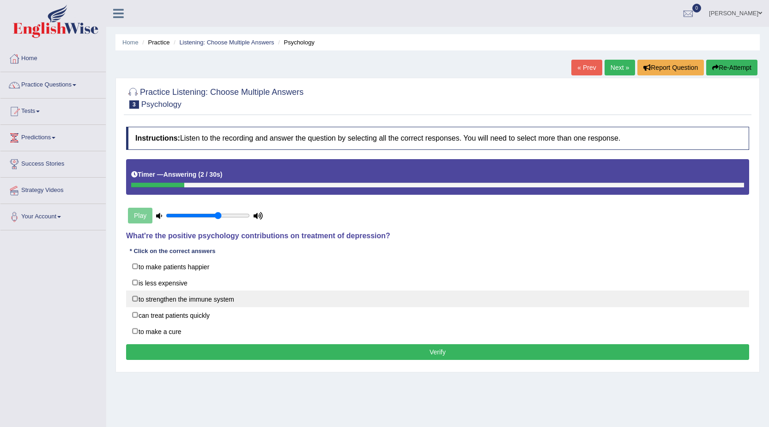
click at [178, 296] on label "to strengthen the immune system" at bounding box center [437, 298] width 623 height 17
checkbox input "true"
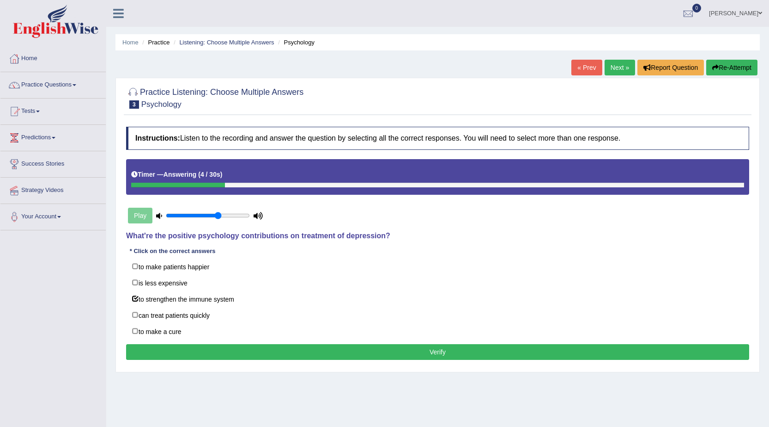
click at [421, 351] on button "Verify" at bounding box center [437, 352] width 623 height 16
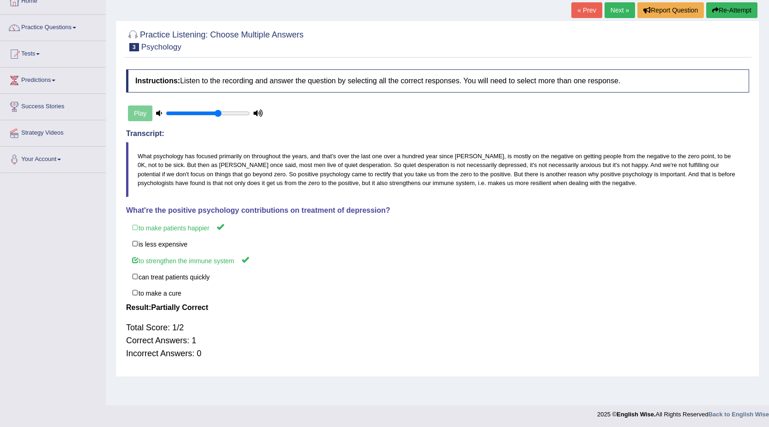
scroll to position [59, 0]
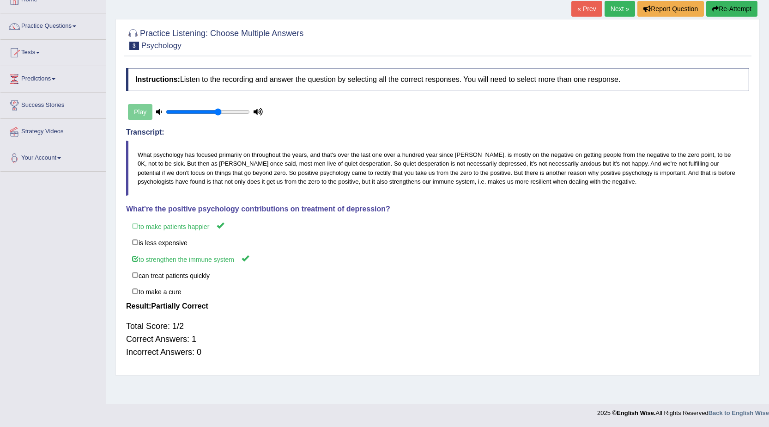
click at [608, 6] on link "Next »" at bounding box center [620, 9] width 30 height 16
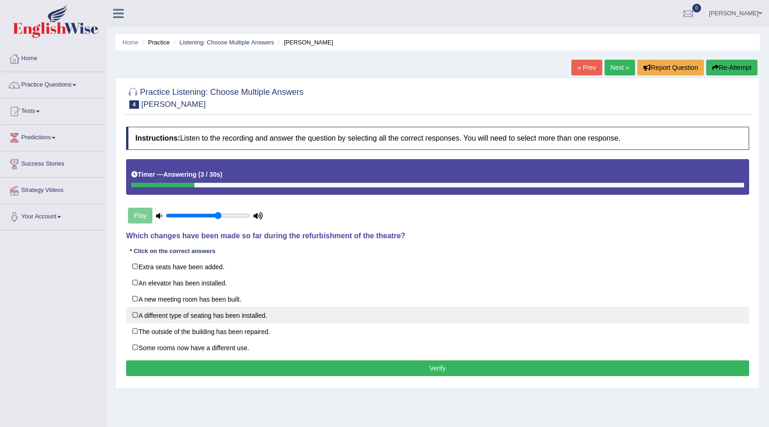
click at [174, 313] on label "A different type of seating has been installed." at bounding box center [437, 314] width 623 height 17
checkbox input "true"
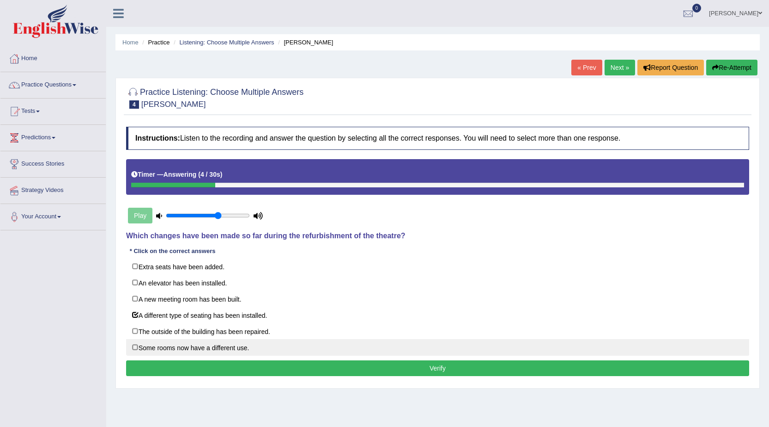
click at [179, 346] on label "Some rooms now have a different use." at bounding box center [437, 347] width 623 height 17
checkbox input "true"
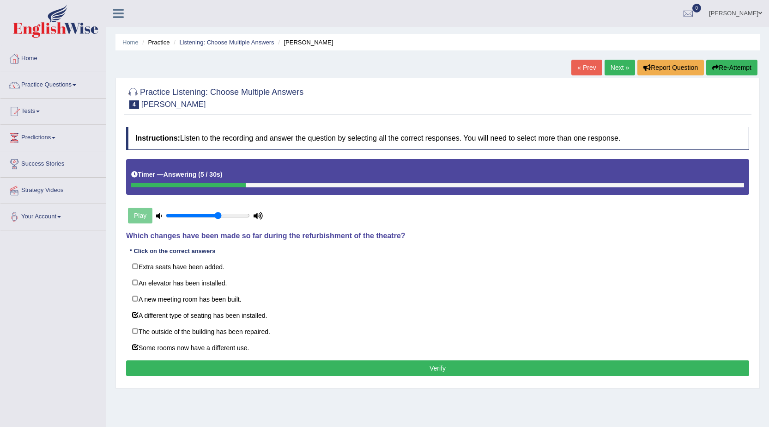
click at [358, 372] on button "Verify" at bounding box center [437, 368] width 623 height 16
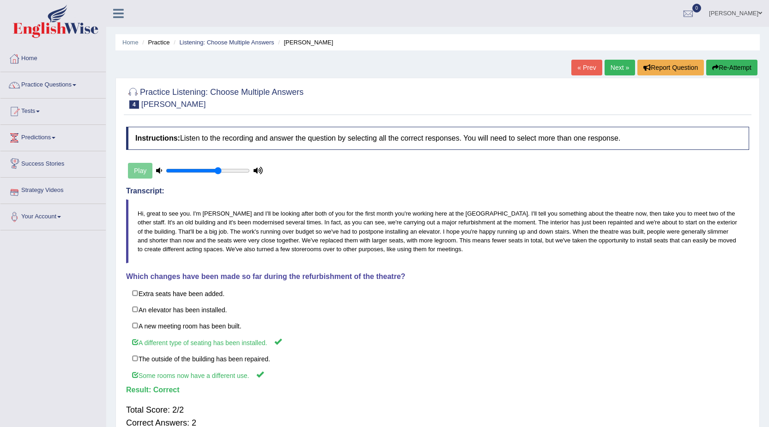
click at [612, 67] on link "Next »" at bounding box center [620, 68] width 30 height 16
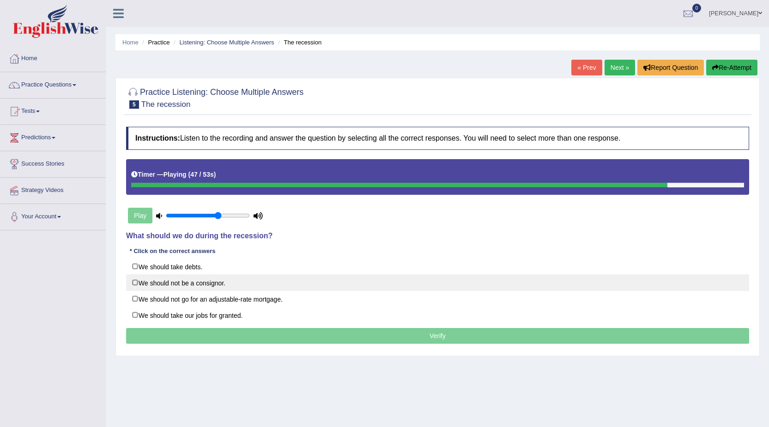
click at [203, 277] on label "We should not be a consignor." at bounding box center [437, 282] width 623 height 17
click at [203, 290] on label "We should not be a consignor." at bounding box center [437, 282] width 623 height 17
checkbox input "false"
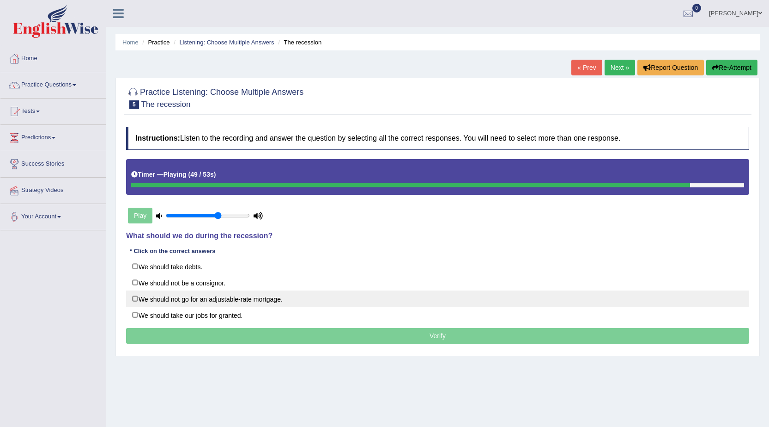
click at [197, 299] on label "We should not go for an adjustable-rate mortgage." at bounding box center [437, 298] width 623 height 17
checkbox input "true"
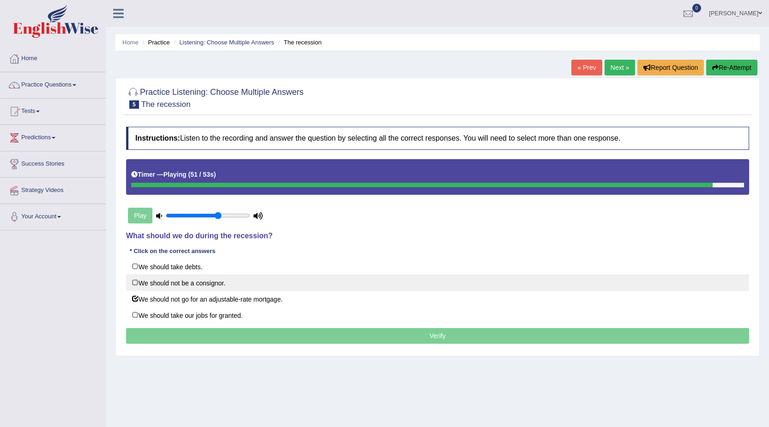
click at [134, 280] on label "We should not be a consignor." at bounding box center [437, 282] width 623 height 17
checkbox input "true"
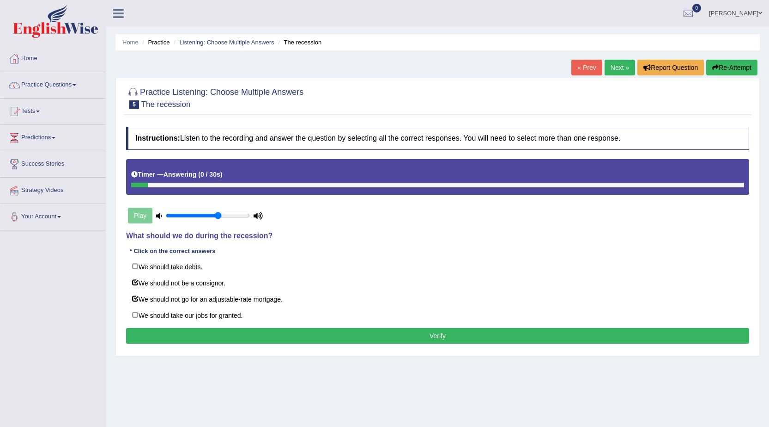
click at [418, 335] on button "Verify" at bounding box center [437, 336] width 623 height 16
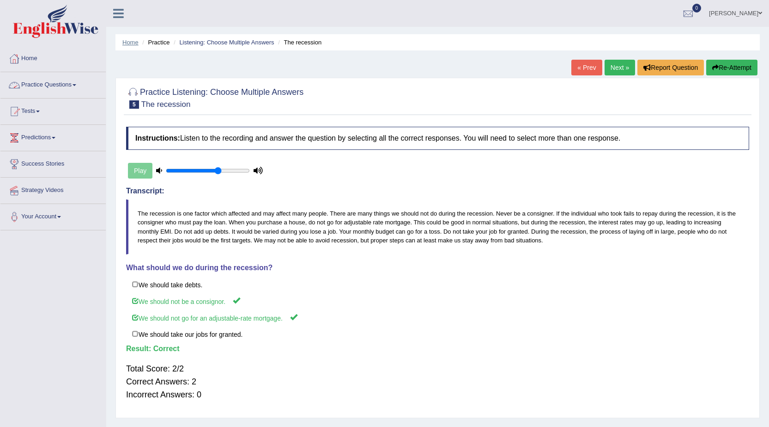
click at [134, 39] on link "Home" at bounding box center [130, 42] width 16 height 7
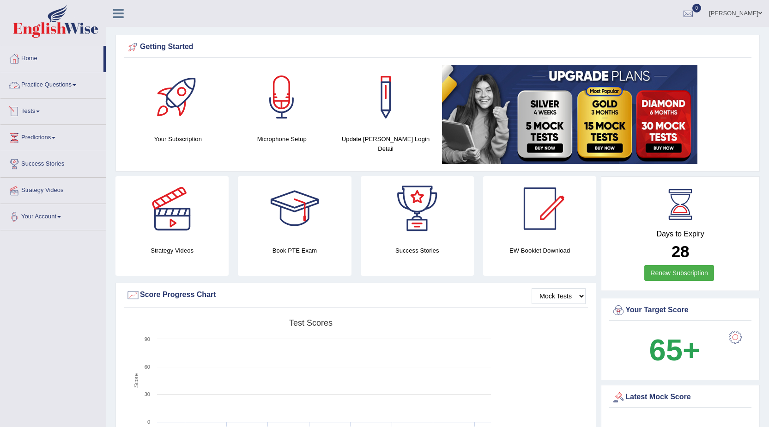
click at [65, 91] on link "Practice Questions" at bounding box center [52, 83] width 105 height 23
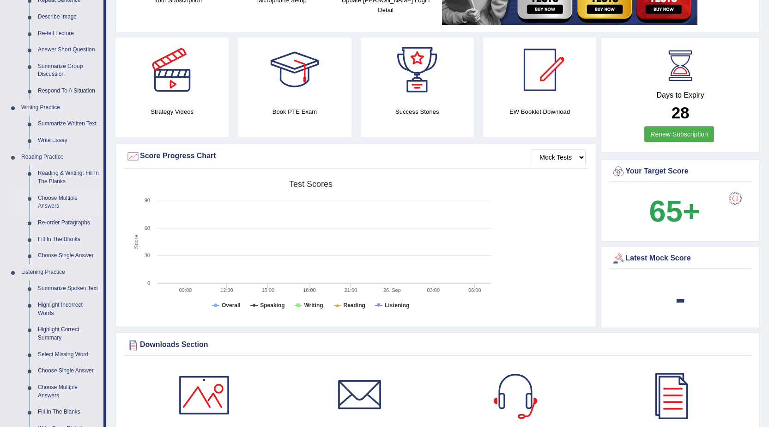
scroll to position [185, 0]
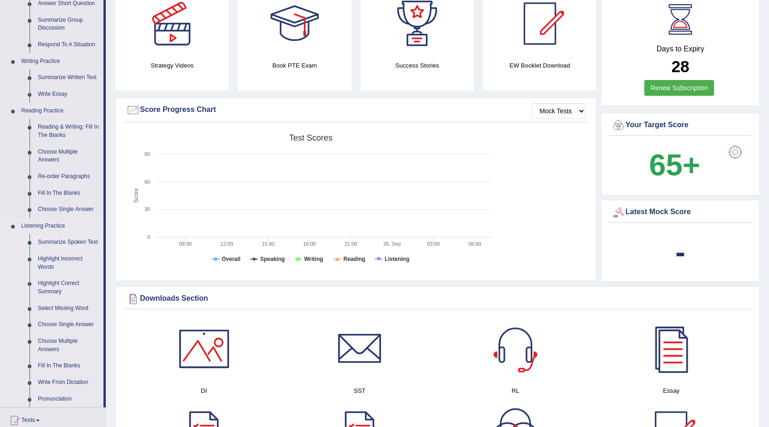
click at [56, 240] on link "Summarize Spoken Text" at bounding box center [69, 242] width 70 height 17
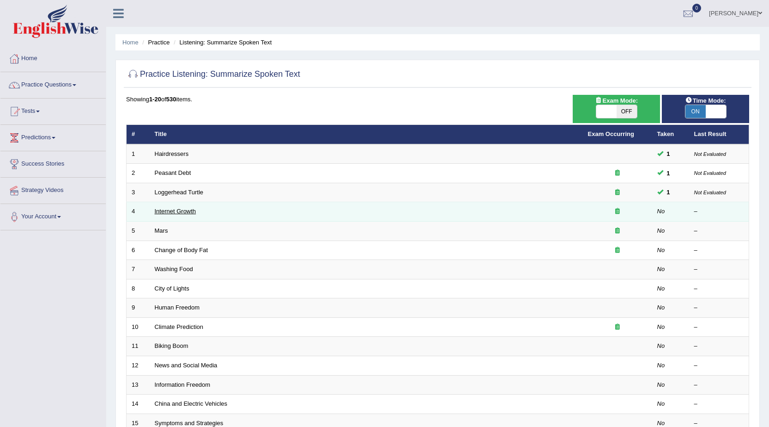
click at [173, 207] on link "Internet Growth" at bounding box center [176, 210] width 42 height 7
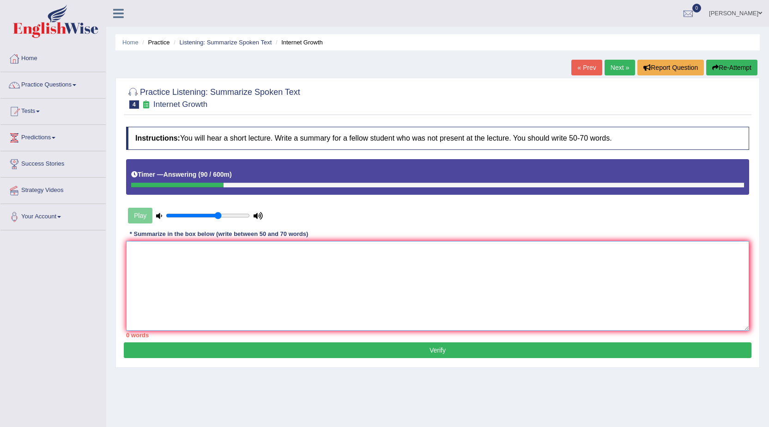
click at [207, 268] on textarea at bounding box center [437, 286] width 623 height 90
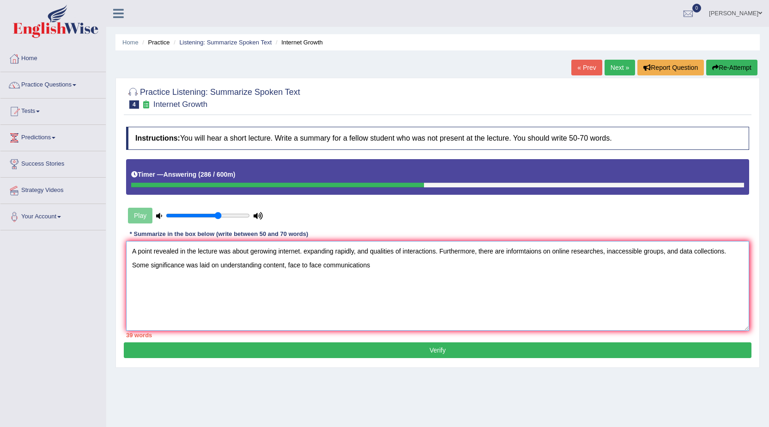
click at [284, 264] on textarea "A point revealed in the lecture was about gerowing internet. expanding rapidly,…" at bounding box center [437, 286] width 623 height 90
click at [285, 264] on textarea "A point revealed in the lecture was about gerowing internet. expanding rapidly,…" at bounding box center [437, 286] width 623 height 90
click at [379, 264] on textarea "A point revealed in the lecture was about gerowing internet. expanding rapidly,…" at bounding box center [437, 286] width 623 height 90
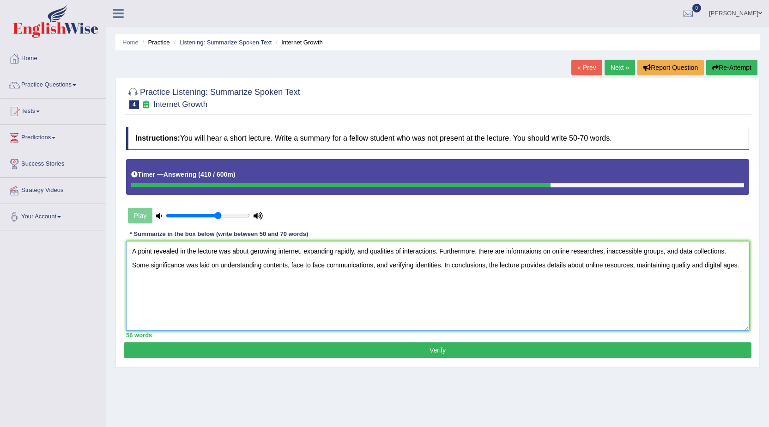
click at [256, 250] on textarea "A point revealed in the lecture was about gerowing internet. expanding rapidly,…" at bounding box center [437, 286] width 623 height 90
click at [303, 250] on textarea "A point revealed in the lecture was about growing internet. expanding rapidly, …" at bounding box center [437, 286] width 623 height 90
click at [298, 251] on textarea "A point revealed in the lecture was about growing internet. expanding rapidly, …" at bounding box center [437, 286] width 623 height 90
click at [525, 251] on textarea "A point revealed in the lecture was about growing internet, expanding rapidly, …" at bounding box center [437, 286] width 623 height 90
click at [466, 264] on textarea "A point revealed in the lecture was about growing internet, expanding rapidly, …" at bounding box center [437, 286] width 623 height 90
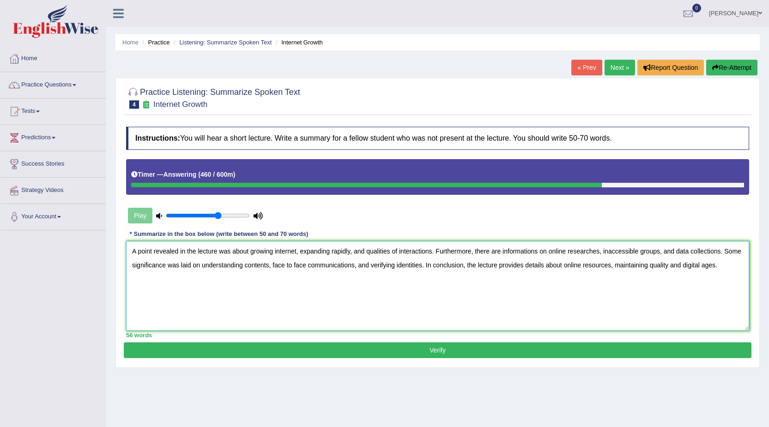
type textarea "A point revealed in the lecture was about growing internet, expanding rapidly, …"
click at [442, 347] on button "Verify" at bounding box center [438, 350] width 628 height 16
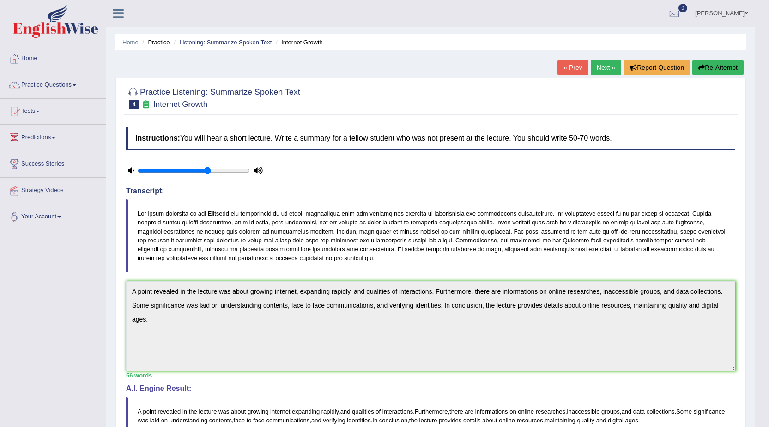
click at [604, 69] on link "Next »" at bounding box center [606, 68] width 30 height 16
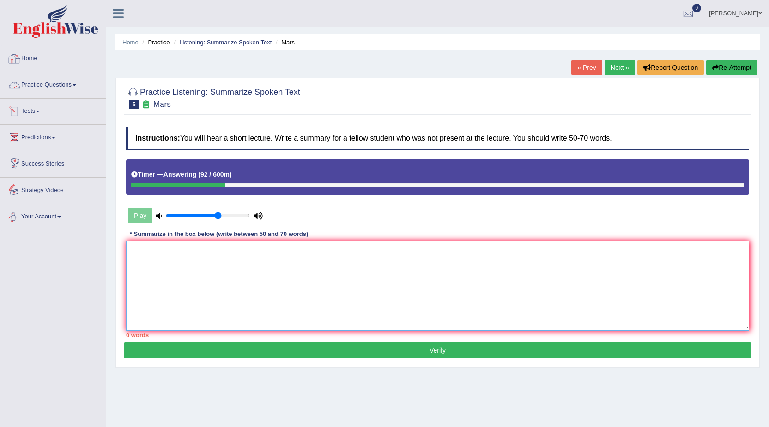
click at [185, 270] on textarea at bounding box center [437, 286] width 623 height 90
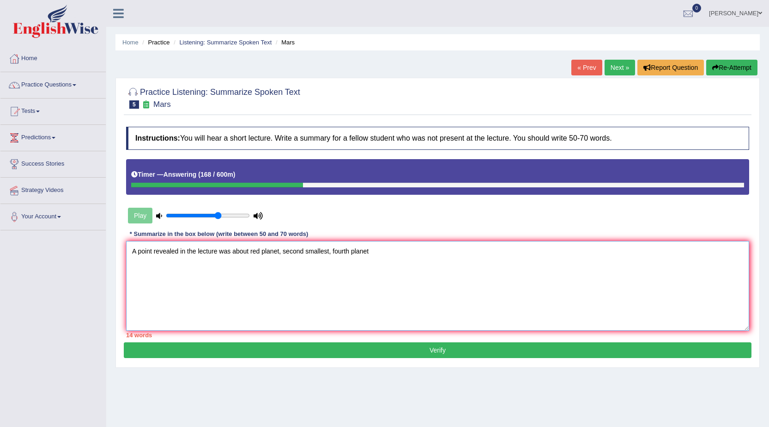
click at [332, 250] on textarea "A point revealed in the lecture was about red planet, second smallest, fourth p…" at bounding box center [437, 286] width 623 height 90
click at [334, 250] on textarea "A point revealed in the lecture was about red planet, second smallest, fourth p…" at bounding box center [437, 286] width 623 height 90
click at [332, 250] on textarea "A point revealed in the lecture was about red planet, second smallest, fourth p…" at bounding box center [437, 286] width 623 height 90
click at [391, 253] on textarea "A point revealed in the lecture was about red planet, second smallest, and four…" at bounding box center [437, 286] width 623 height 90
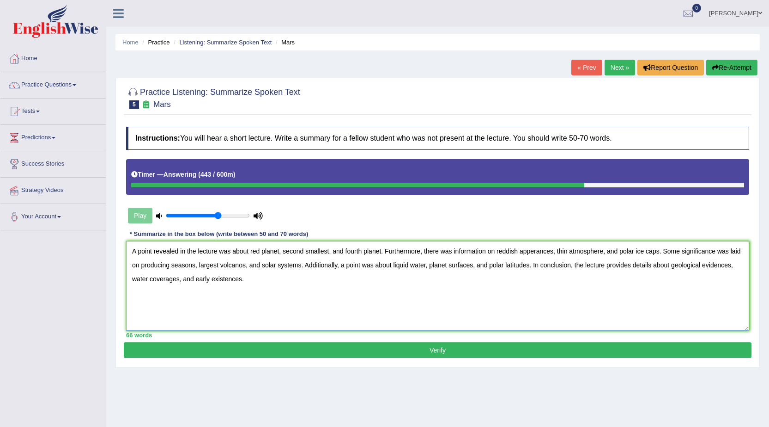
click at [603, 250] on textarea "A point revealed in the lecture was about red planet, second smallest, and four…" at bounding box center [437, 286] width 623 height 90
click at [254, 264] on textarea "A point revealed in the lecture was about red planet, second smallest, and four…" at bounding box center [437, 286] width 623 height 90
click at [278, 265] on textarea "A point revealed in the lecture was about red planet, second smallest, and four…" at bounding box center [437, 286] width 623 height 90
click at [327, 264] on textarea "A point revealed in the lecture was about red planet, second smallest, and four…" at bounding box center [437, 286] width 623 height 90
type textarea "A point revealed in the lecture was about red planet, second smallest, and four…"
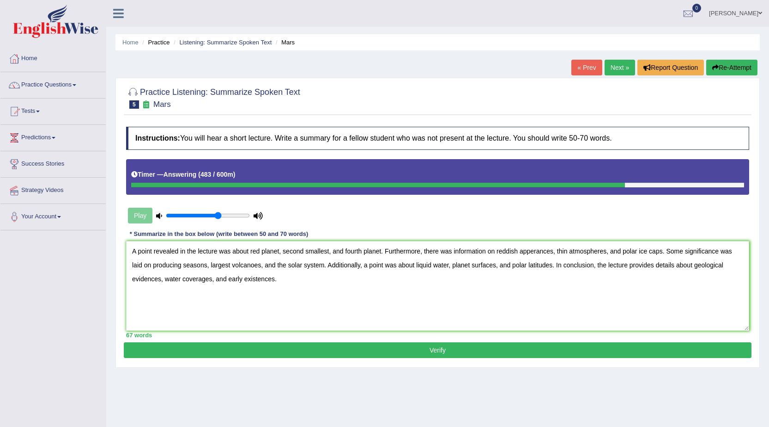
click at [422, 349] on button "Verify" at bounding box center [438, 350] width 628 height 16
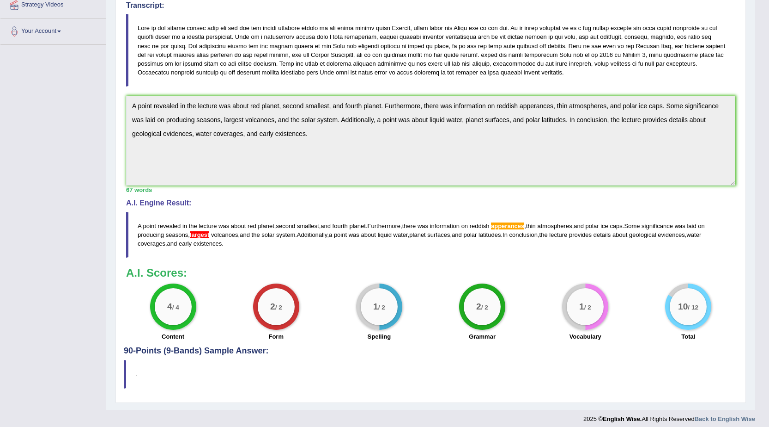
scroll to position [191, 0]
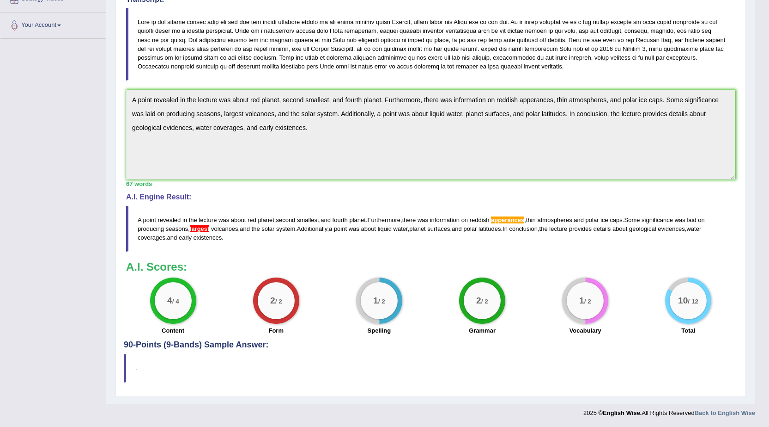
click at [208, 229] on span "largest" at bounding box center [200, 228] width 20 height 7
click at [201, 226] on span "largest" at bounding box center [200, 228] width 20 height 7
click at [504, 222] on span "apperances" at bounding box center [507, 219] width 33 height 7
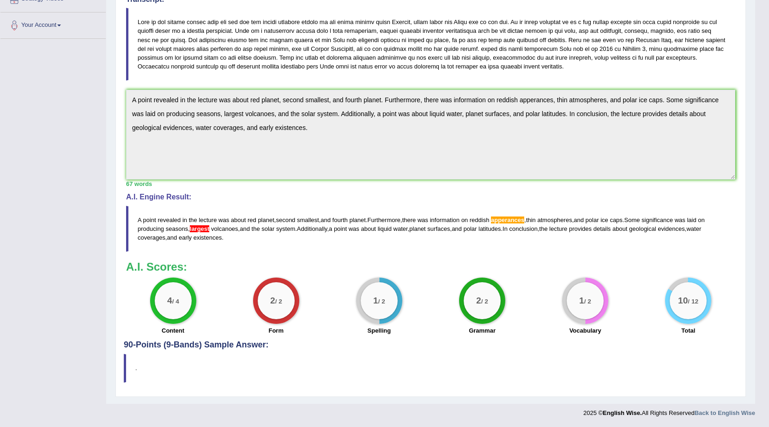
scroll to position [0, 0]
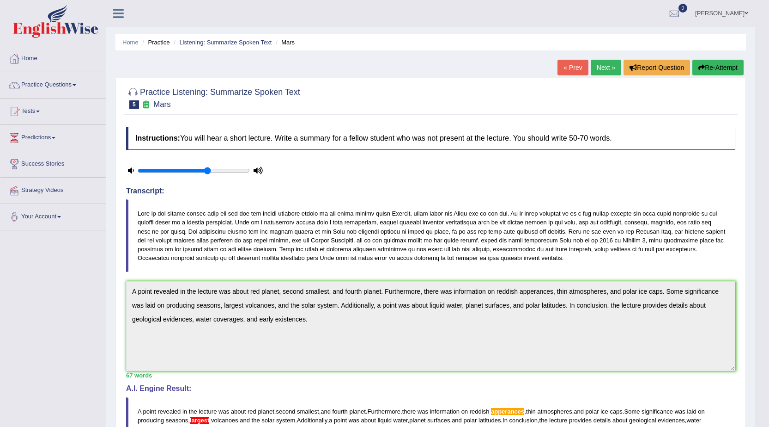
click at [602, 66] on link "Next »" at bounding box center [606, 68] width 30 height 16
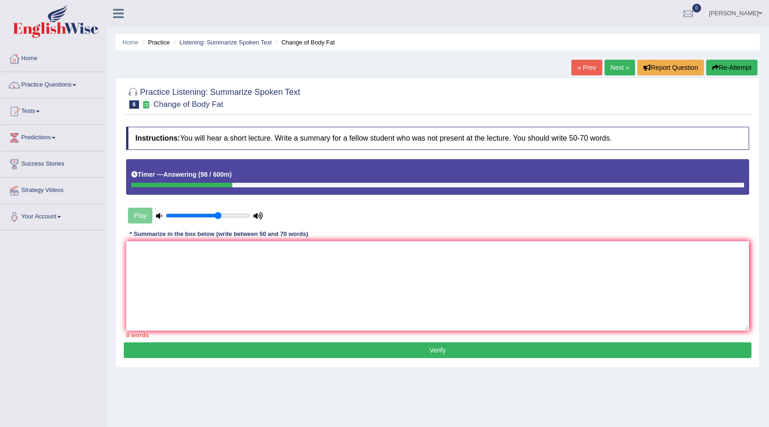
click at [610, 73] on link "Next »" at bounding box center [620, 68] width 30 height 16
click at [141, 267] on textarea at bounding box center [437, 286] width 623 height 90
click at [144, 249] on textarea at bounding box center [437, 286] width 623 height 90
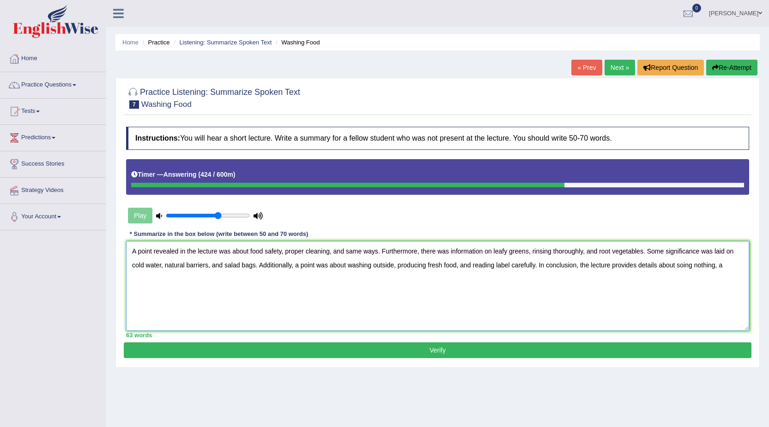
click at [679, 266] on textarea "A point revealed in the lecture was about food safety, proper cleaning, and sam…" at bounding box center [437, 286] width 623 height 90
click at [729, 264] on textarea "A point revealed in the lecture was about food safety, proper cleaning, and sam…" at bounding box center [437, 286] width 623 height 90
click at [457, 265] on textarea "A point revealed in the lecture was about food safety, proper cleaning, and sam…" at bounding box center [437, 286] width 623 height 90
click at [512, 264] on textarea "A point revealed in the lecture was about food safety, proper cleaning, and sam…" at bounding box center [437, 286] width 623 height 90
click at [243, 278] on textarea "A point revealed in the lecture was about food safety, proper cleaning, and sam…" at bounding box center [437, 286] width 623 height 90
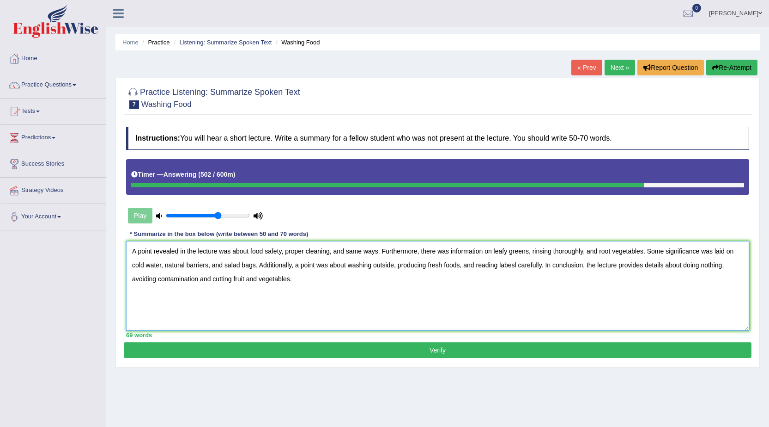
click at [244, 278] on textarea "A point revealed in the lecture was about food safety, proper cleaning, and sam…" at bounding box center [437, 286] width 623 height 90
type textarea "A point revealed in the lecture was about food safety, proper cleaning, and sam…"
click at [456, 350] on button "Verify" at bounding box center [438, 350] width 628 height 16
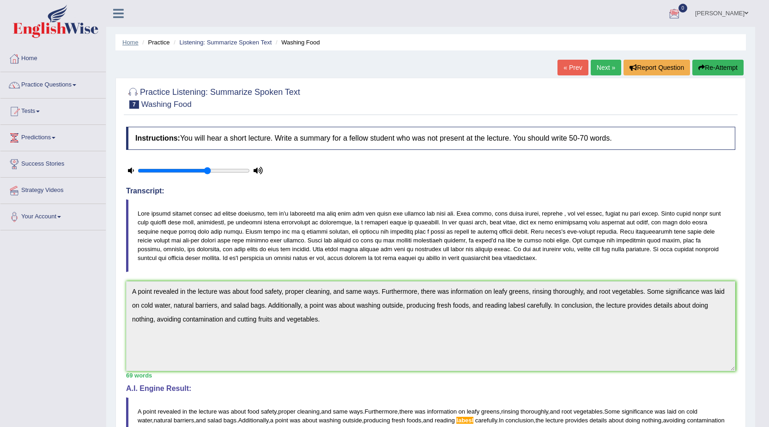
click at [123, 39] on link "Home" at bounding box center [130, 42] width 16 height 7
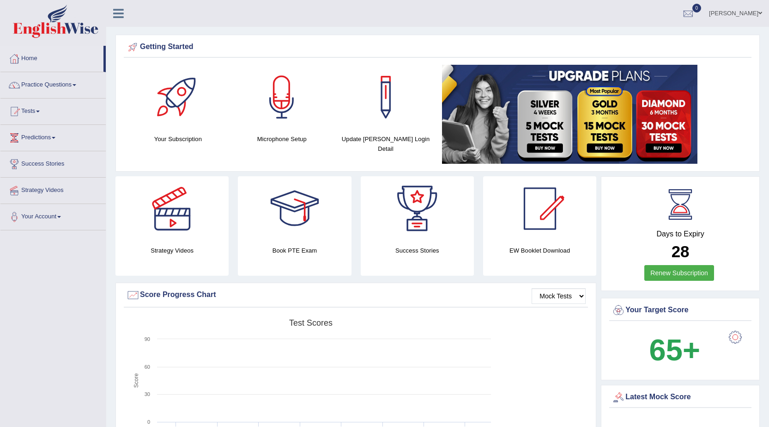
click at [741, 17] on link "Binita Mahato" at bounding box center [735, 12] width 67 height 24
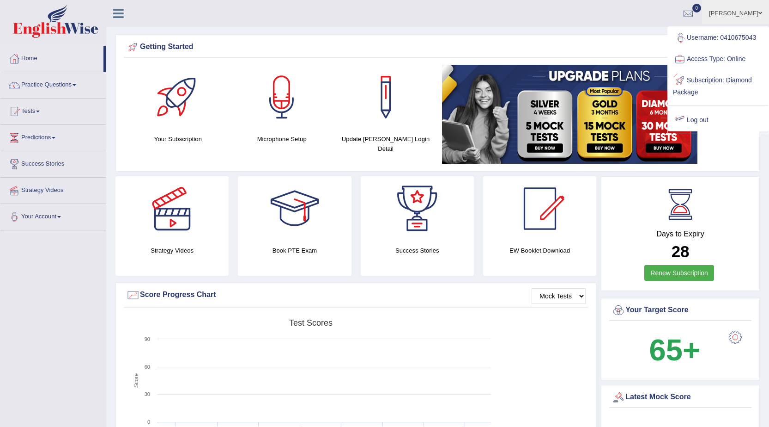
click at [707, 120] on link "Log out" at bounding box center [719, 120] width 100 height 21
